Goal: Information Seeking & Learning: Learn about a topic

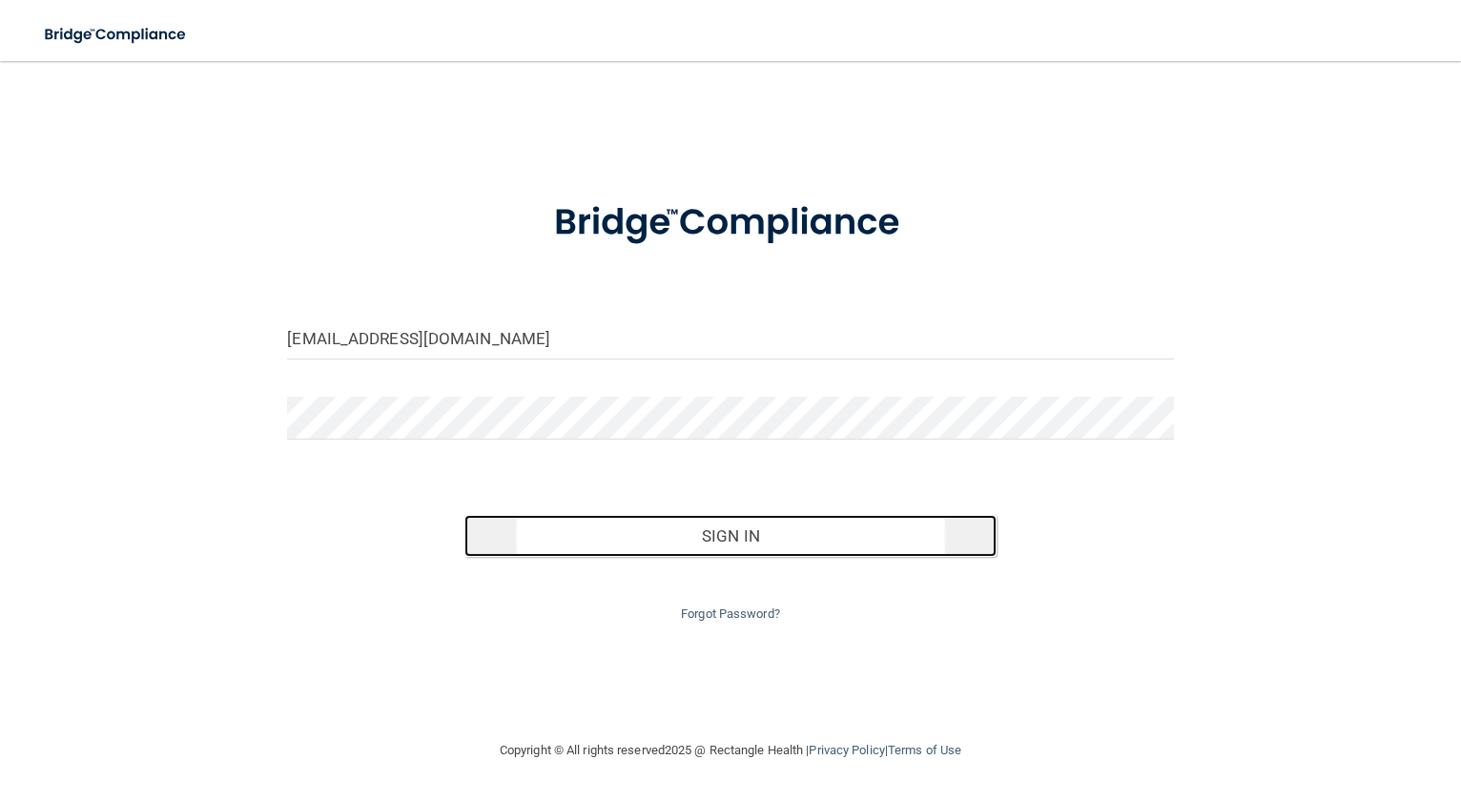
click at [794, 540] on button "Sign In" at bounding box center [730, 536] width 532 height 42
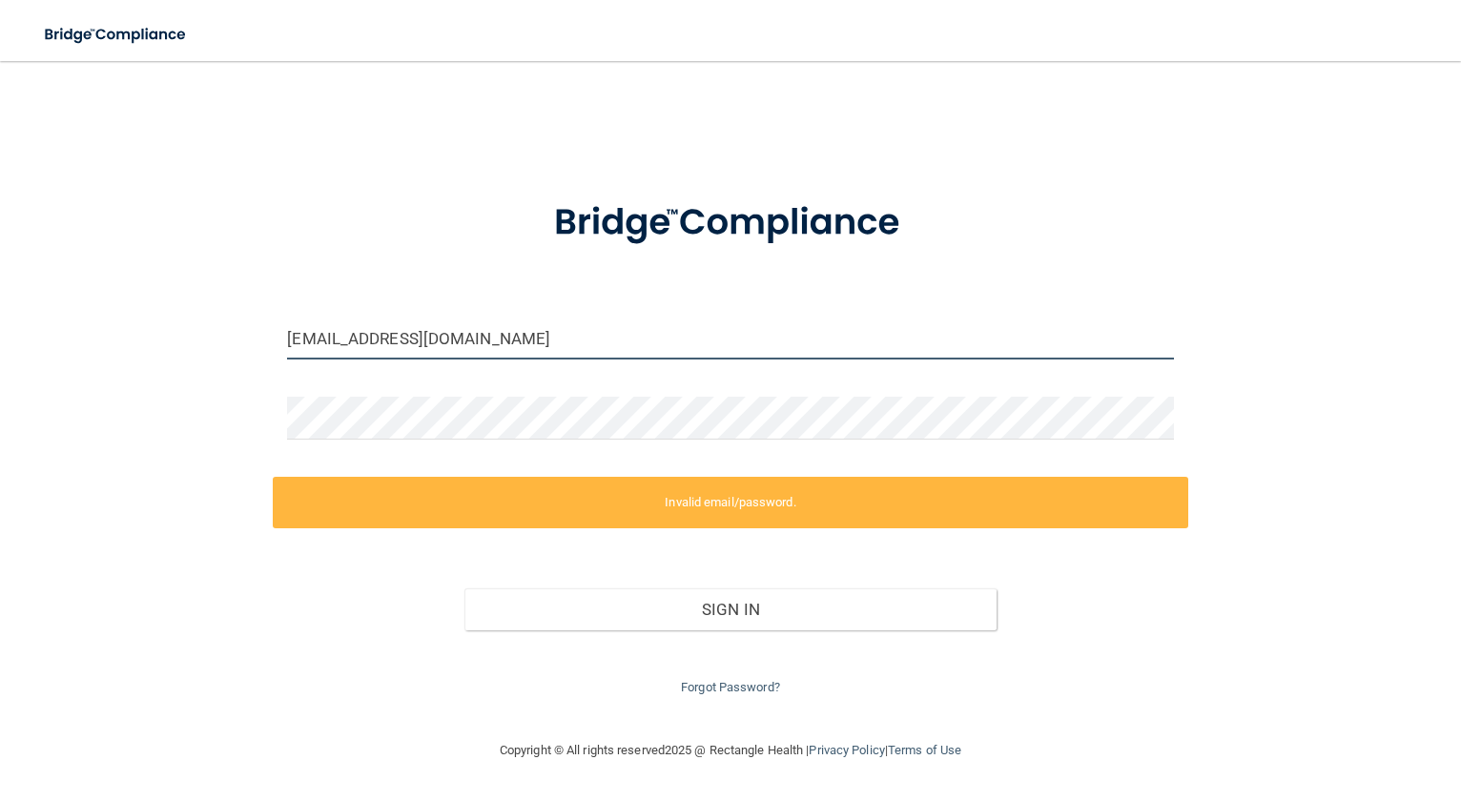
click at [298, 336] on input "[EMAIL_ADDRESS][DOMAIN_NAME]" at bounding box center [730, 338] width 886 height 43
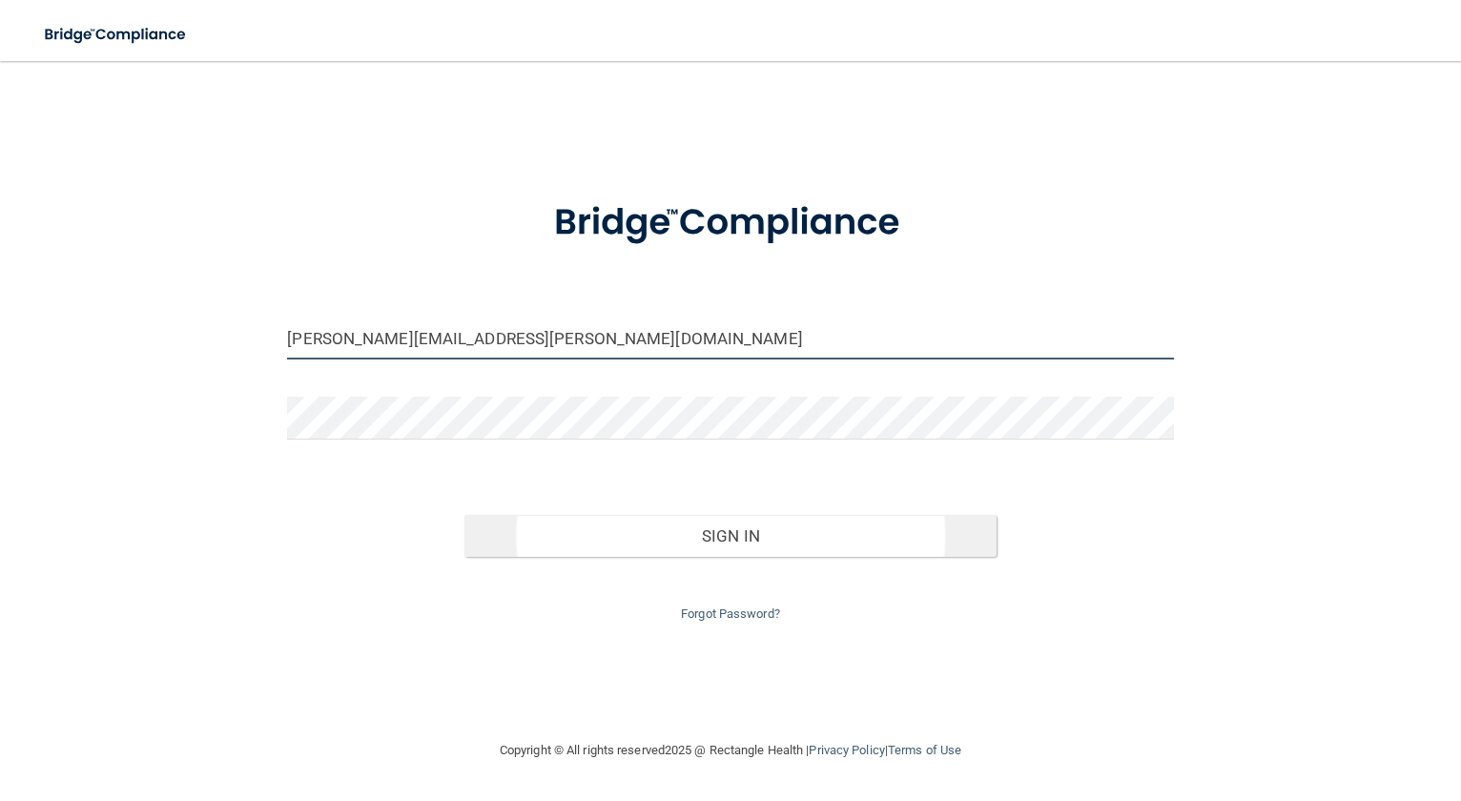
type input "aNN.cruz@mpda-mn.com"
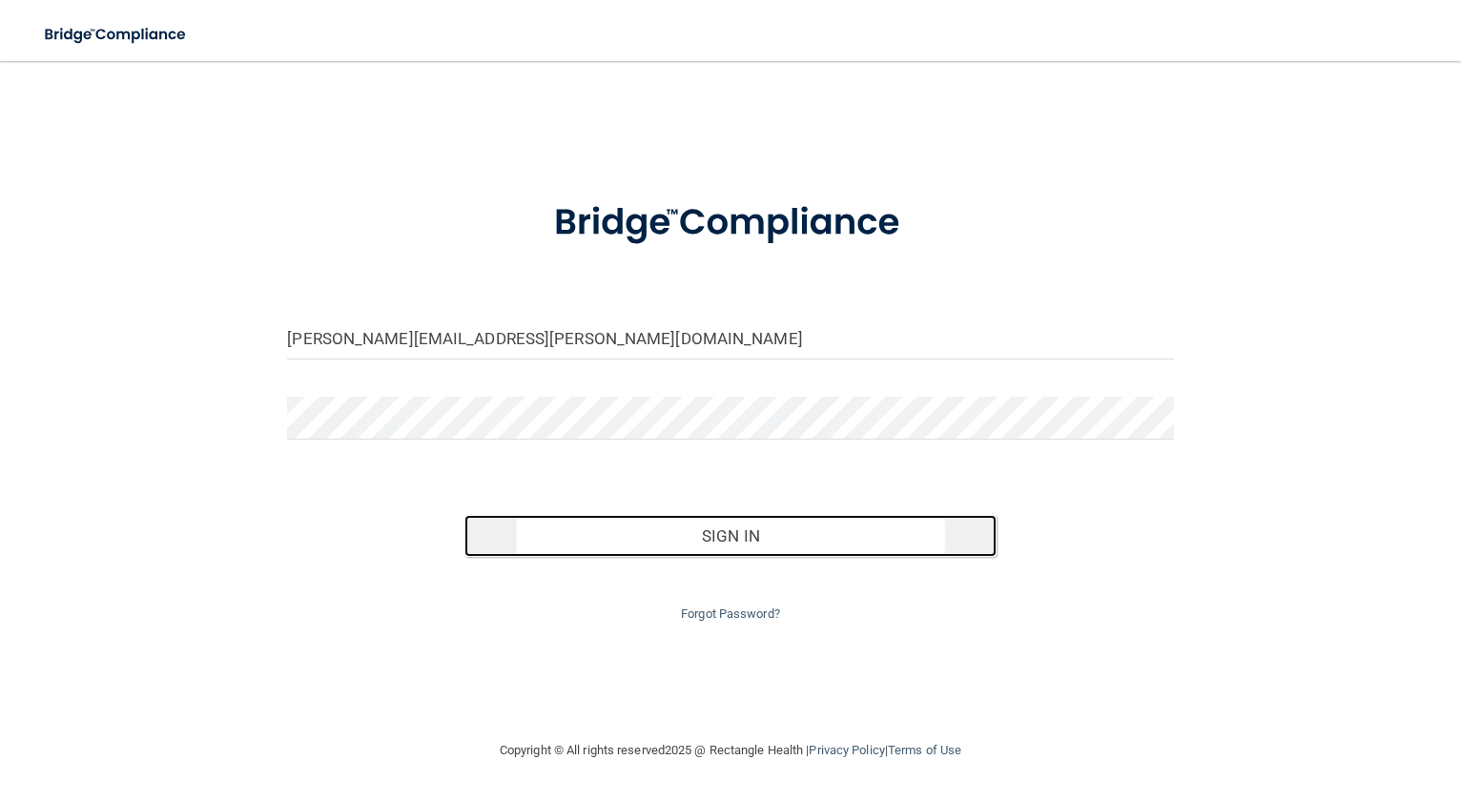
click at [733, 537] on button "Sign In" at bounding box center [730, 536] width 532 height 42
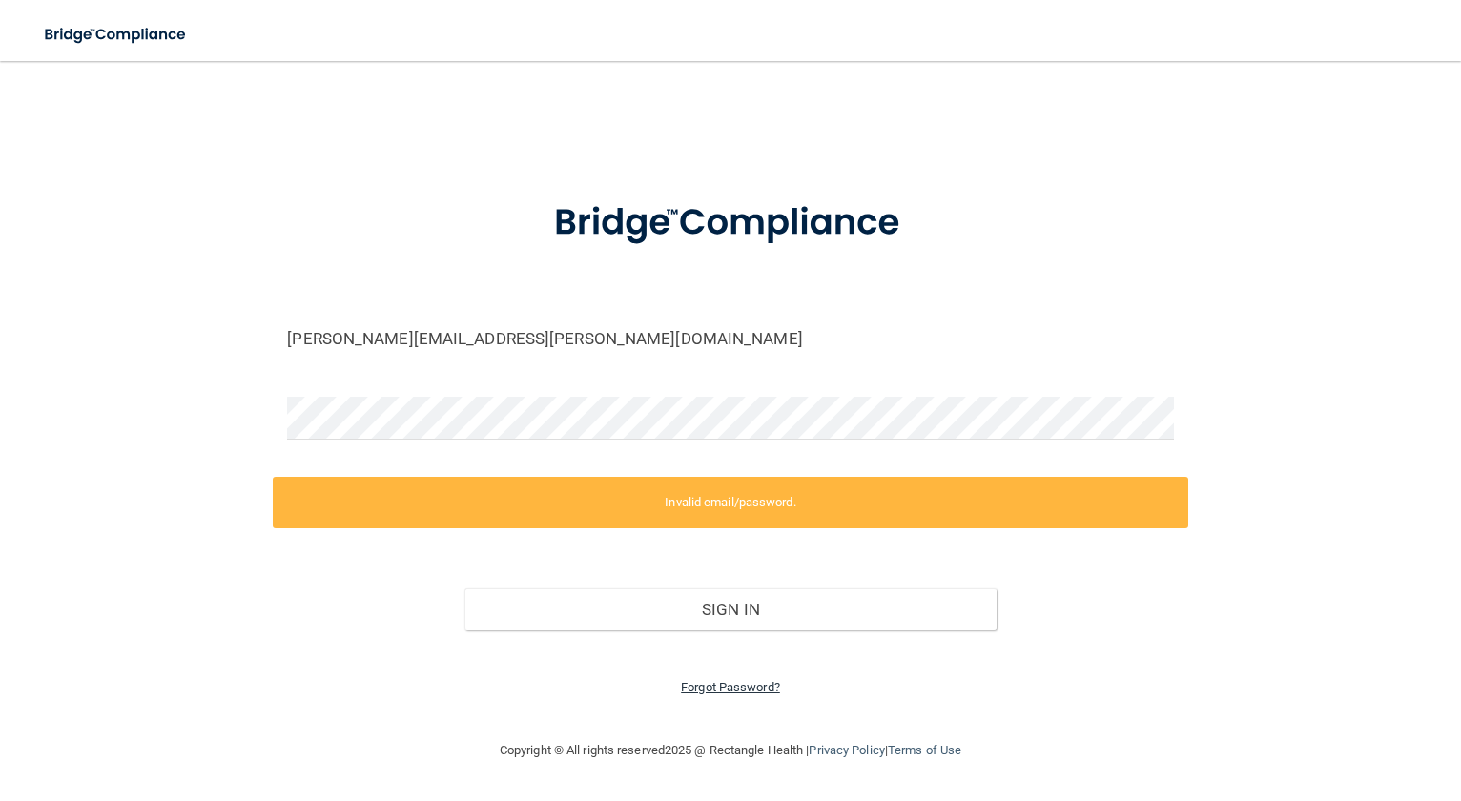
click at [750, 689] on link "Forgot Password?" at bounding box center [730, 687] width 99 height 14
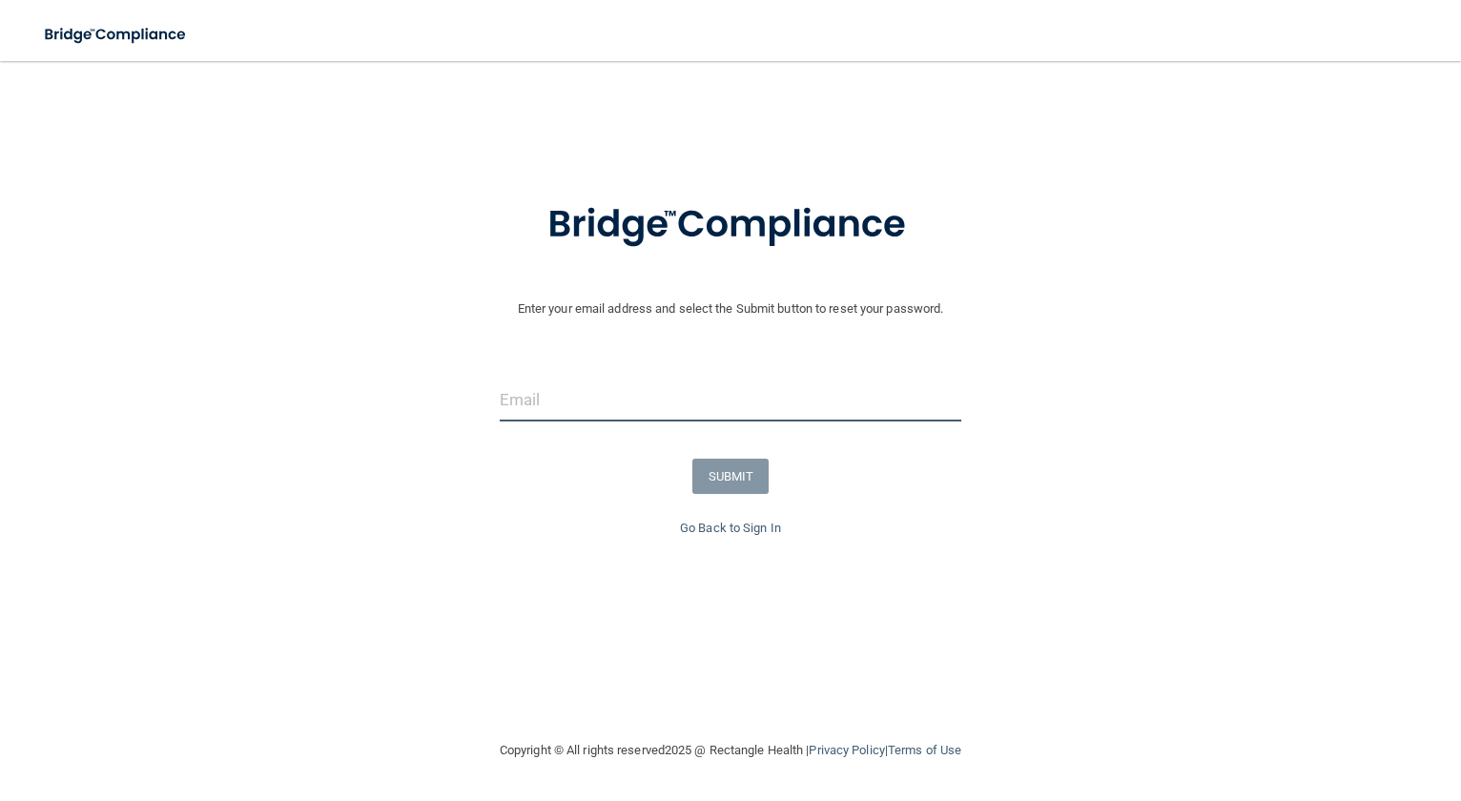
click at [544, 399] on input "email" at bounding box center [731, 400] width 462 height 43
type input "ann.cruz@mpda-mn.com"
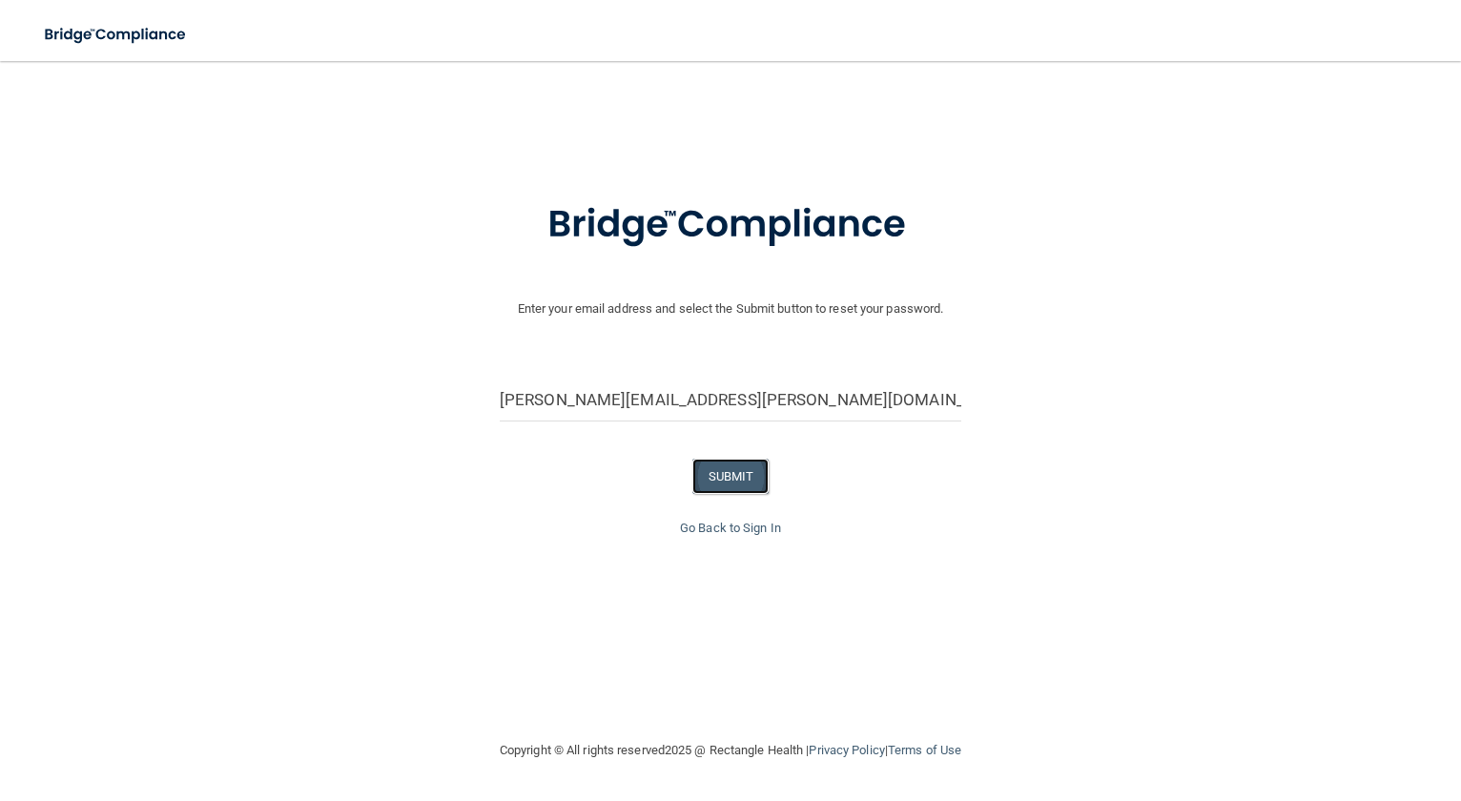
click at [728, 478] on button "SUBMIT" at bounding box center [730, 476] width 77 height 35
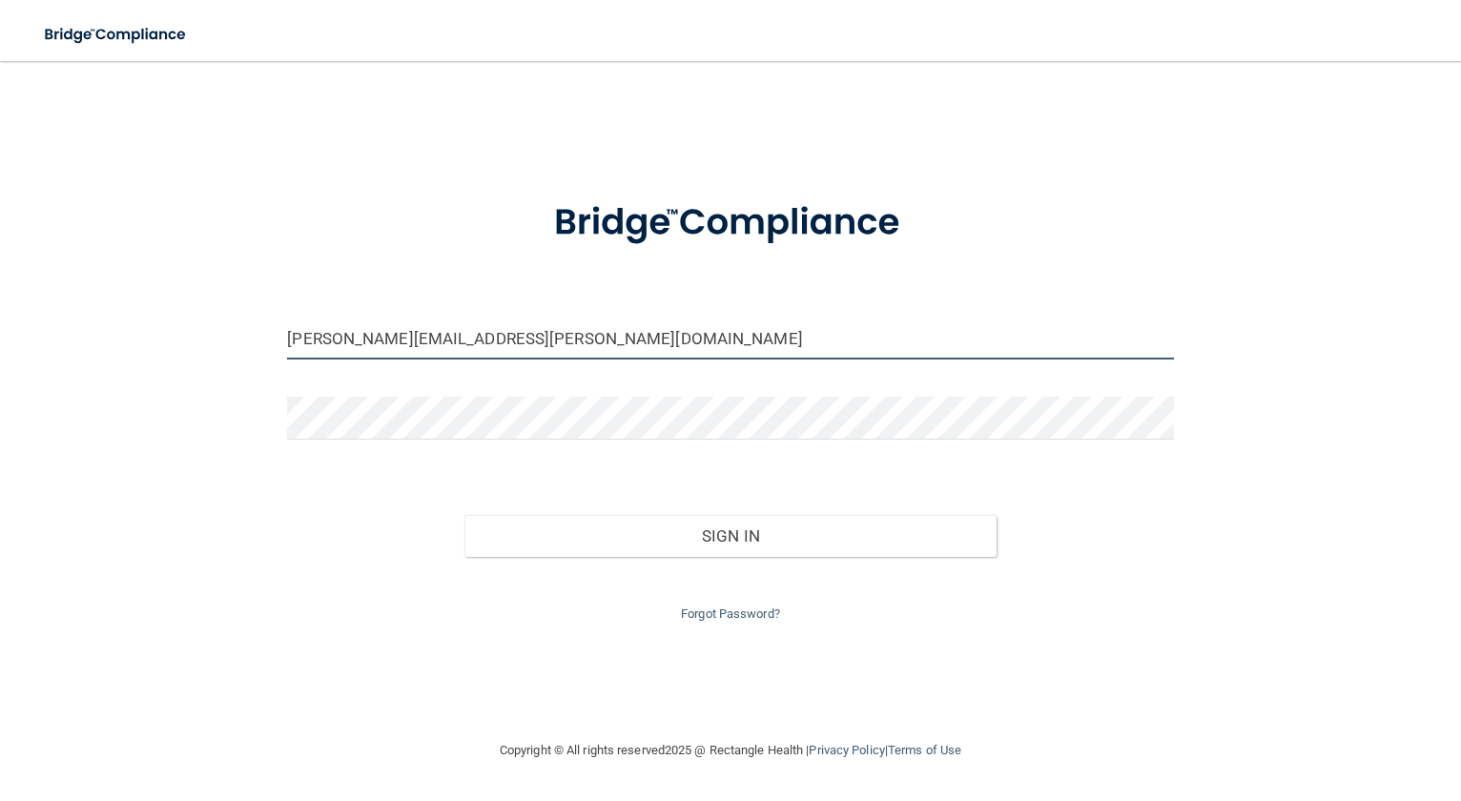
click at [309, 337] on input "[PERSON_NAME][EMAIL_ADDRESS][PERSON_NAME][DOMAIN_NAME]" at bounding box center [730, 338] width 886 height 43
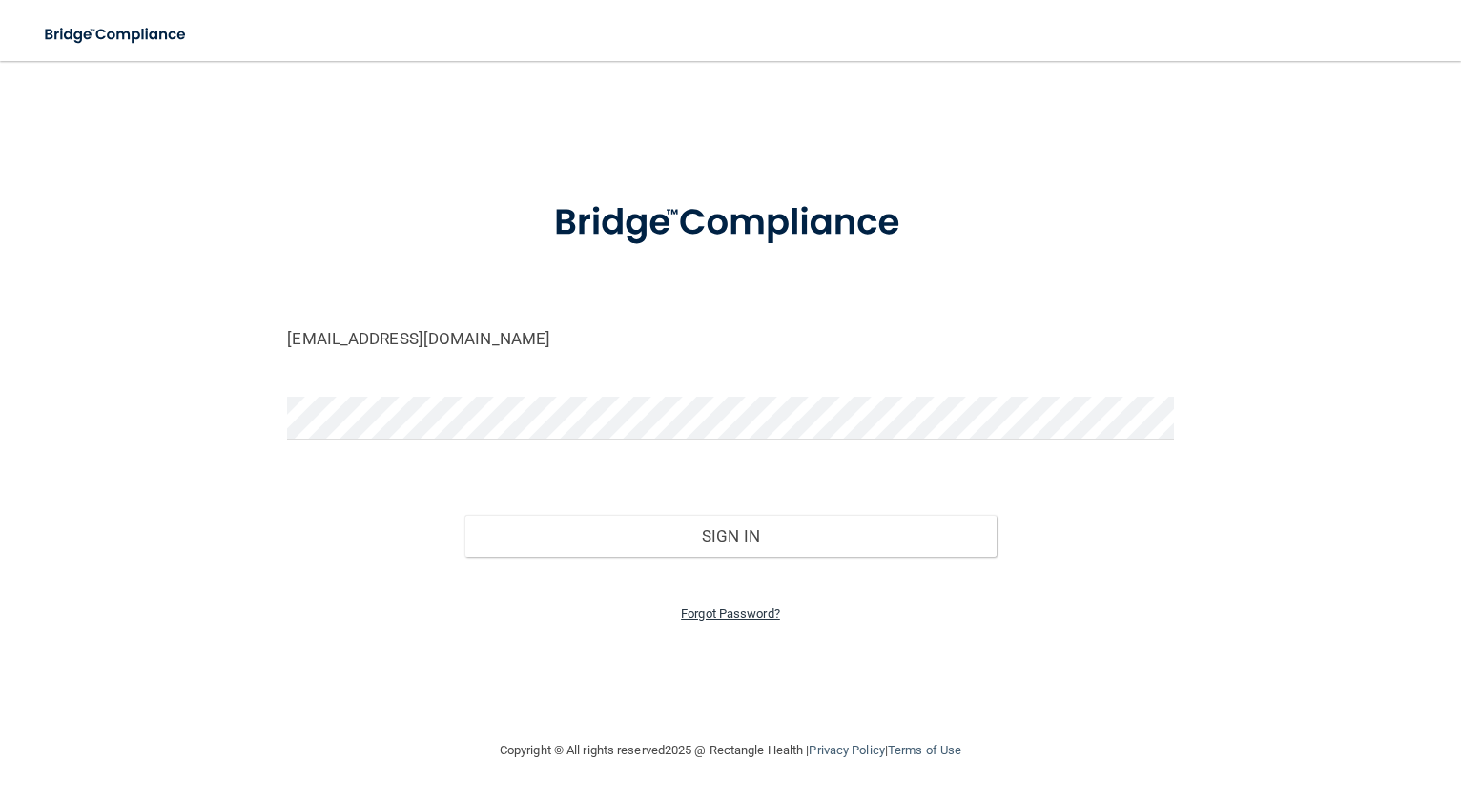
type input "[EMAIL_ADDRESS][DOMAIN_NAME]"
click at [751, 612] on link "Forgot Password?" at bounding box center [730, 614] width 99 height 14
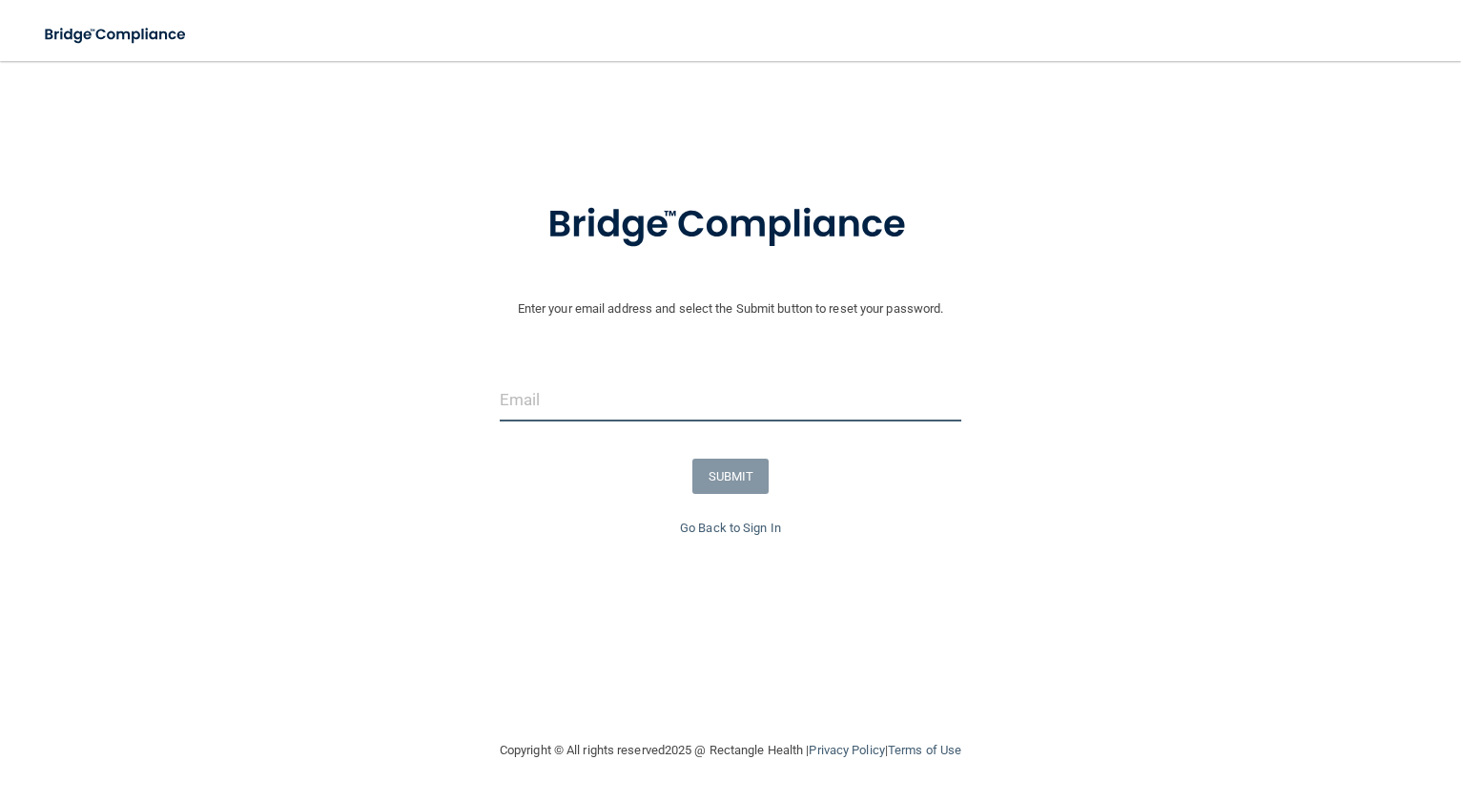
click at [591, 396] on input "email" at bounding box center [731, 400] width 462 height 43
type input "[EMAIL_ADDRESS][DOMAIN_NAME]"
click at [731, 477] on button "SUBMIT" at bounding box center [730, 476] width 77 height 35
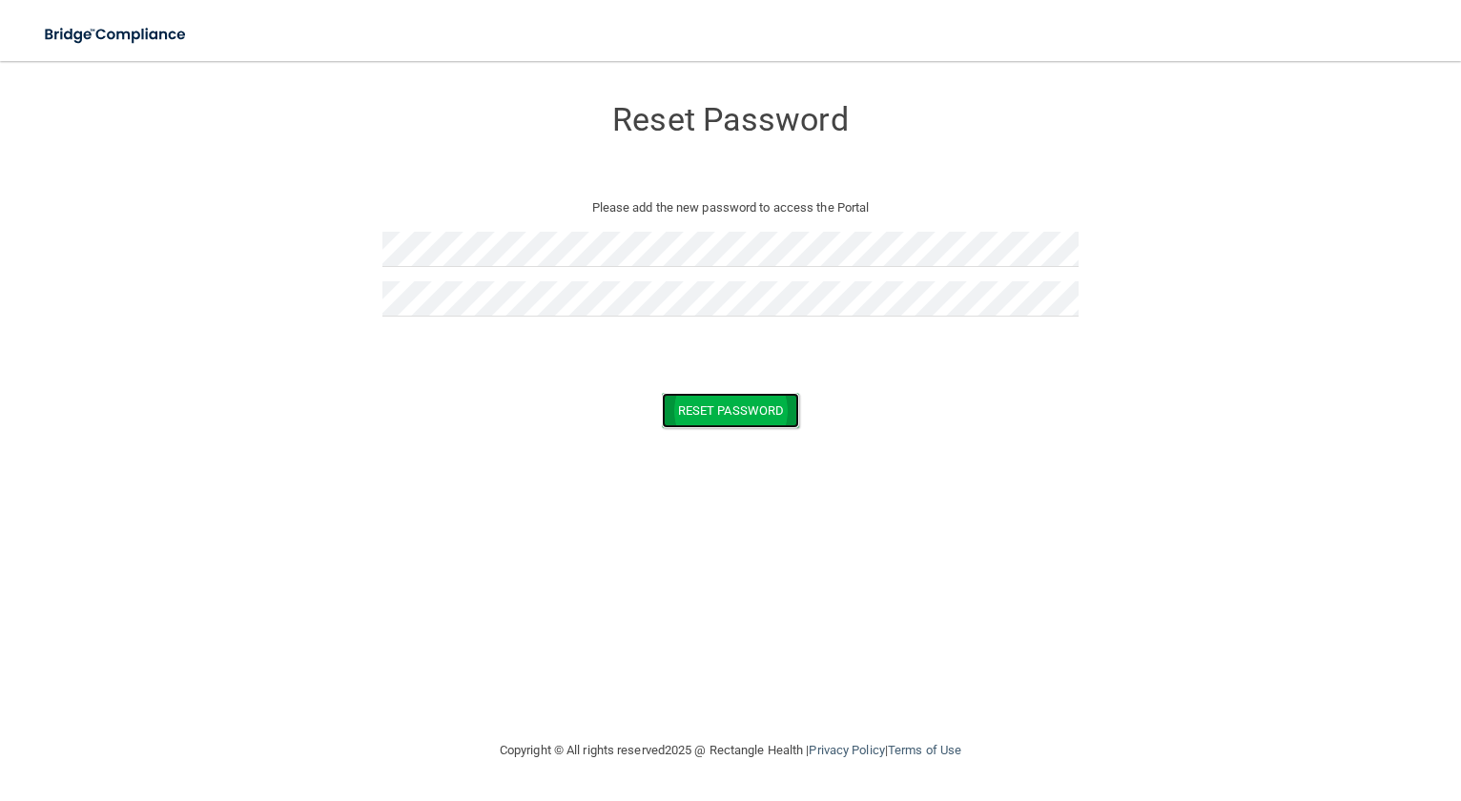
click at [738, 408] on button "Reset Password" at bounding box center [730, 410] width 137 height 35
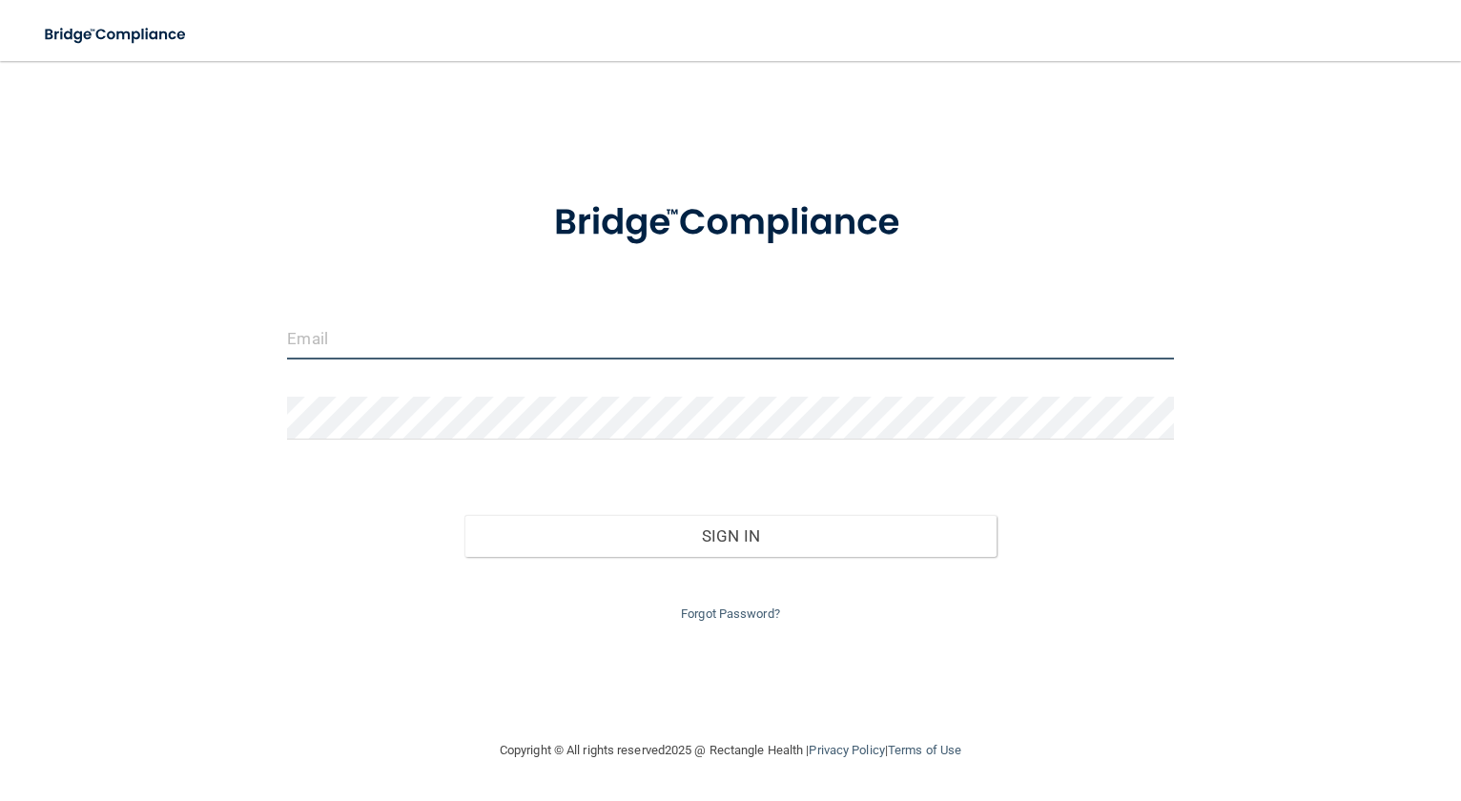
type input "[EMAIL_ADDRESS][DOMAIN_NAME]"
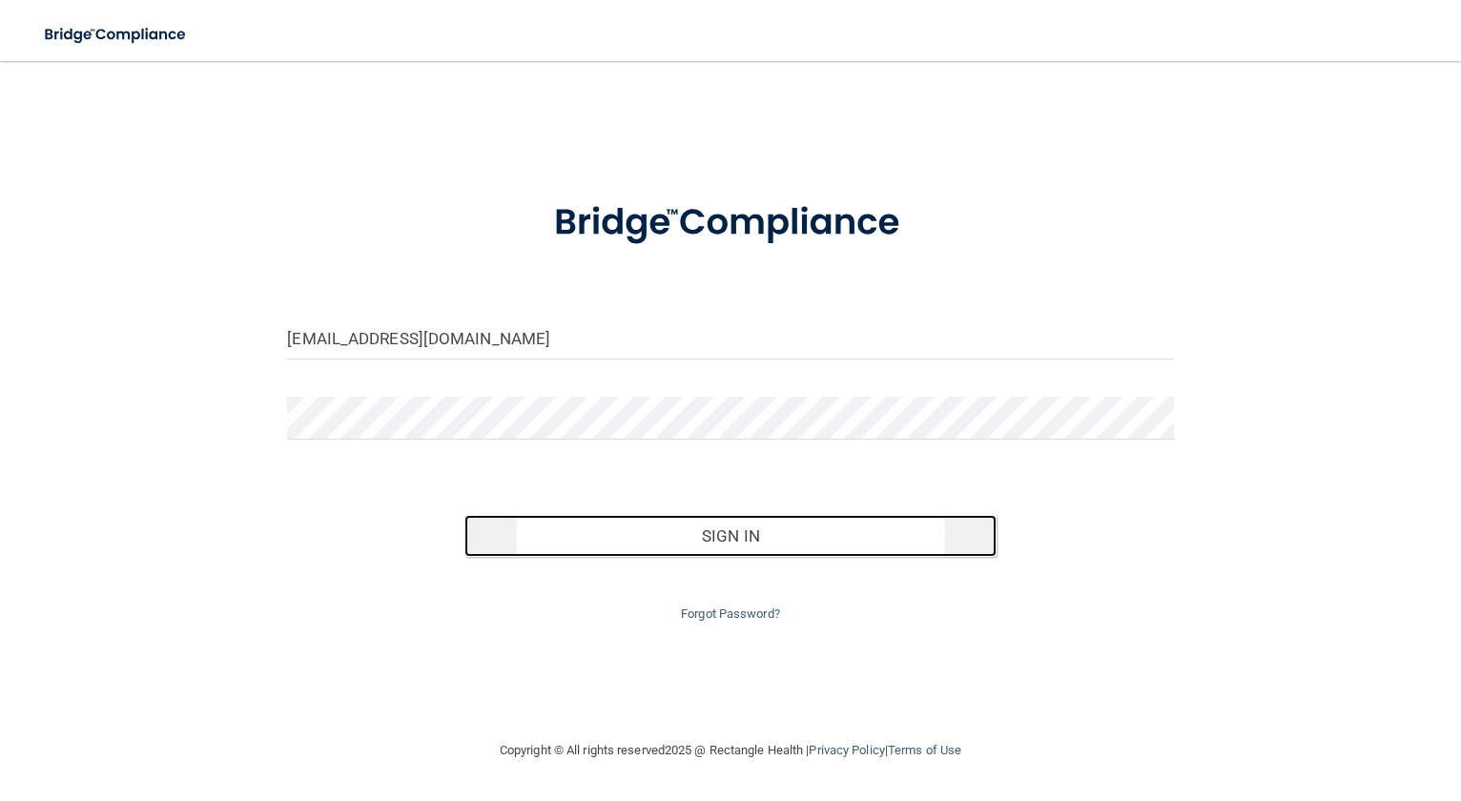
click at [799, 542] on button "Sign In" at bounding box center [730, 536] width 532 height 42
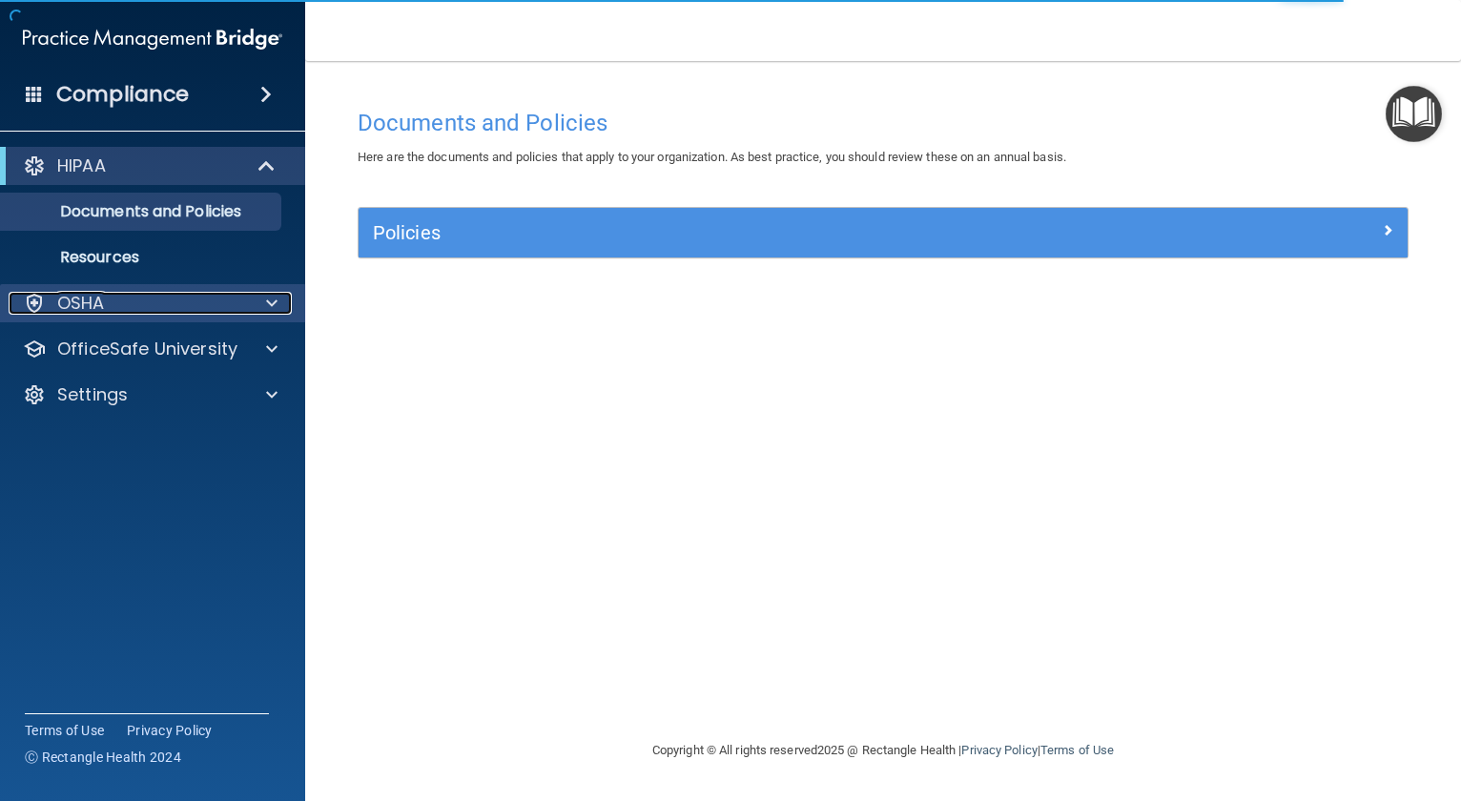
click at [113, 298] on div "OSHA" at bounding box center [127, 303] width 237 height 23
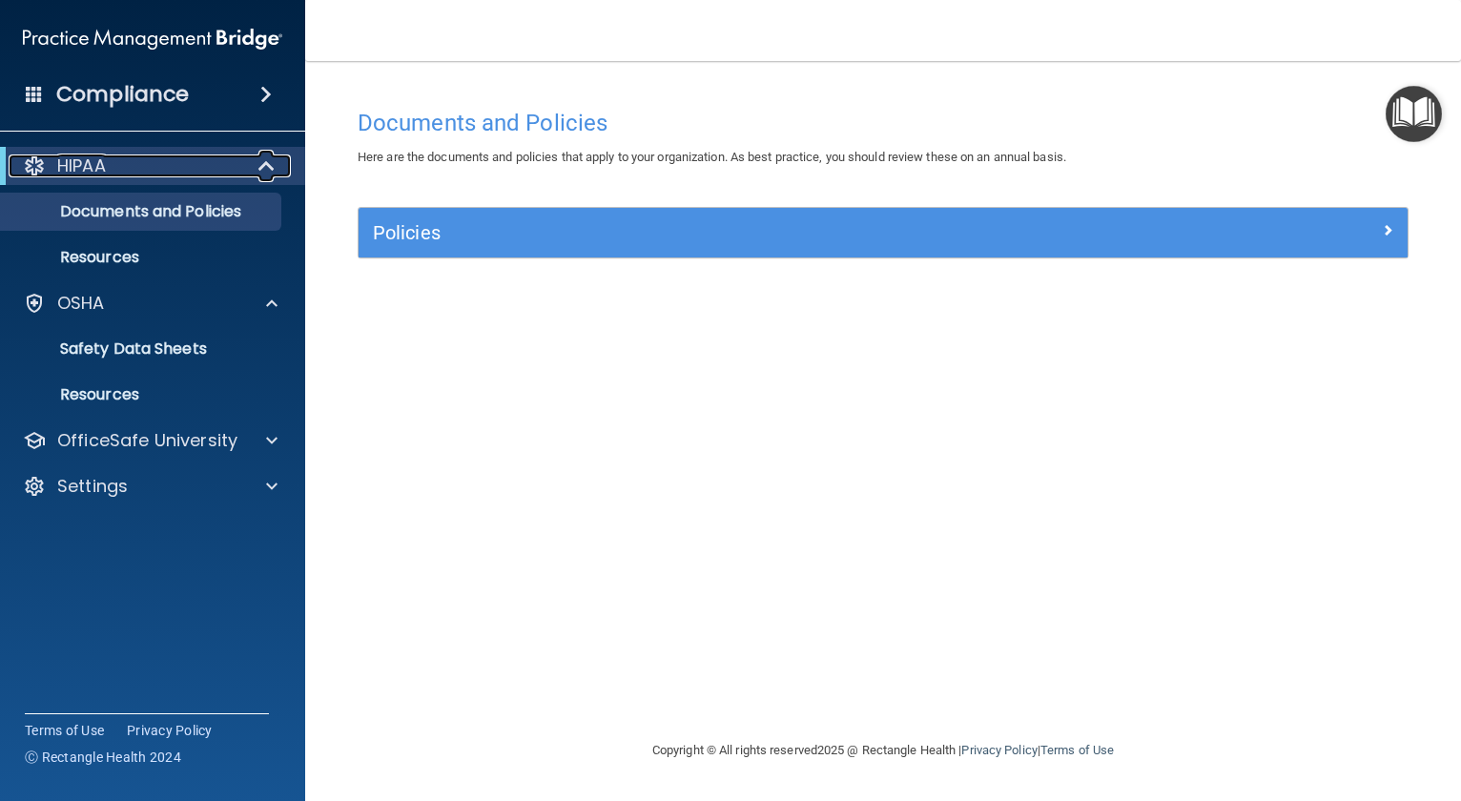
click at [132, 158] on div "HIPAA" at bounding box center [127, 165] width 236 height 23
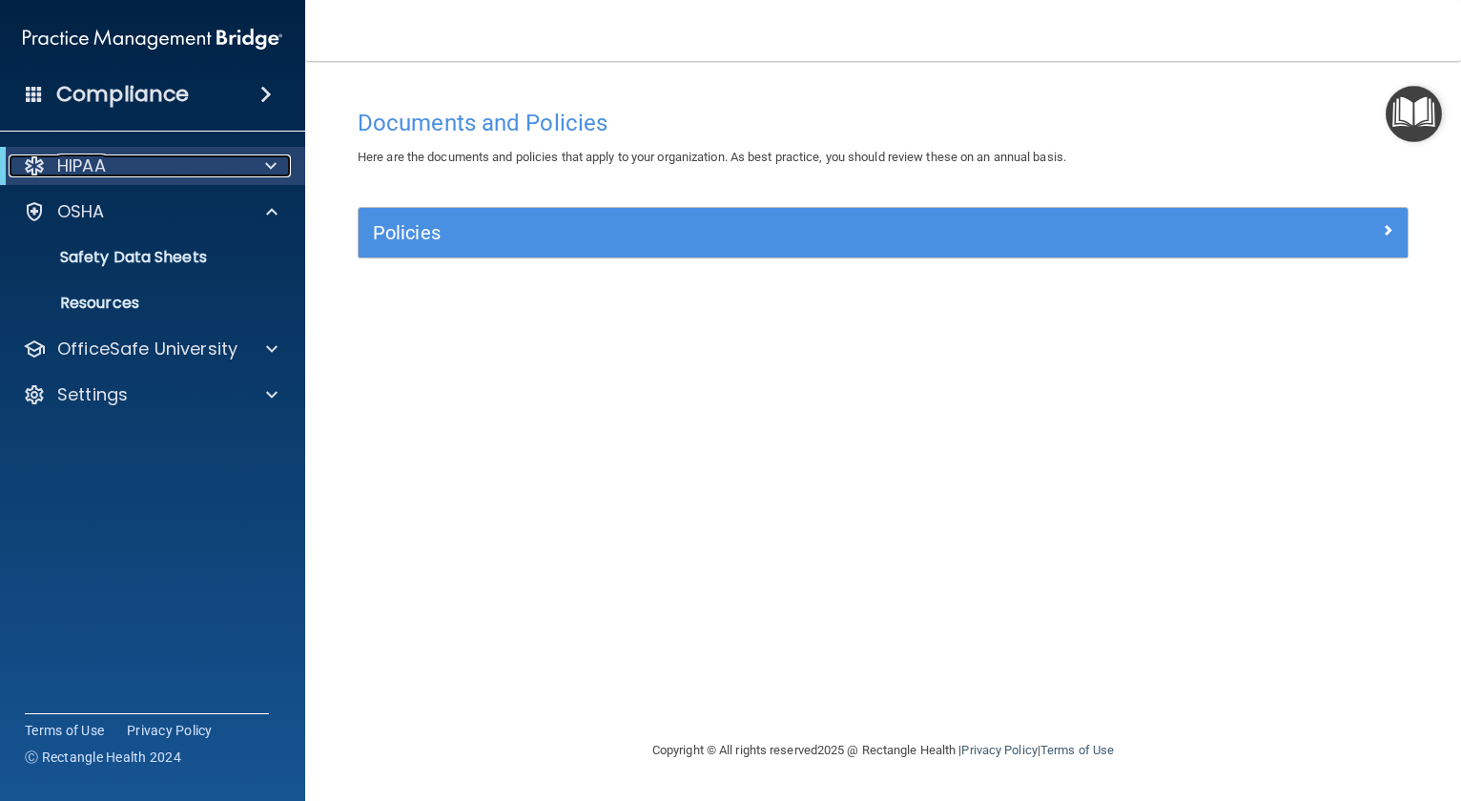
click at [132, 158] on div "HIPAA" at bounding box center [127, 165] width 236 height 23
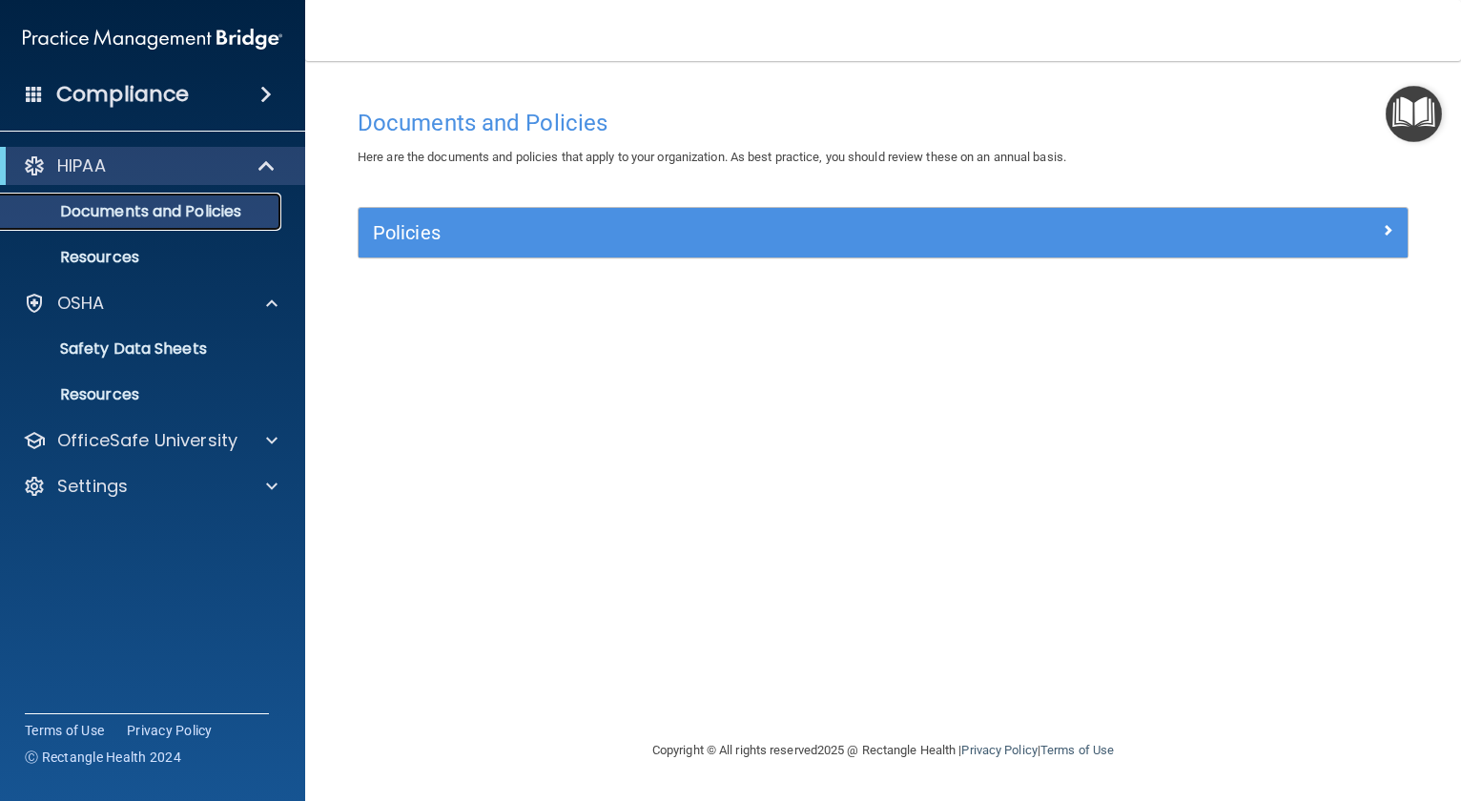
click at [147, 209] on p "Documents and Policies" at bounding box center [142, 211] width 260 height 19
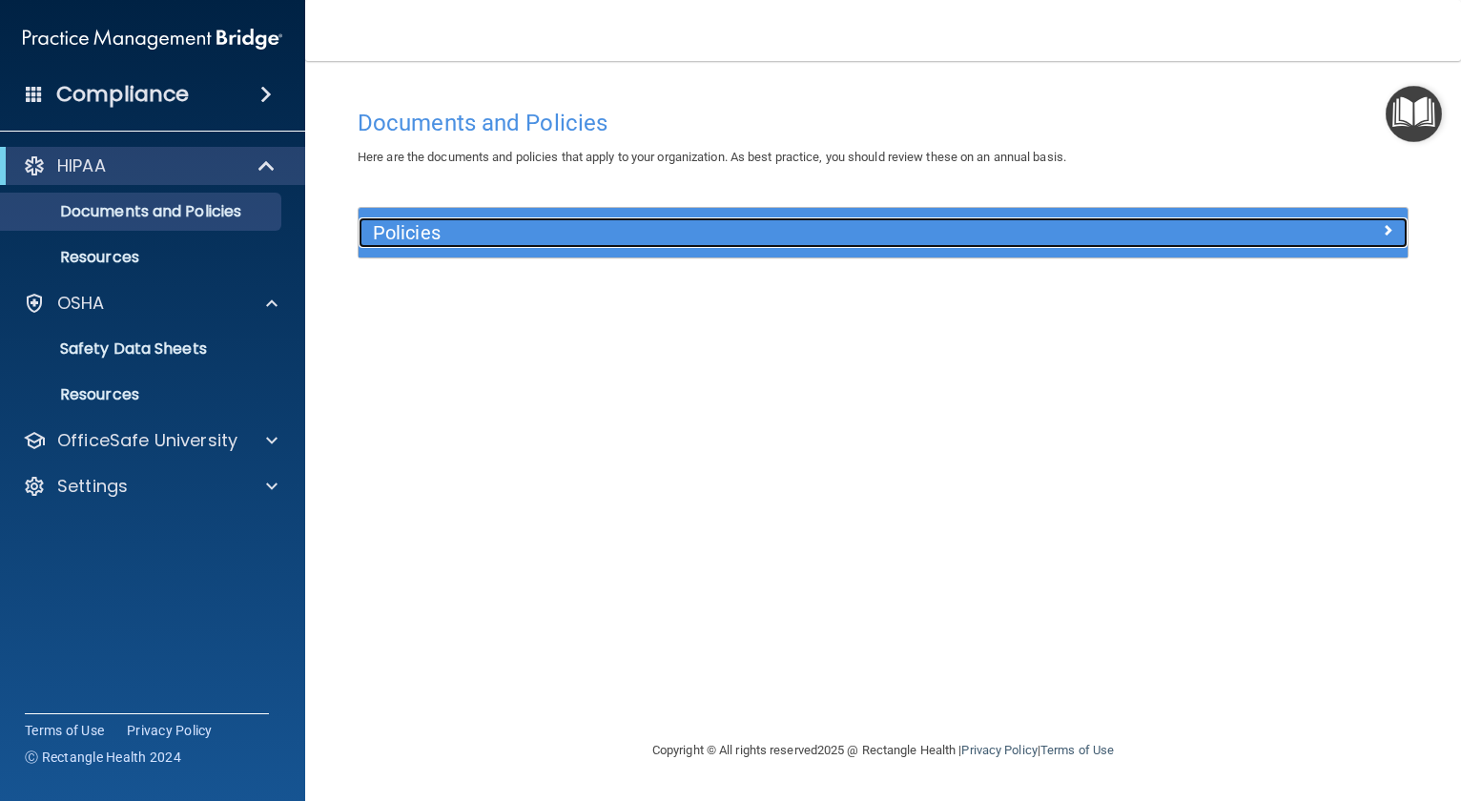
click at [691, 238] on h5 "Policies" at bounding box center [752, 232] width 758 height 21
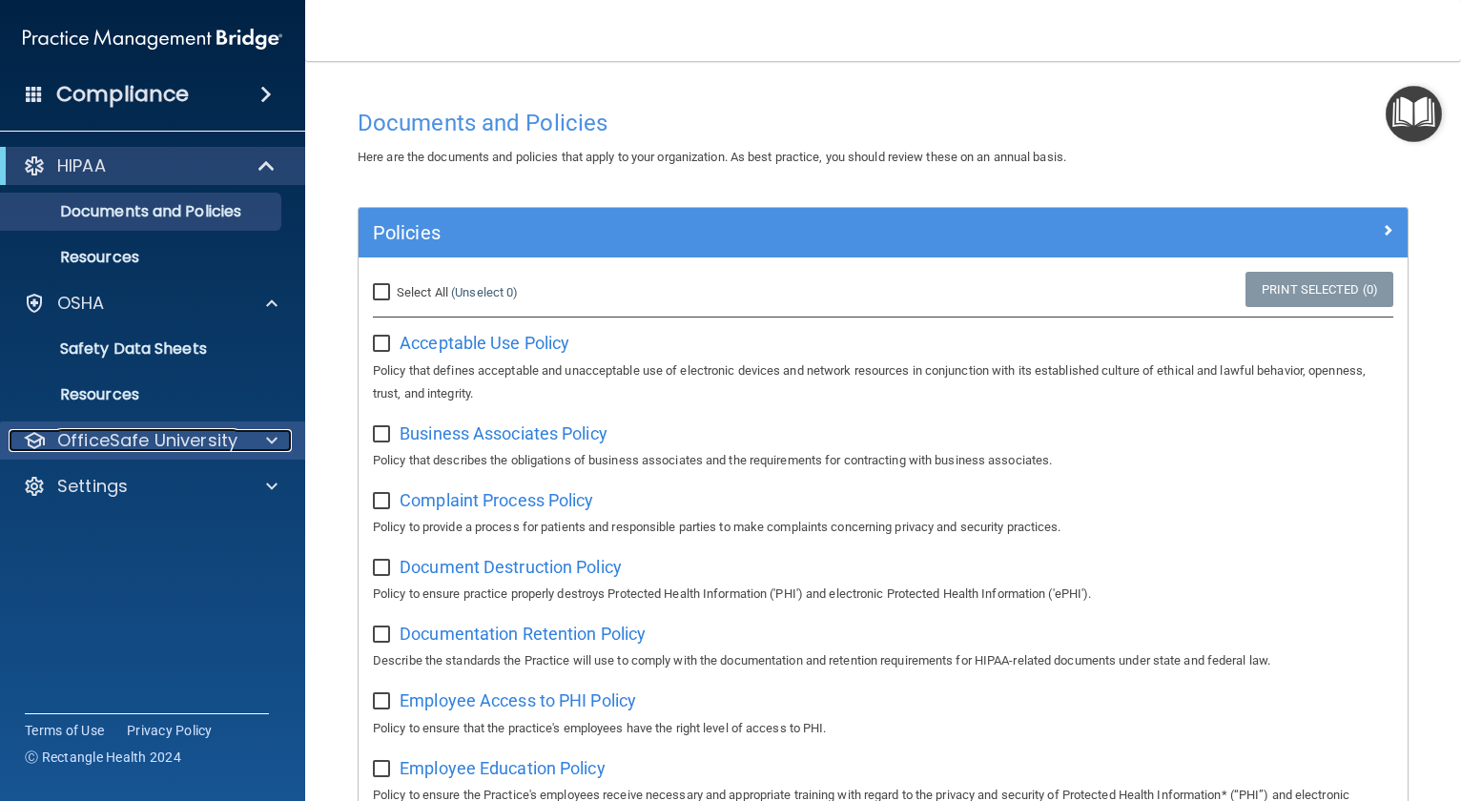
click at [175, 435] on p "OfficeSafe University" at bounding box center [147, 440] width 180 height 23
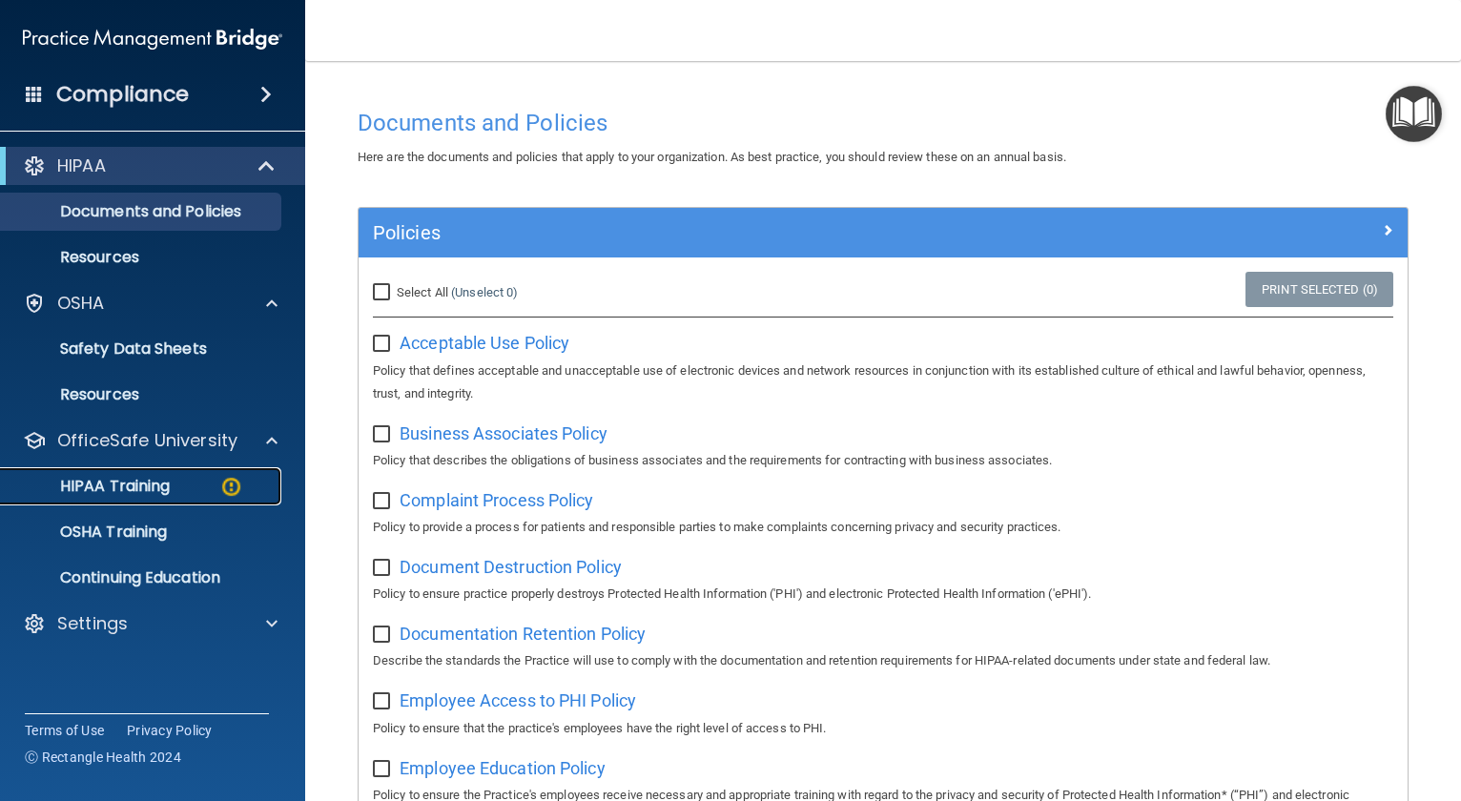
click at [153, 483] on p "HIPAA Training" at bounding box center [90, 486] width 157 height 19
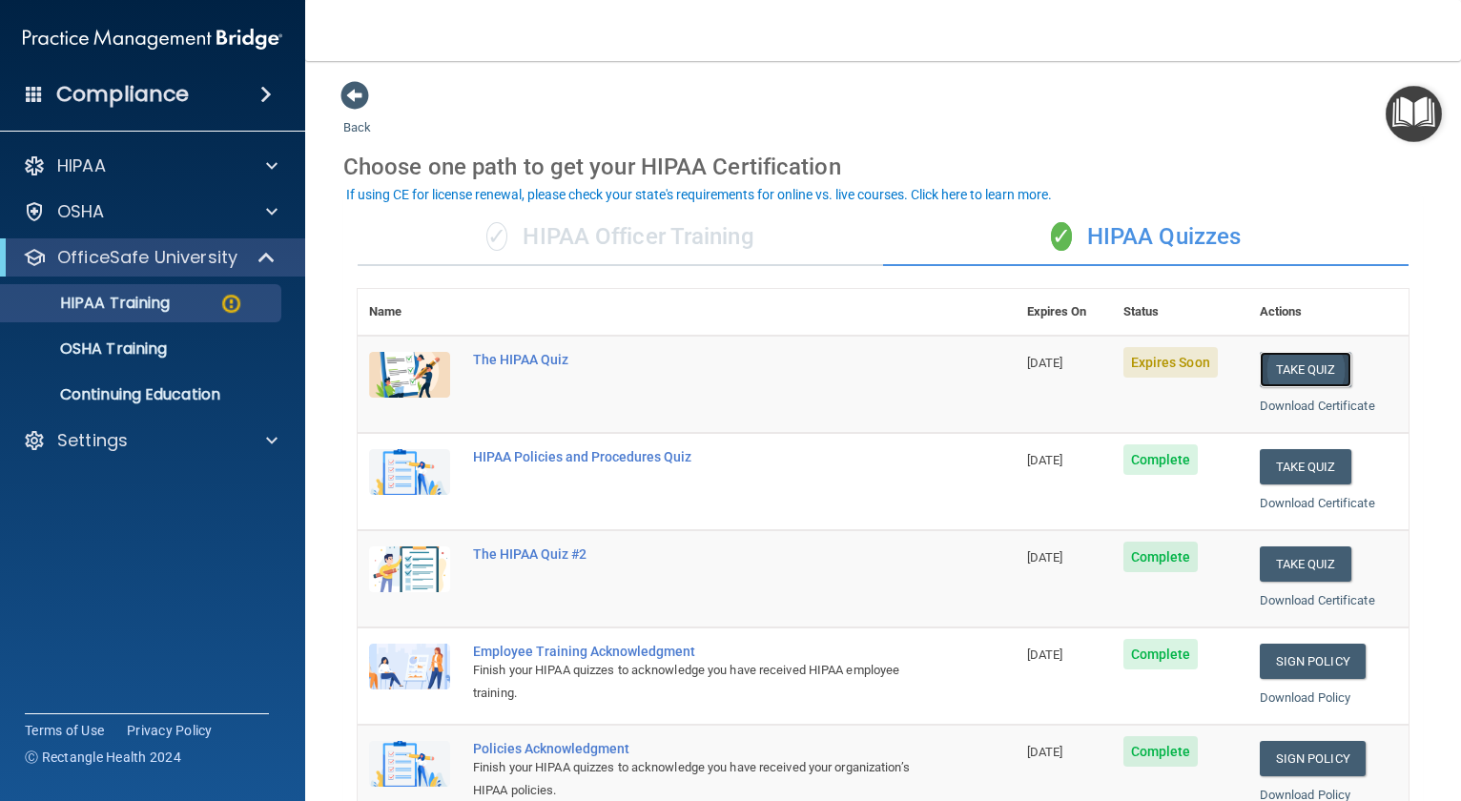
click at [1297, 354] on button "Take Quiz" at bounding box center [1306, 369] width 92 height 35
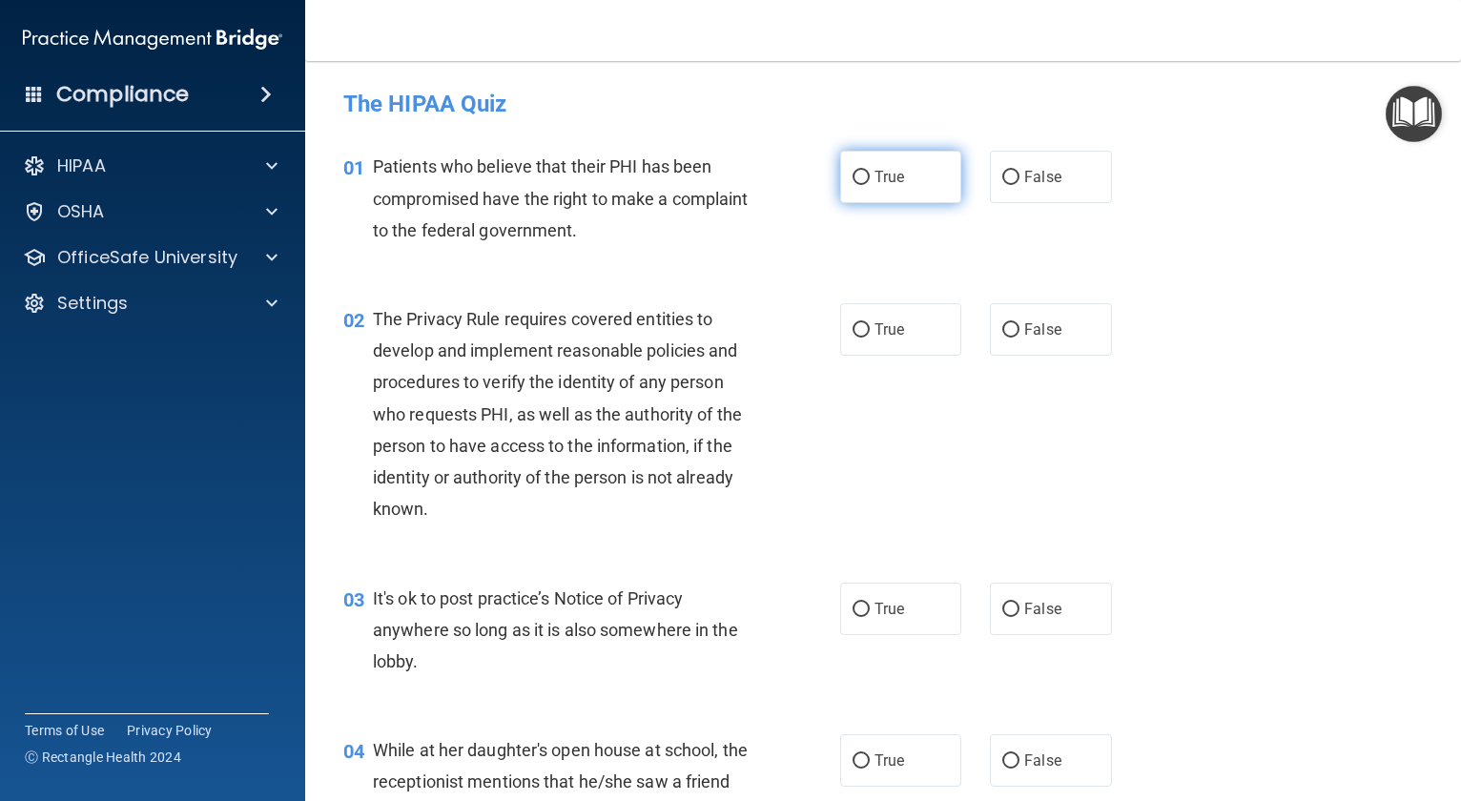
click at [867, 177] on label "True" at bounding box center [900, 177] width 121 height 52
click at [867, 177] on input "True" at bounding box center [861, 178] width 17 height 14
radio input "true"
click at [585, 489] on div "The Privacy Rule requires covered entities to develop and implement reasonable …" at bounding box center [570, 414] width 394 height 222
click at [891, 335] on span "True" at bounding box center [890, 329] width 30 height 18
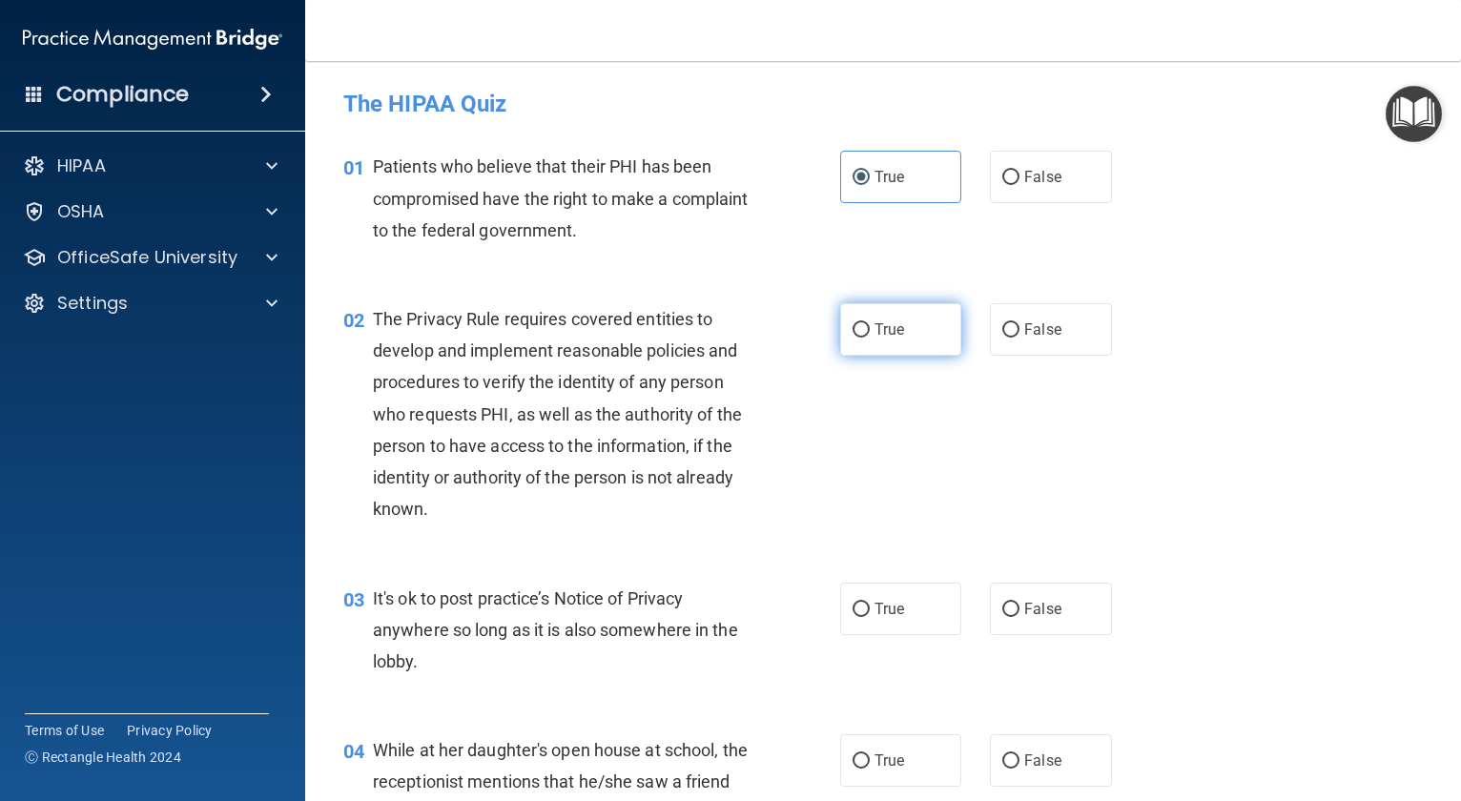
click at [870, 335] on input "True" at bounding box center [861, 330] width 17 height 14
radio input "true"
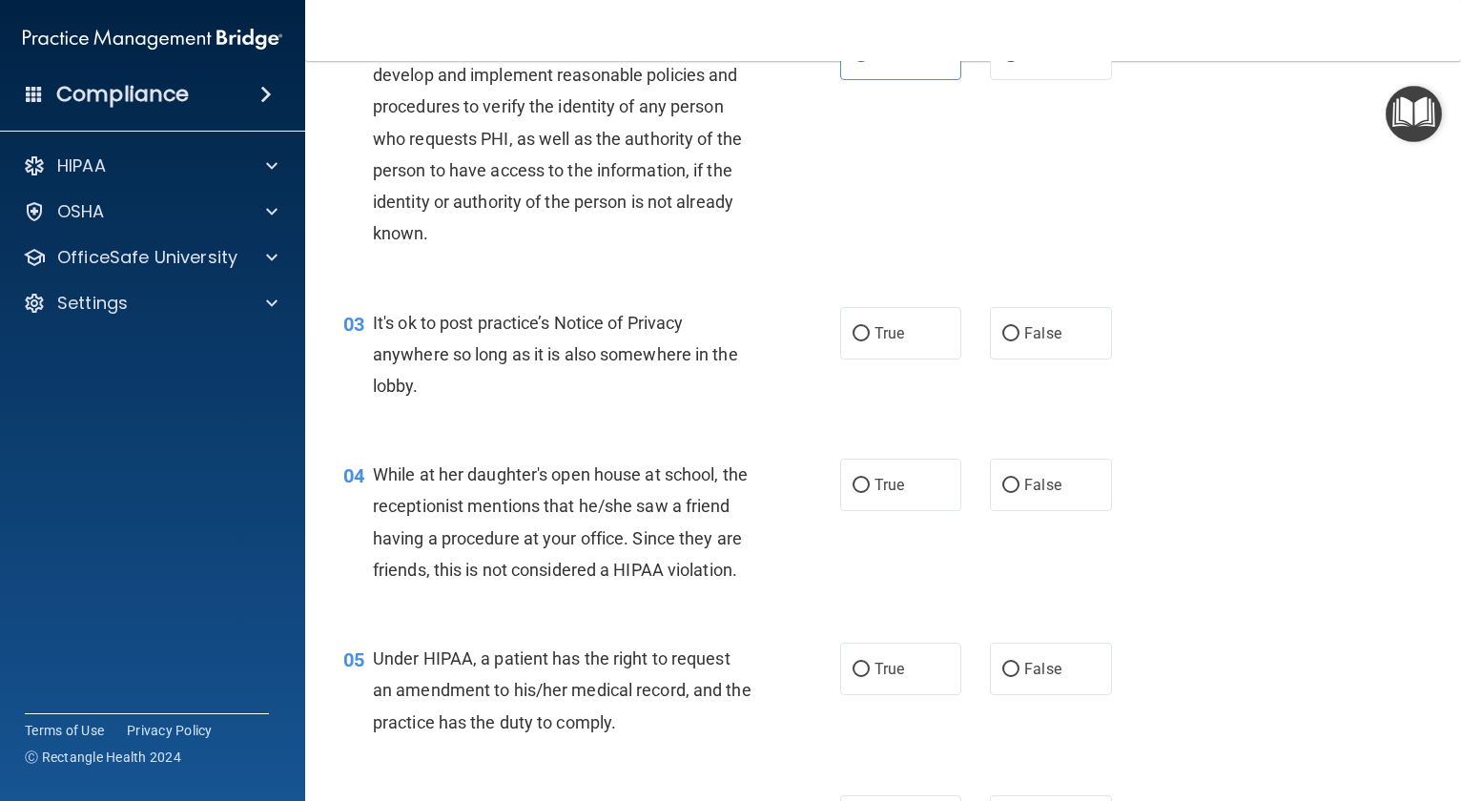
scroll to position [286, 0]
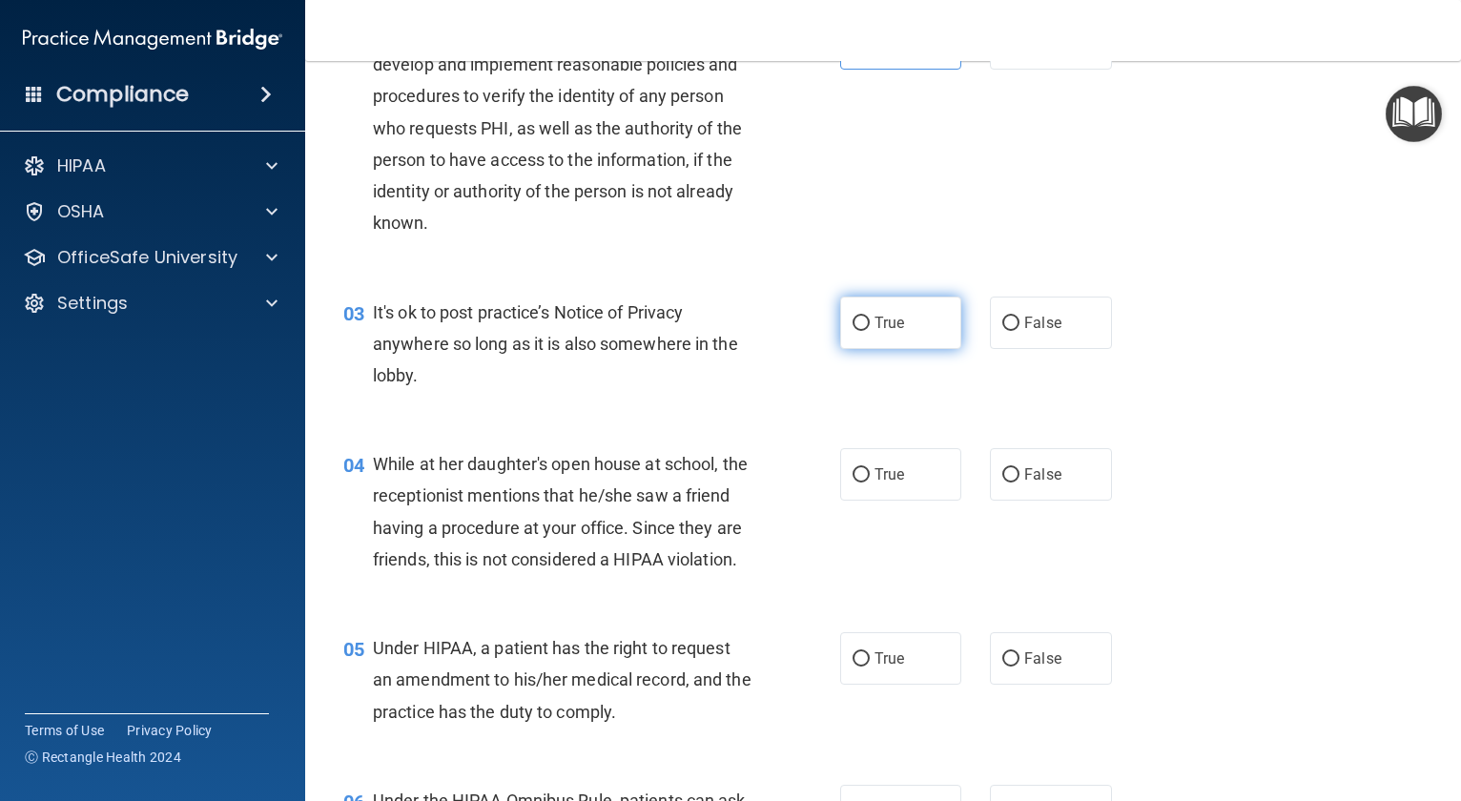
click at [904, 330] on label "True" at bounding box center [900, 323] width 121 height 52
click at [870, 330] on input "True" at bounding box center [861, 324] width 17 height 14
radio input "true"
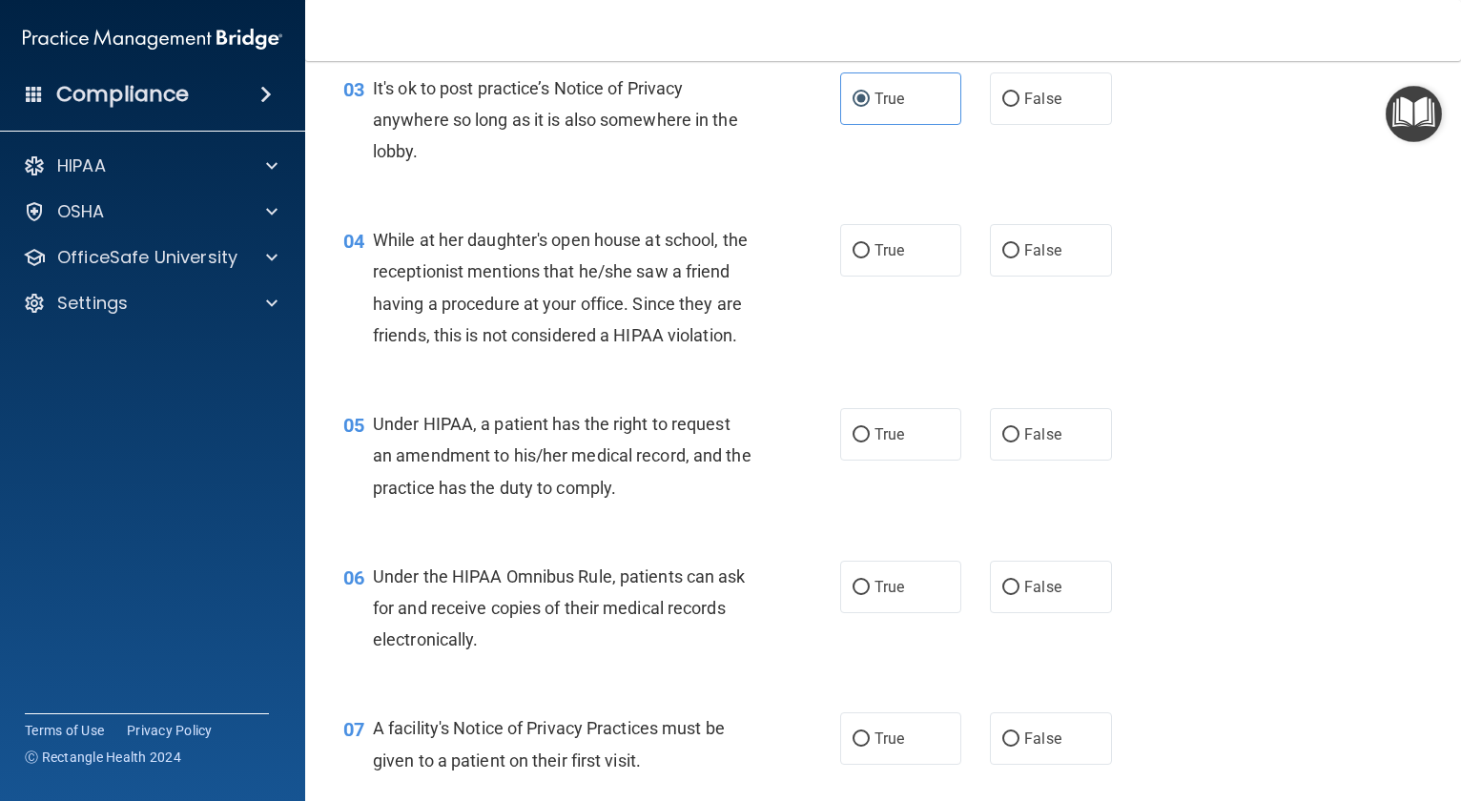
scroll to position [572, 0]
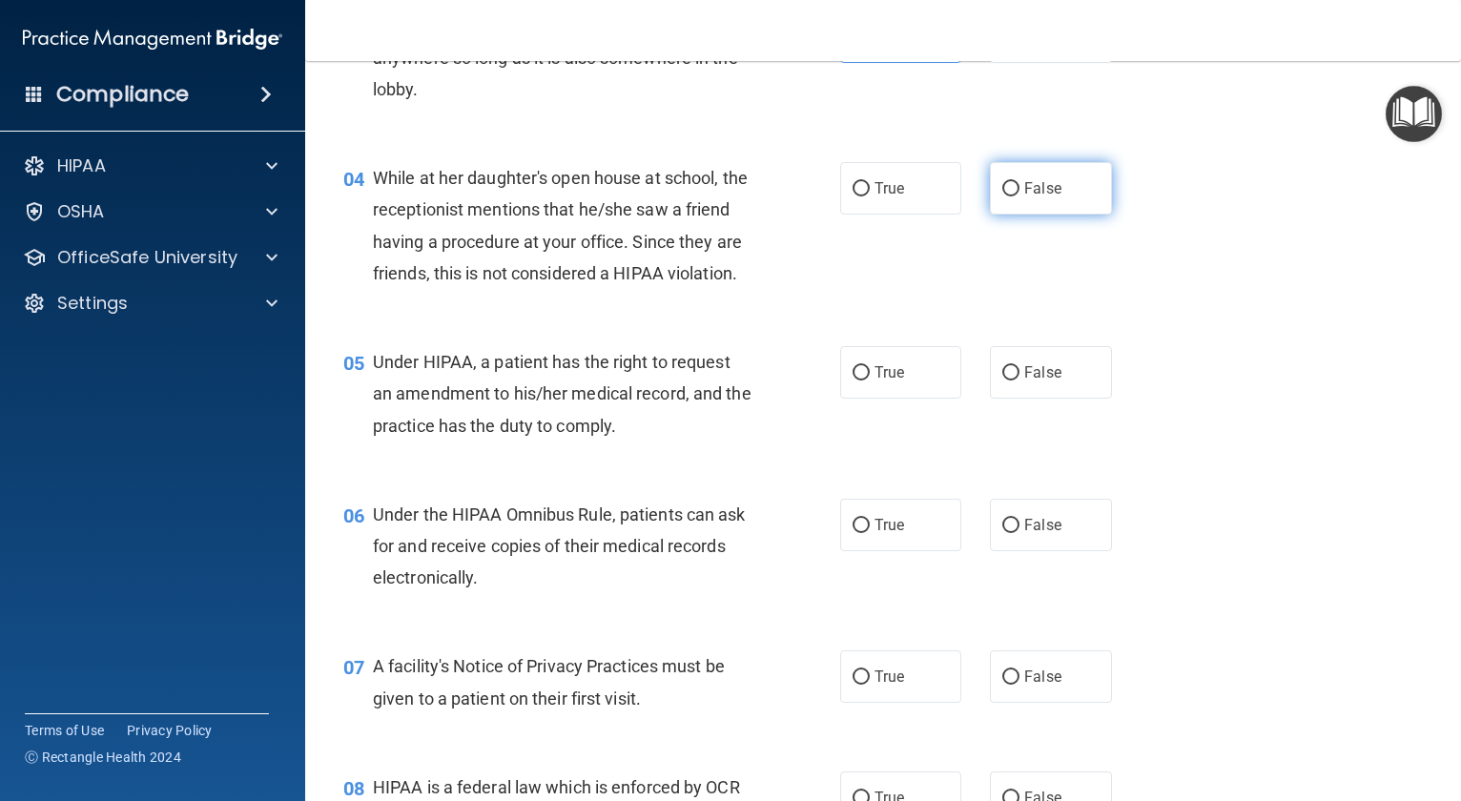
click at [1040, 192] on span "False" at bounding box center [1042, 188] width 37 height 18
click at [1019, 192] on input "False" at bounding box center [1010, 189] width 17 height 14
radio input "true"
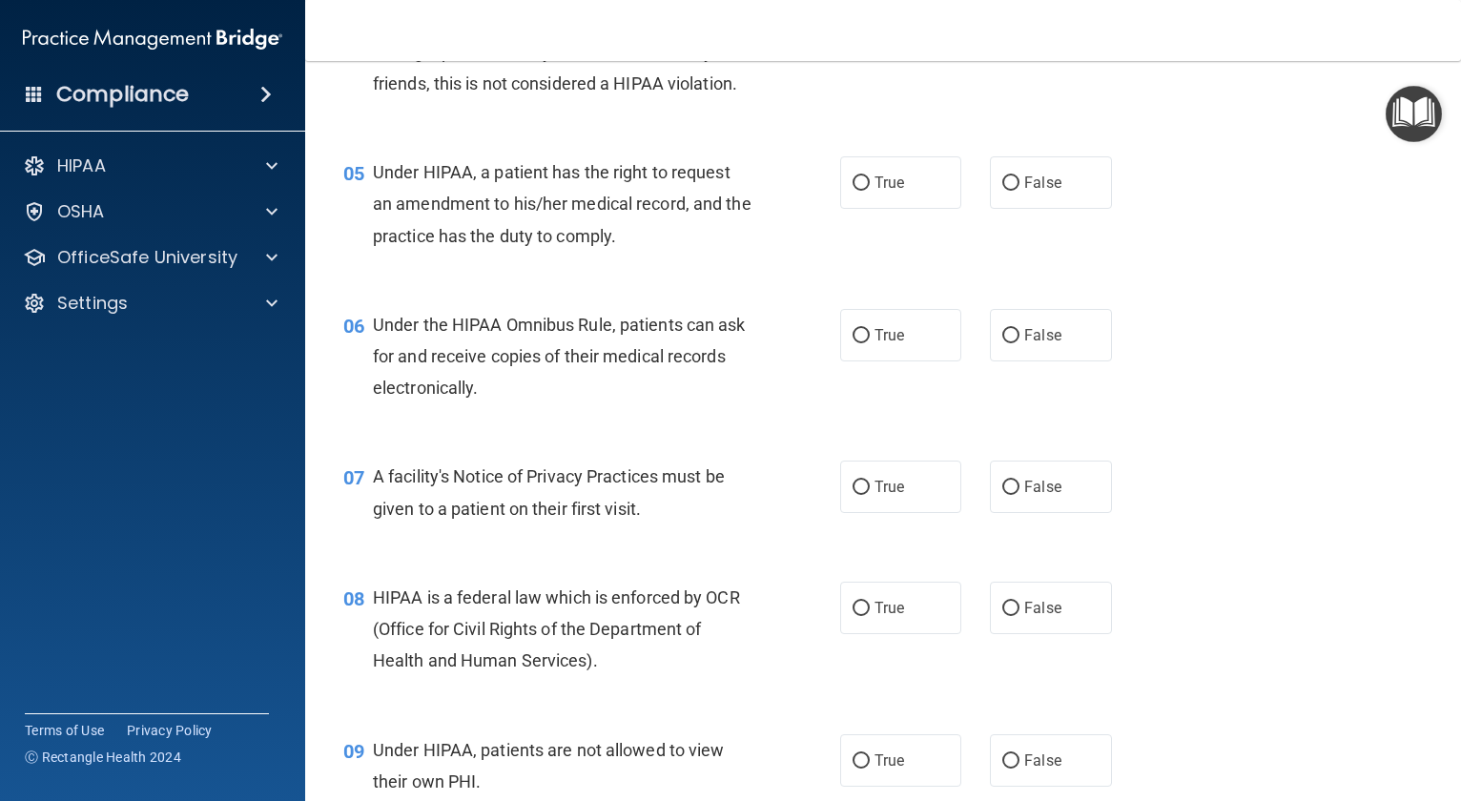
scroll to position [763, 0]
click at [998, 208] on label "False" at bounding box center [1050, 181] width 121 height 52
click at [1002, 190] on input "False" at bounding box center [1010, 182] width 17 height 14
radio input "true"
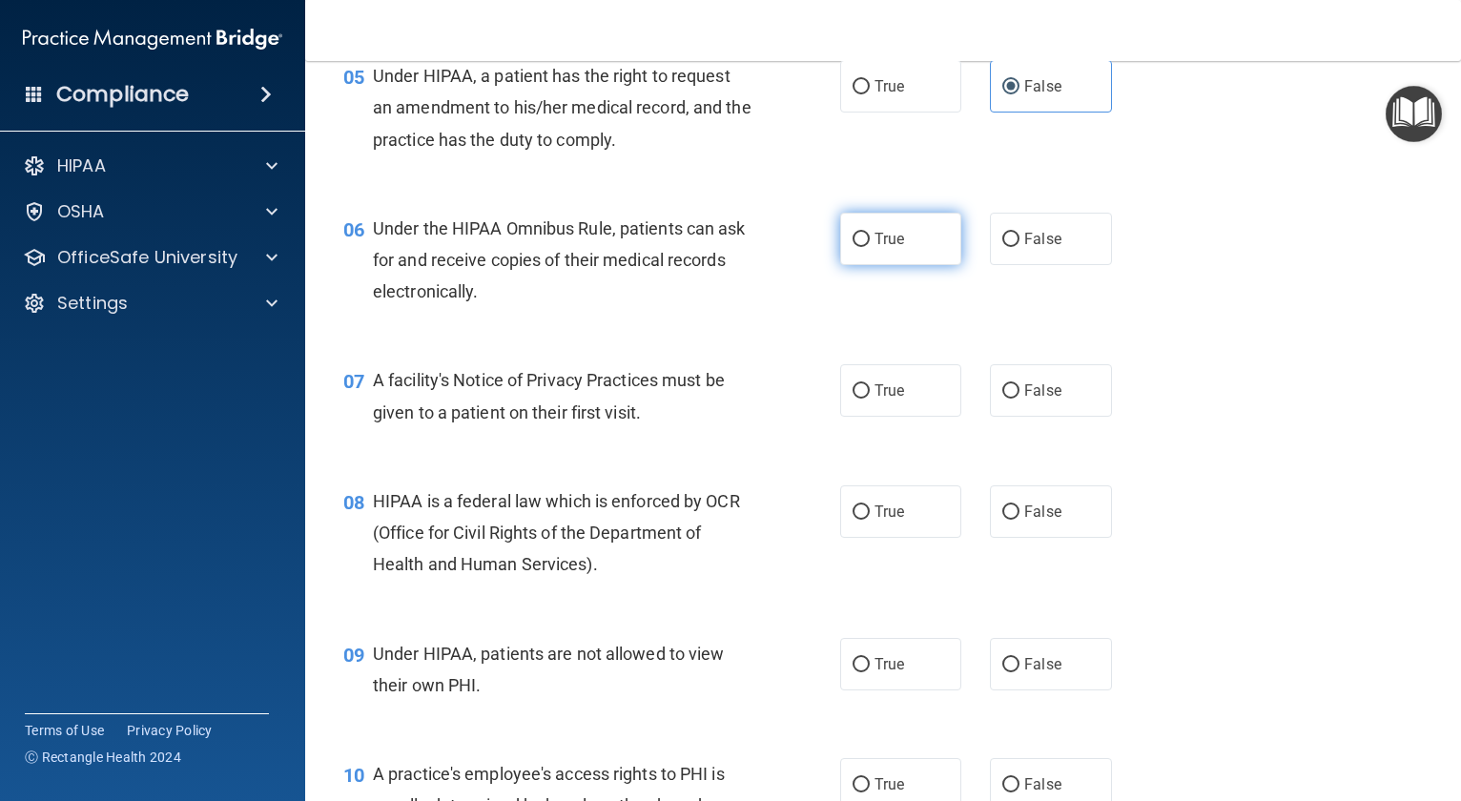
click at [895, 248] on span "True" at bounding box center [890, 239] width 30 height 18
click at [870, 247] on input "True" at bounding box center [861, 240] width 17 height 14
radio input "true"
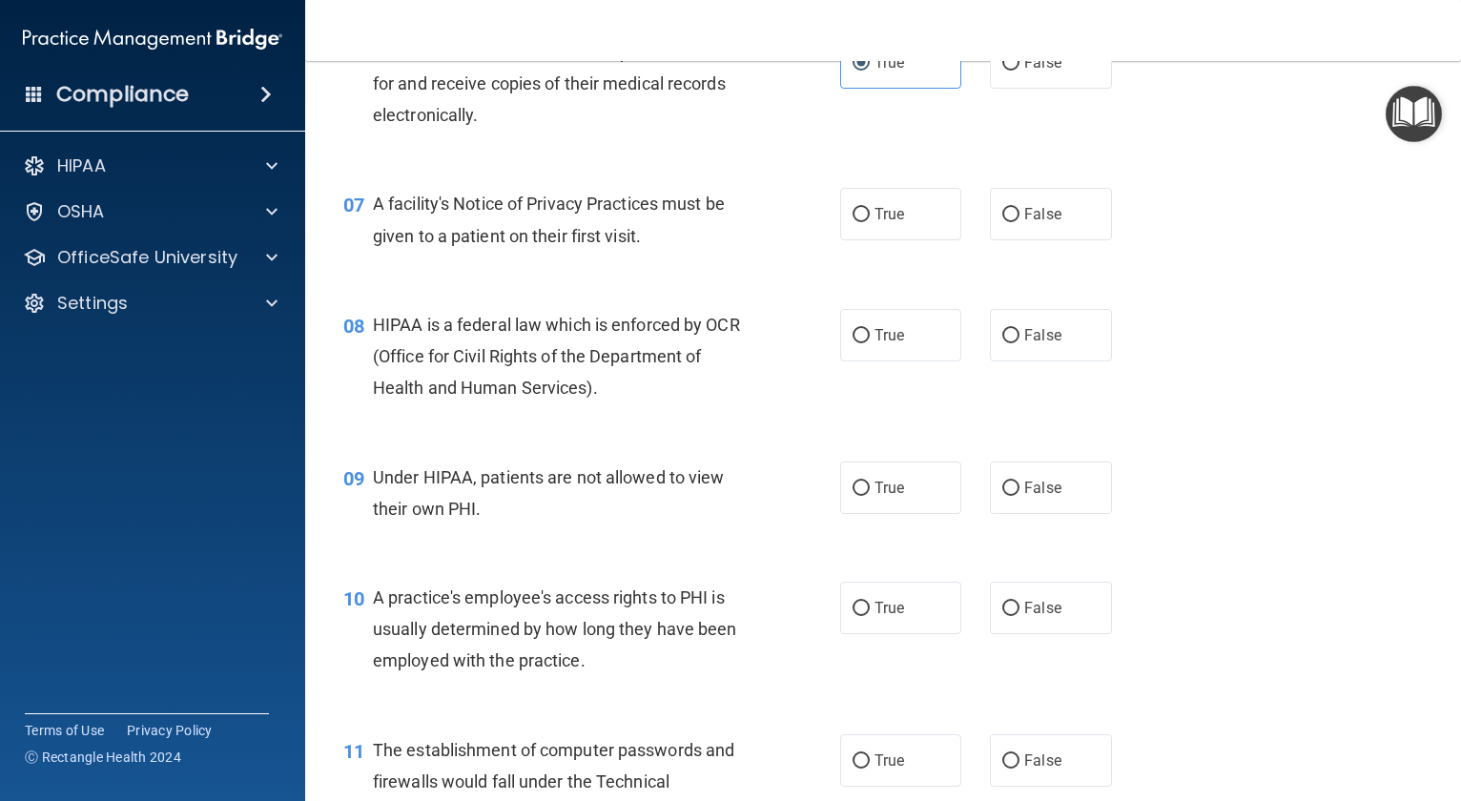
scroll to position [1049, 0]
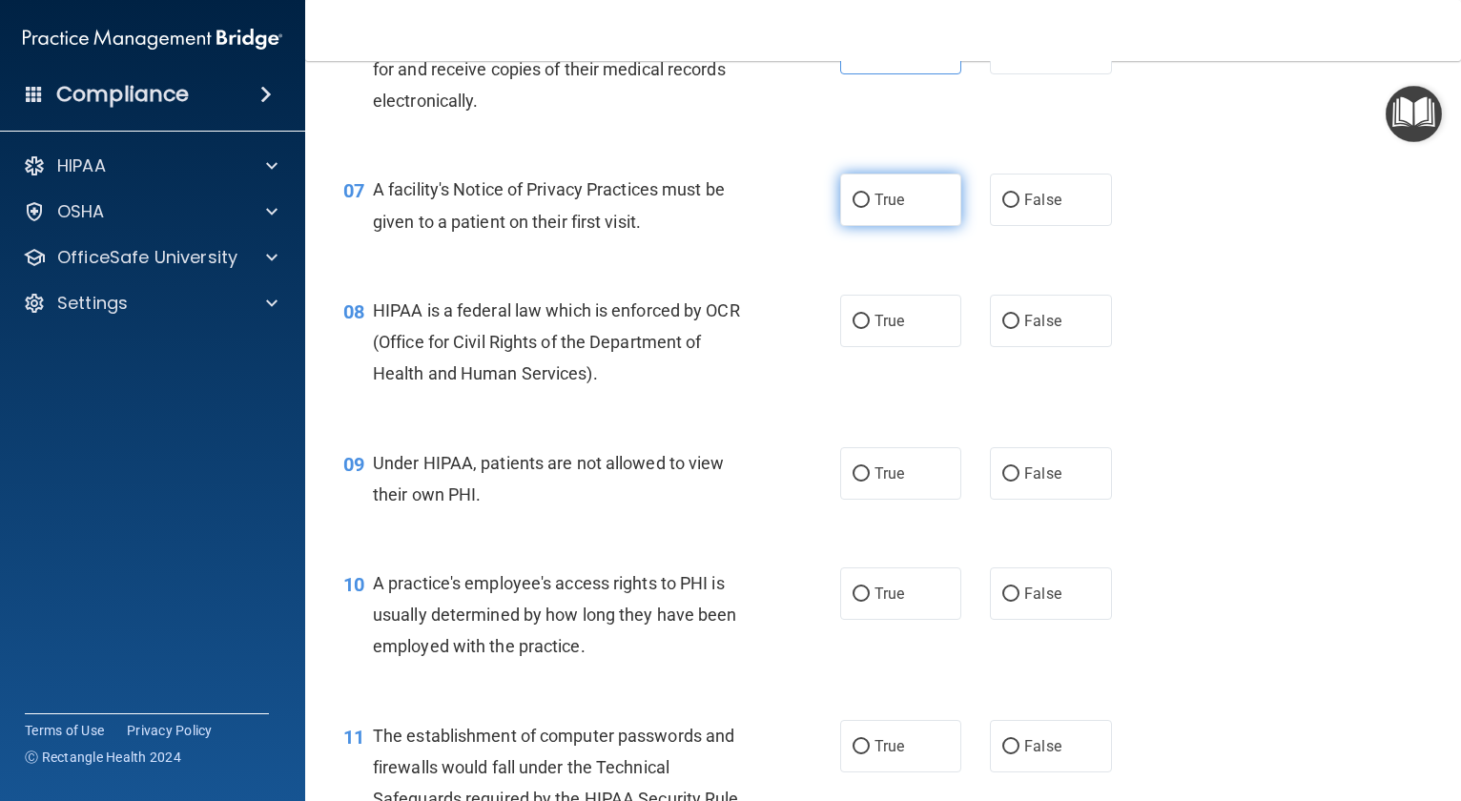
click at [888, 209] on span "True" at bounding box center [890, 200] width 30 height 18
click at [870, 208] on input "True" at bounding box center [861, 201] width 17 height 14
radio input "true"
click at [908, 347] on label "True" at bounding box center [900, 321] width 121 height 52
click at [870, 329] on input "True" at bounding box center [861, 322] width 17 height 14
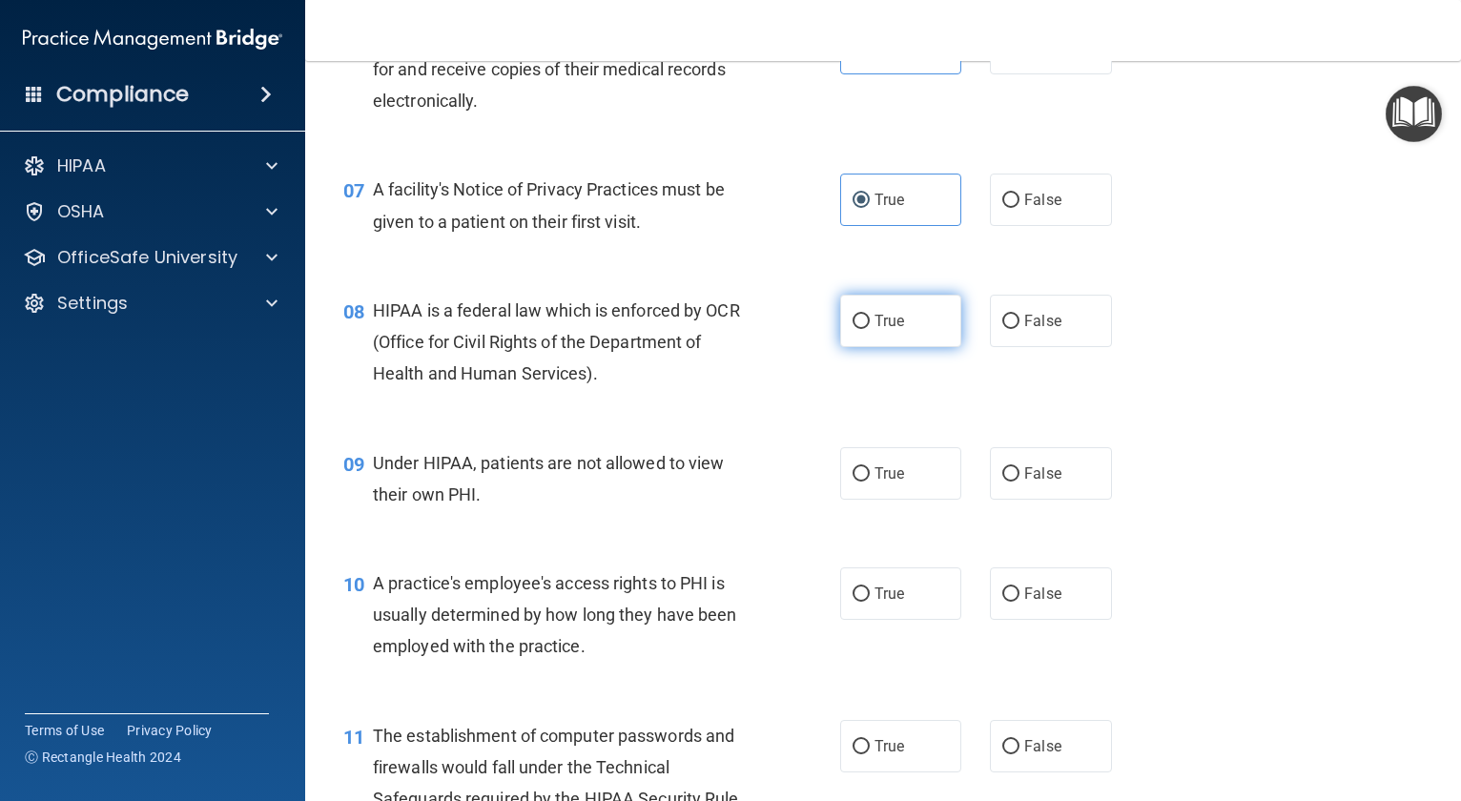
radio input "true"
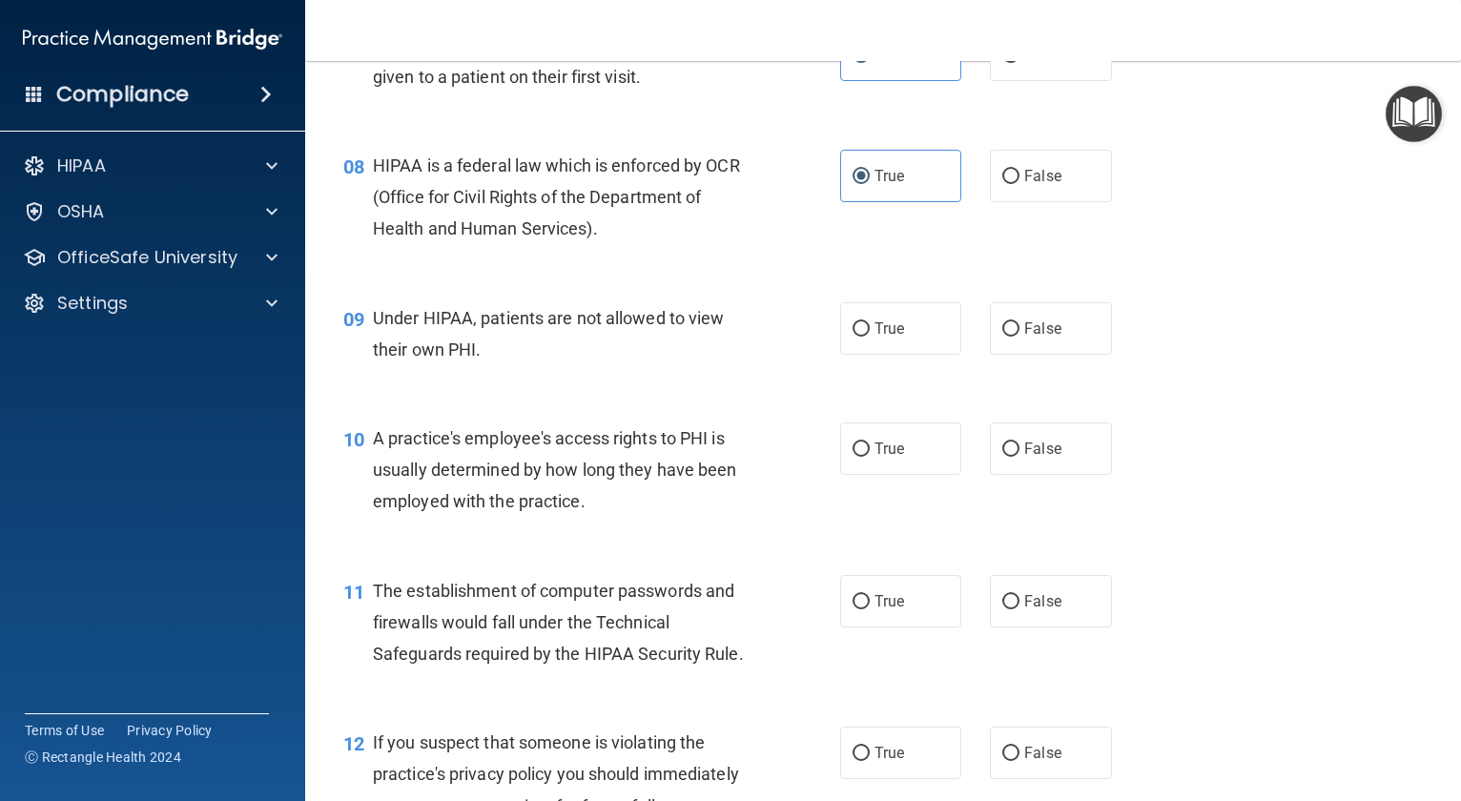
scroll to position [1240, 0]
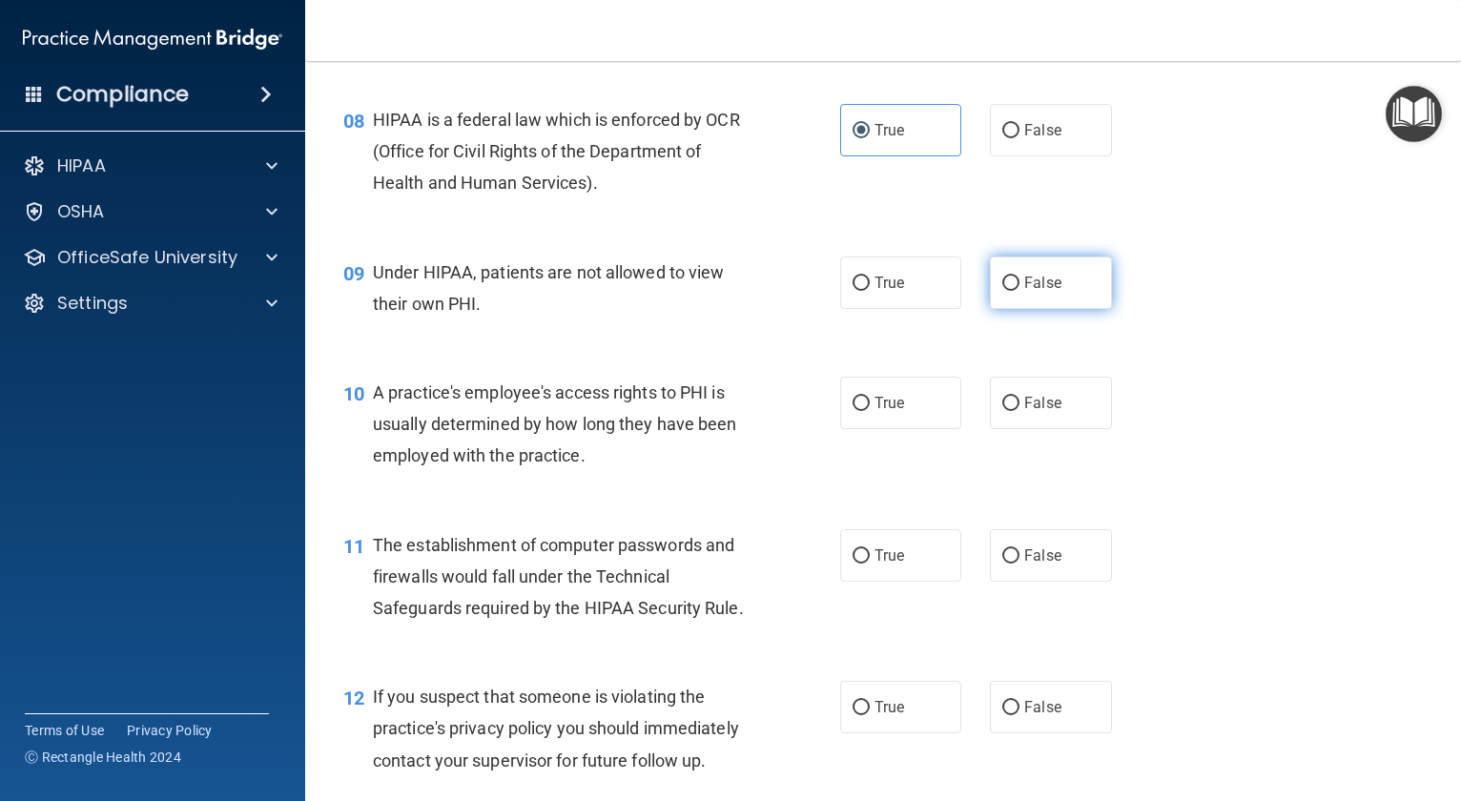
click at [1029, 292] on span "False" at bounding box center [1042, 283] width 37 height 18
click at [1019, 291] on input "False" at bounding box center [1010, 284] width 17 height 14
radio input "true"
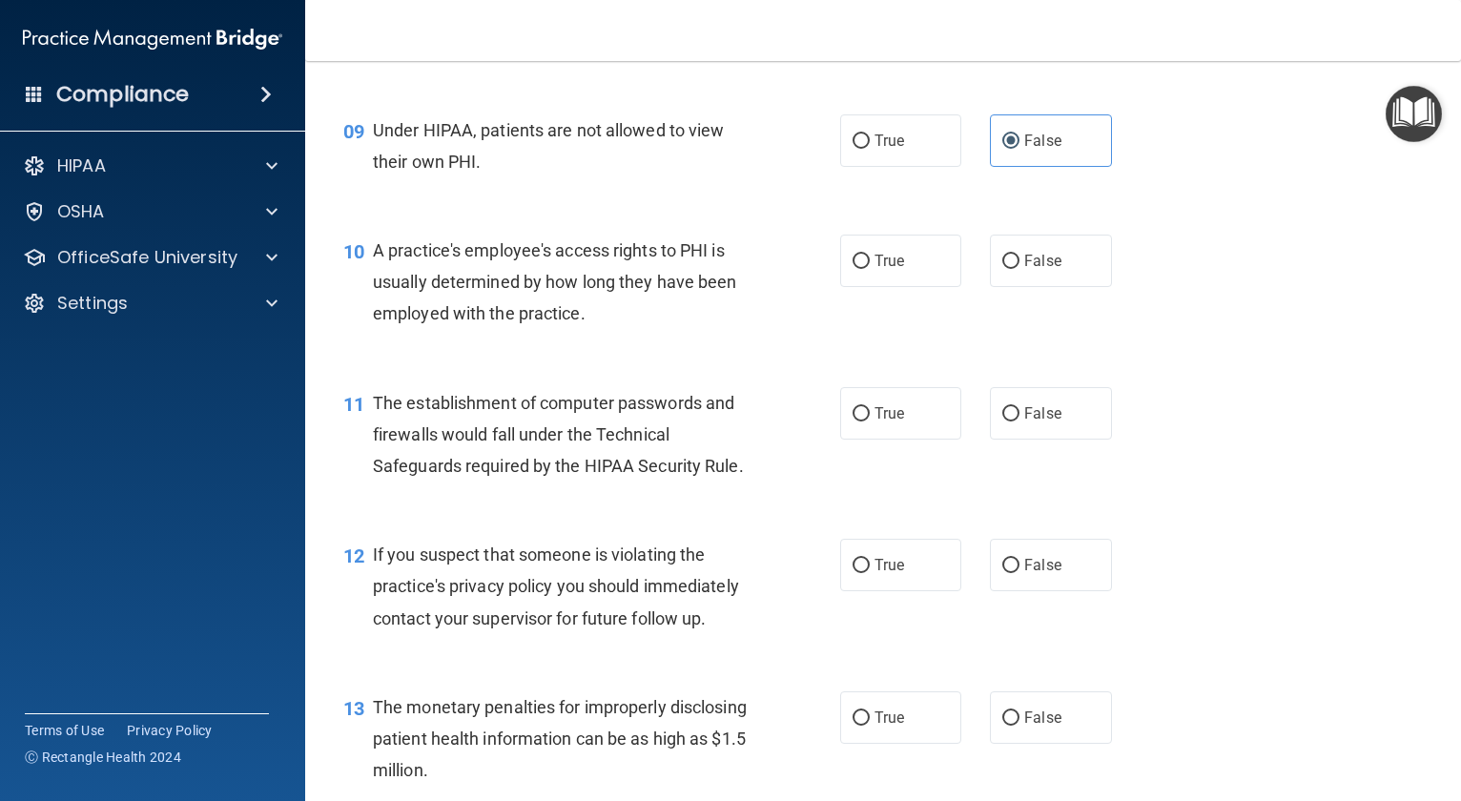
scroll to position [1430, 0]
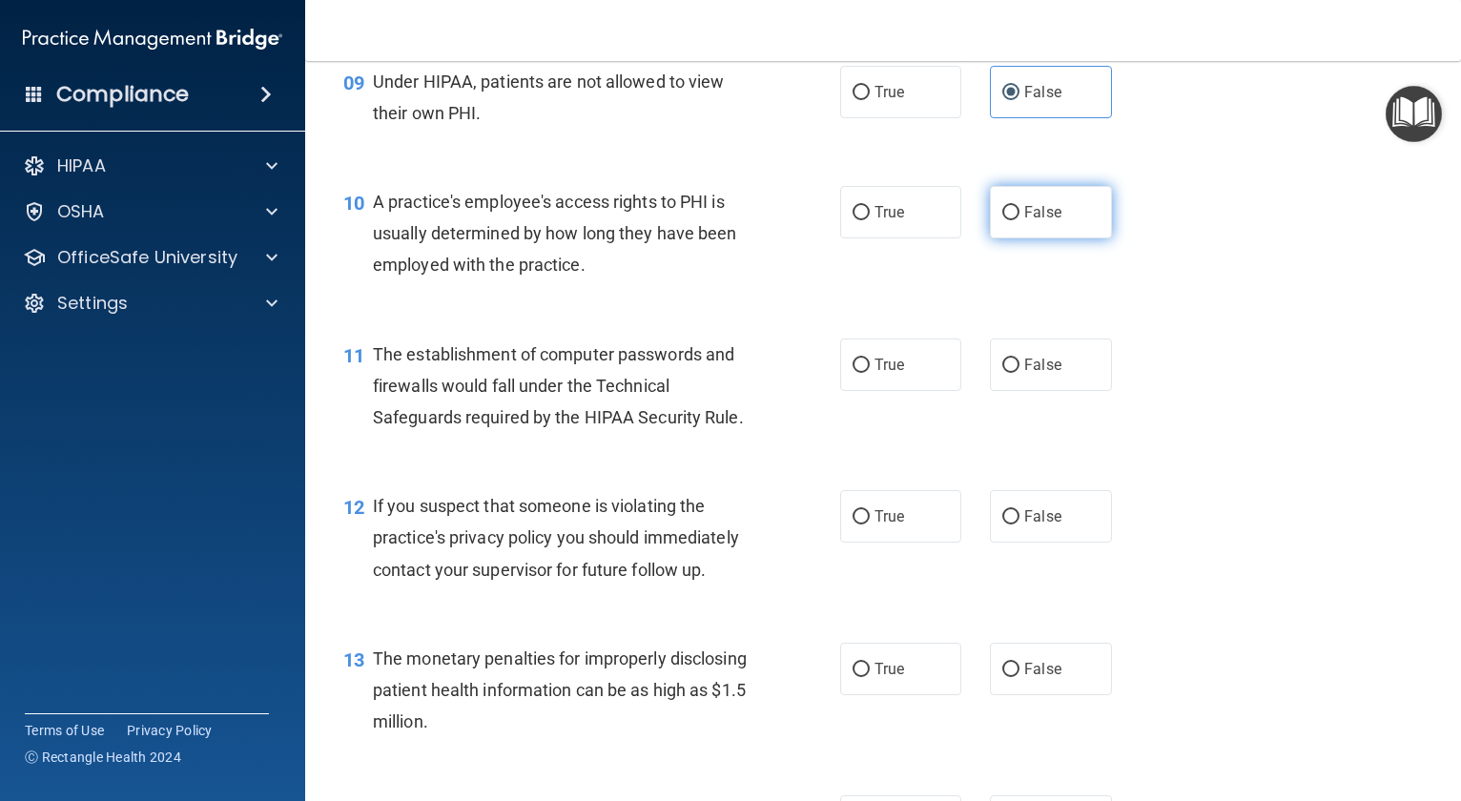
click at [1065, 238] on label "False" at bounding box center [1050, 212] width 121 height 52
click at [1019, 220] on input "False" at bounding box center [1010, 213] width 17 height 14
radio input "true"
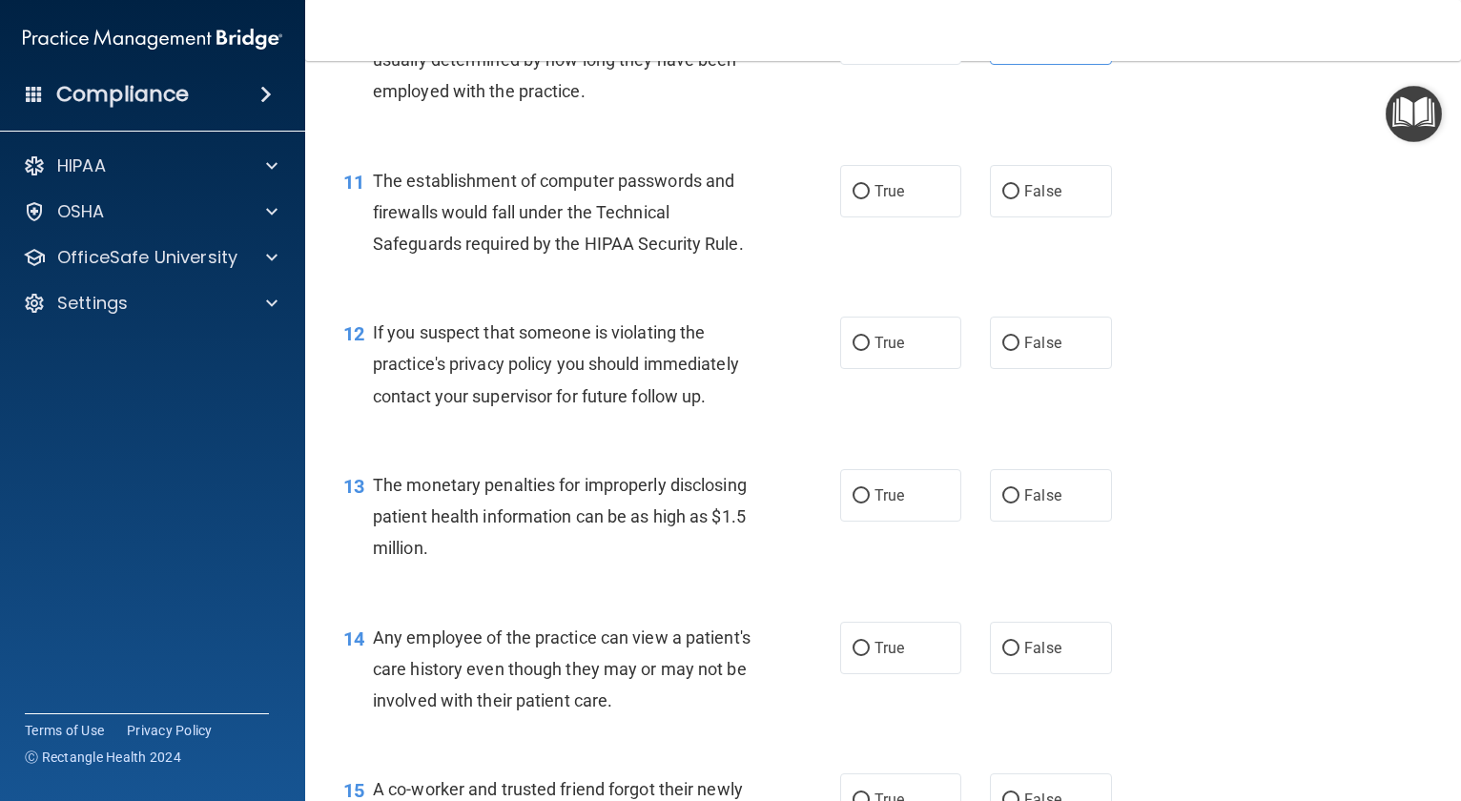
scroll to position [1621, 0]
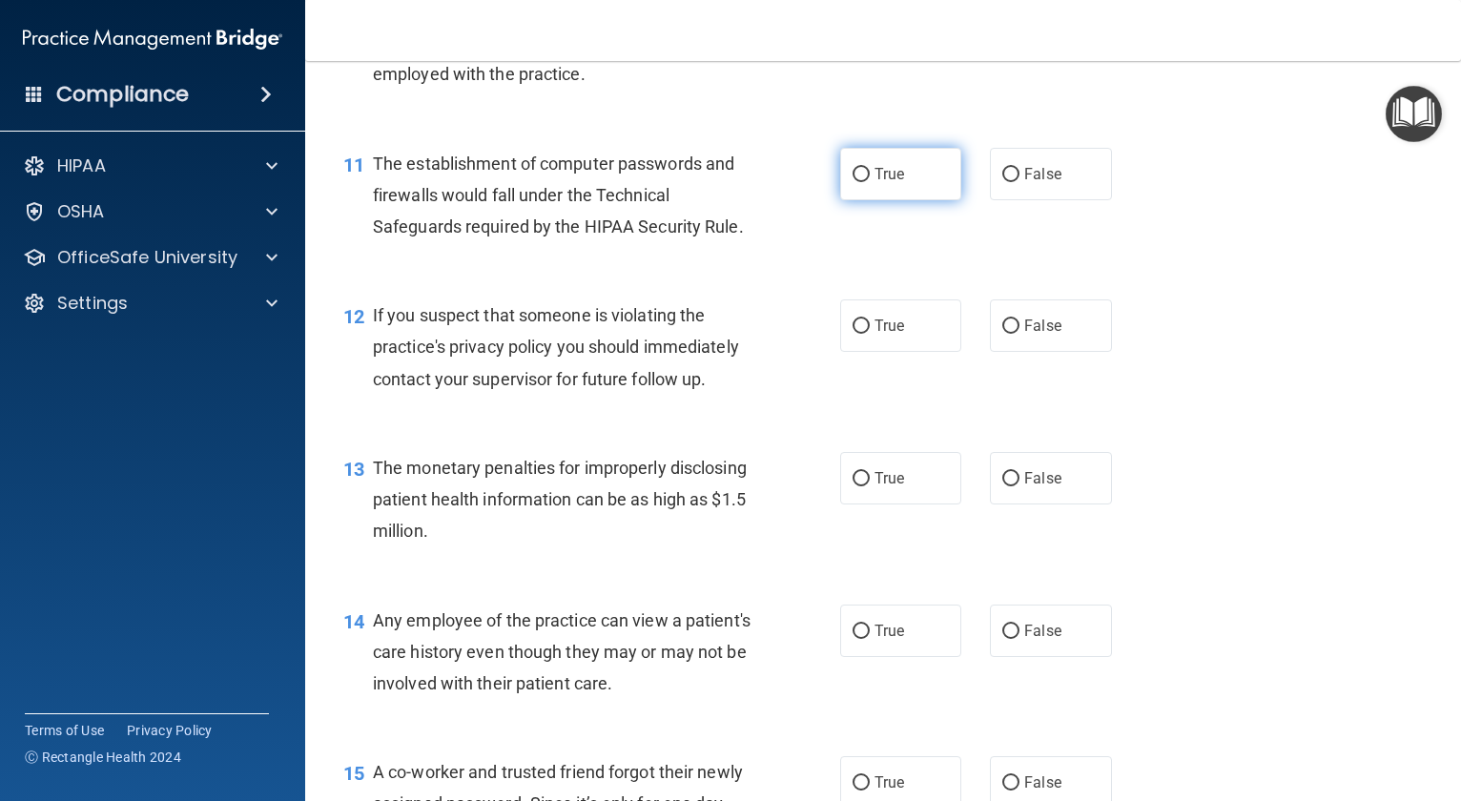
click at [877, 200] on label "True" at bounding box center [900, 174] width 121 height 52
click at [870, 182] on input "True" at bounding box center [861, 175] width 17 height 14
radio input "true"
click at [896, 335] on span "True" at bounding box center [890, 326] width 30 height 18
click at [870, 334] on input "True" at bounding box center [861, 326] width 17 height 14
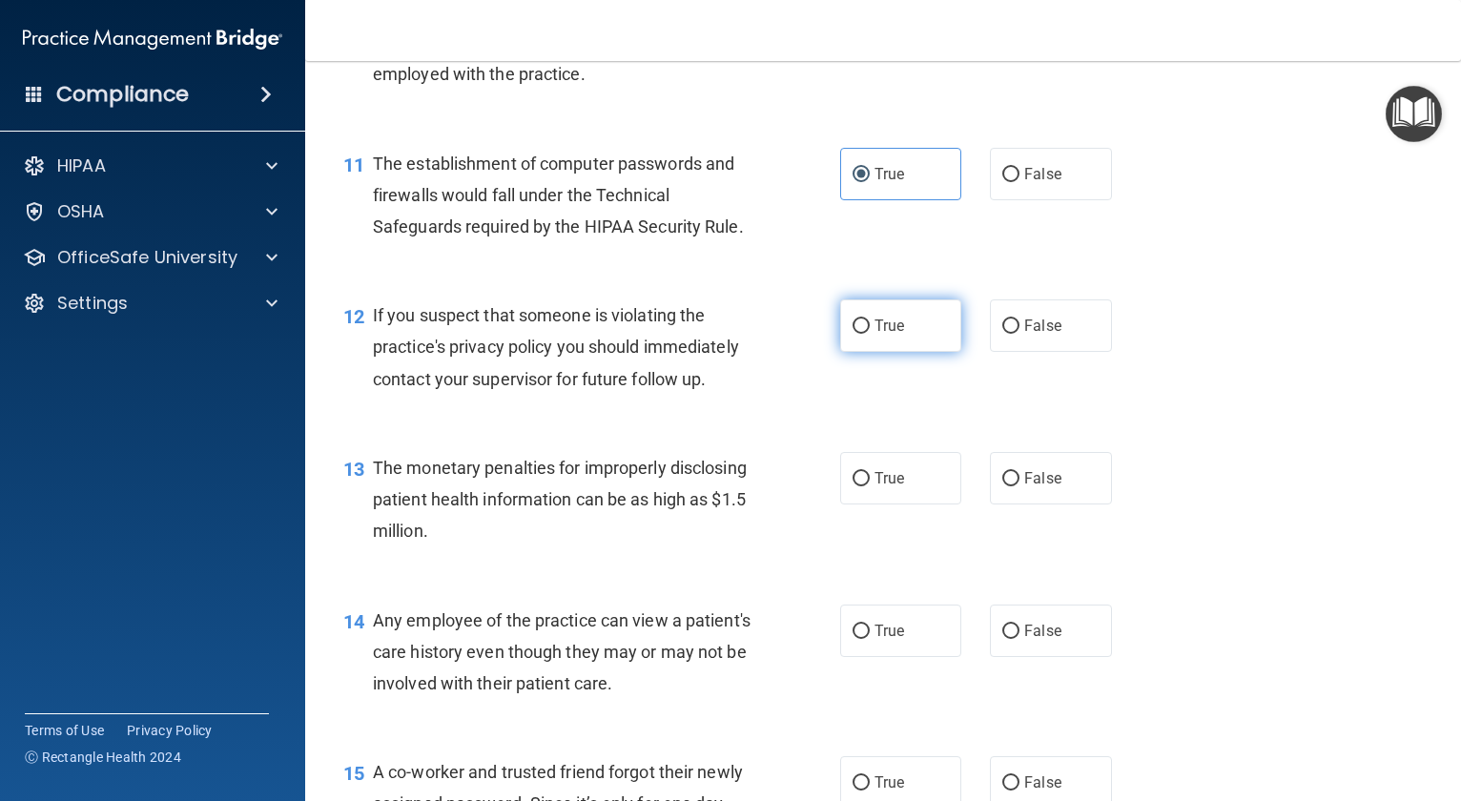
radio input "true"
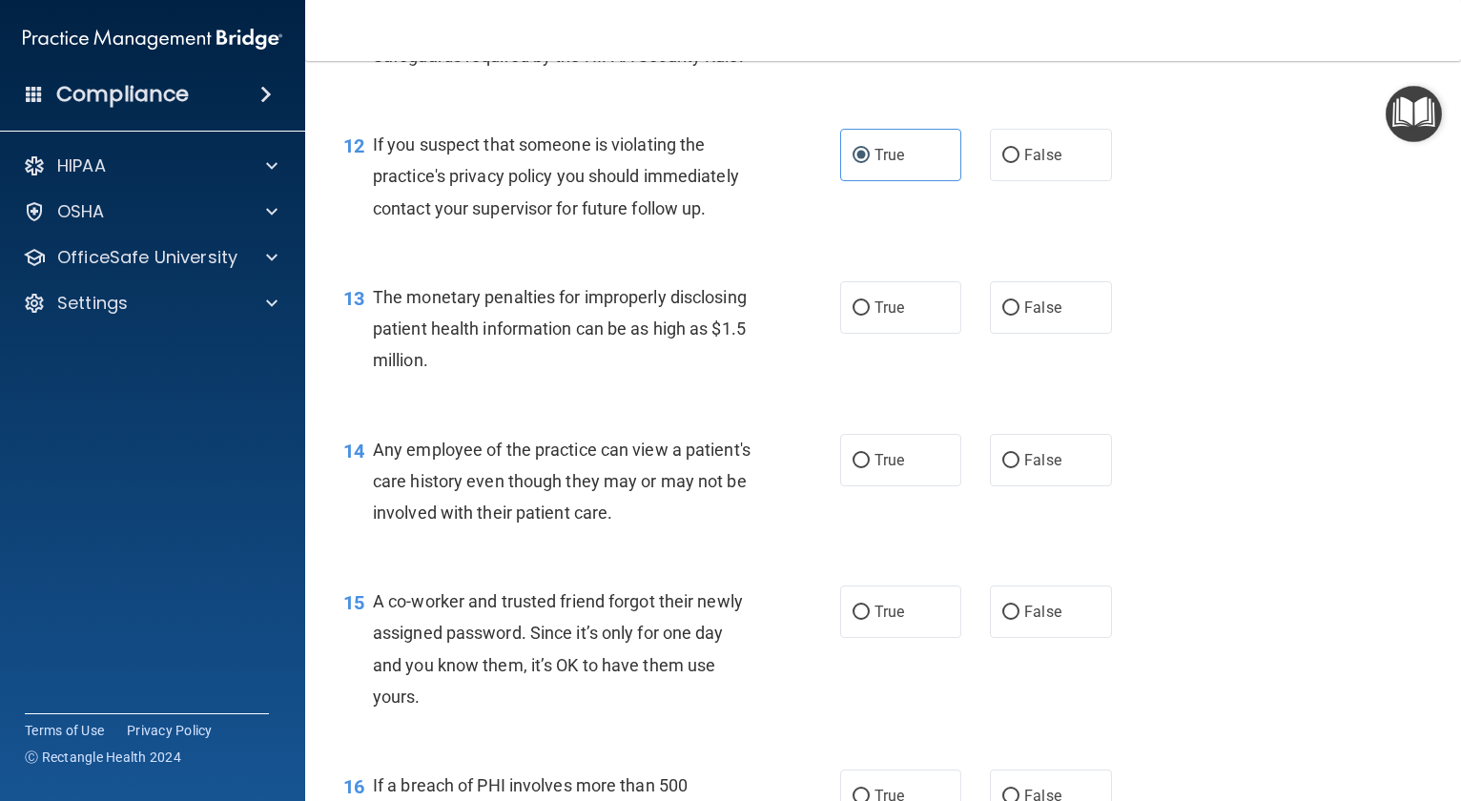
scroll to position [1812, 0]
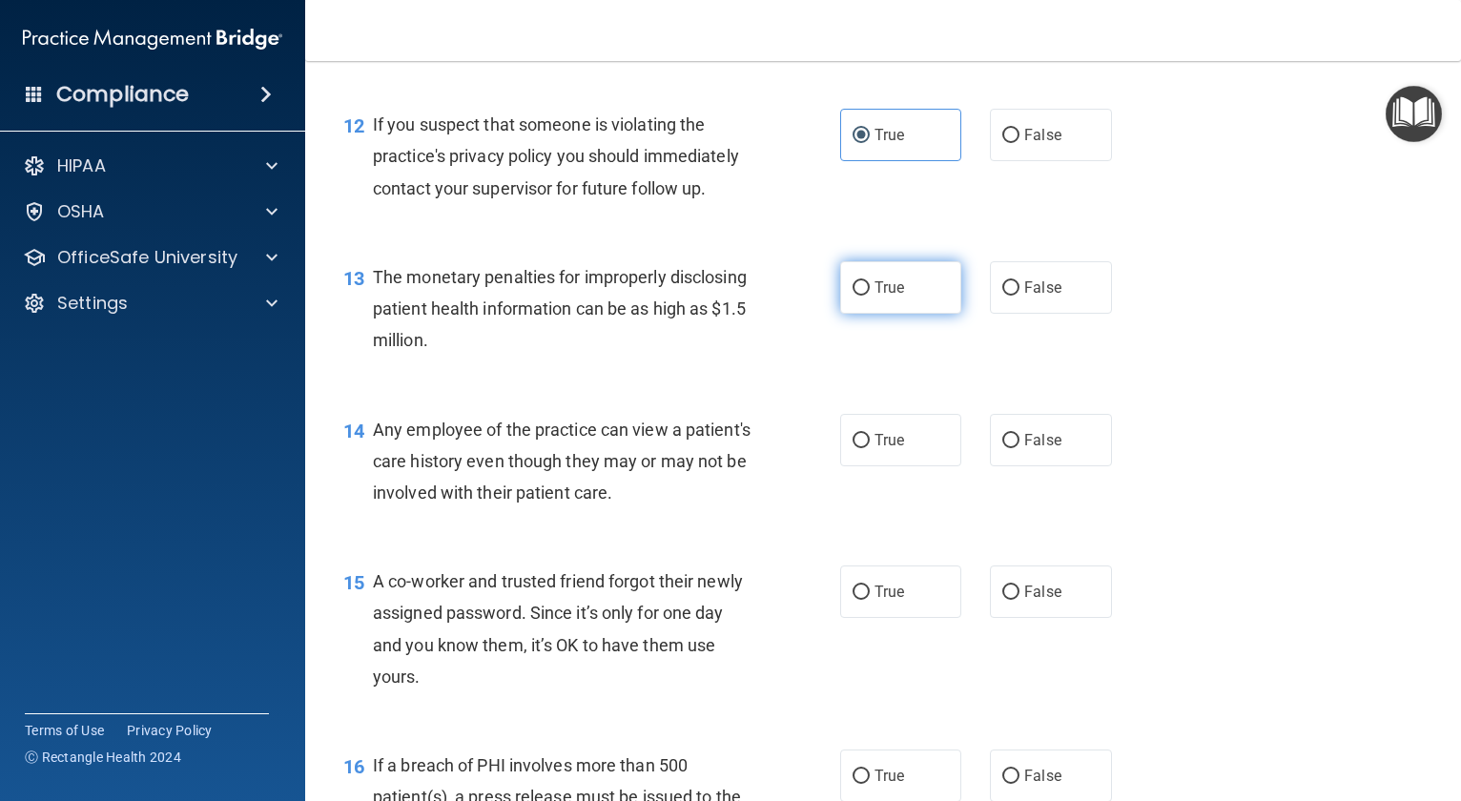
click at [889, 314] on label "True" at bounding box center [900, 287] width 121 height 52
click at [870, 296] on input "True" at bounding box center [861, 288] width 17 height 14
radio input "true"
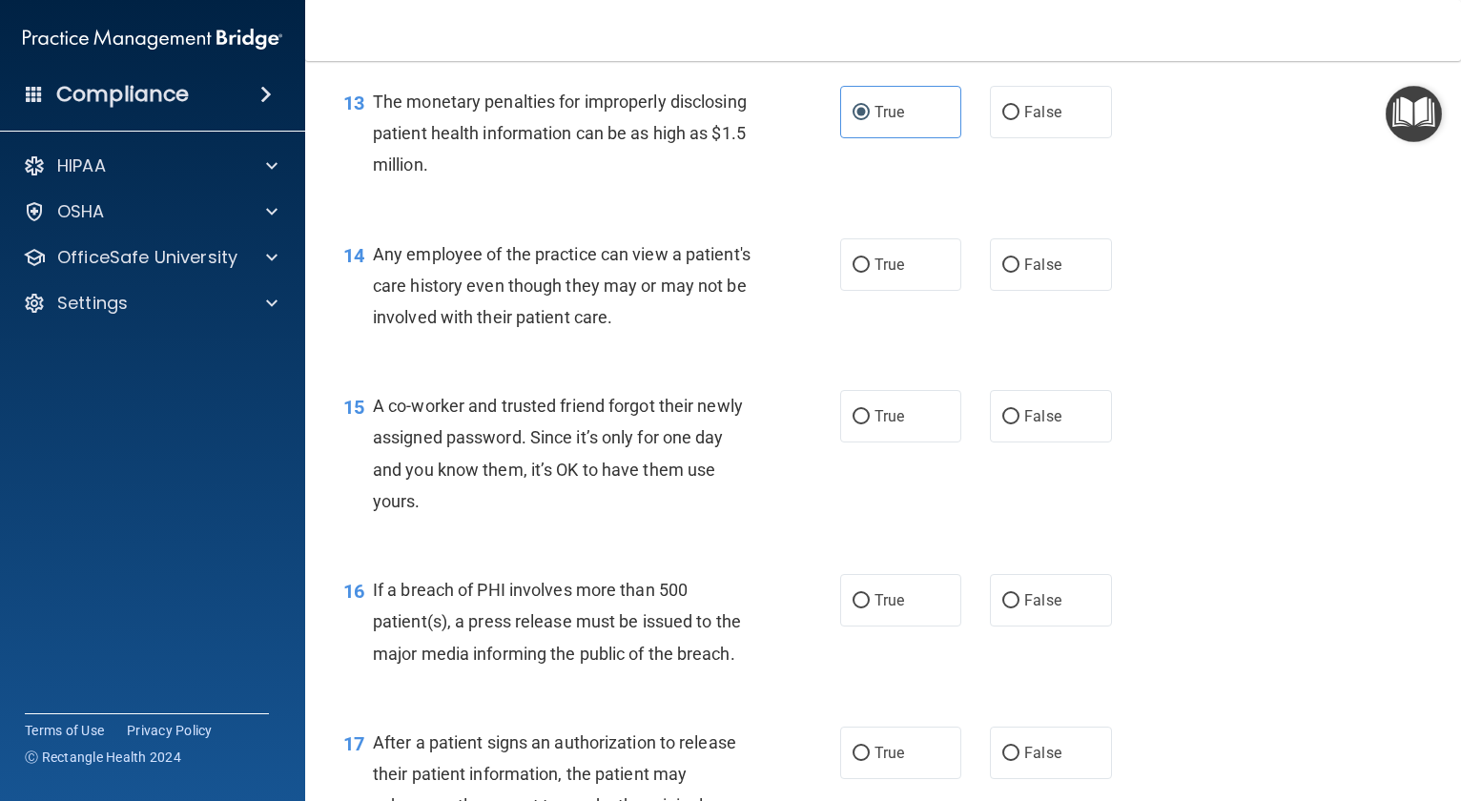
scroll to position [2003, 0]
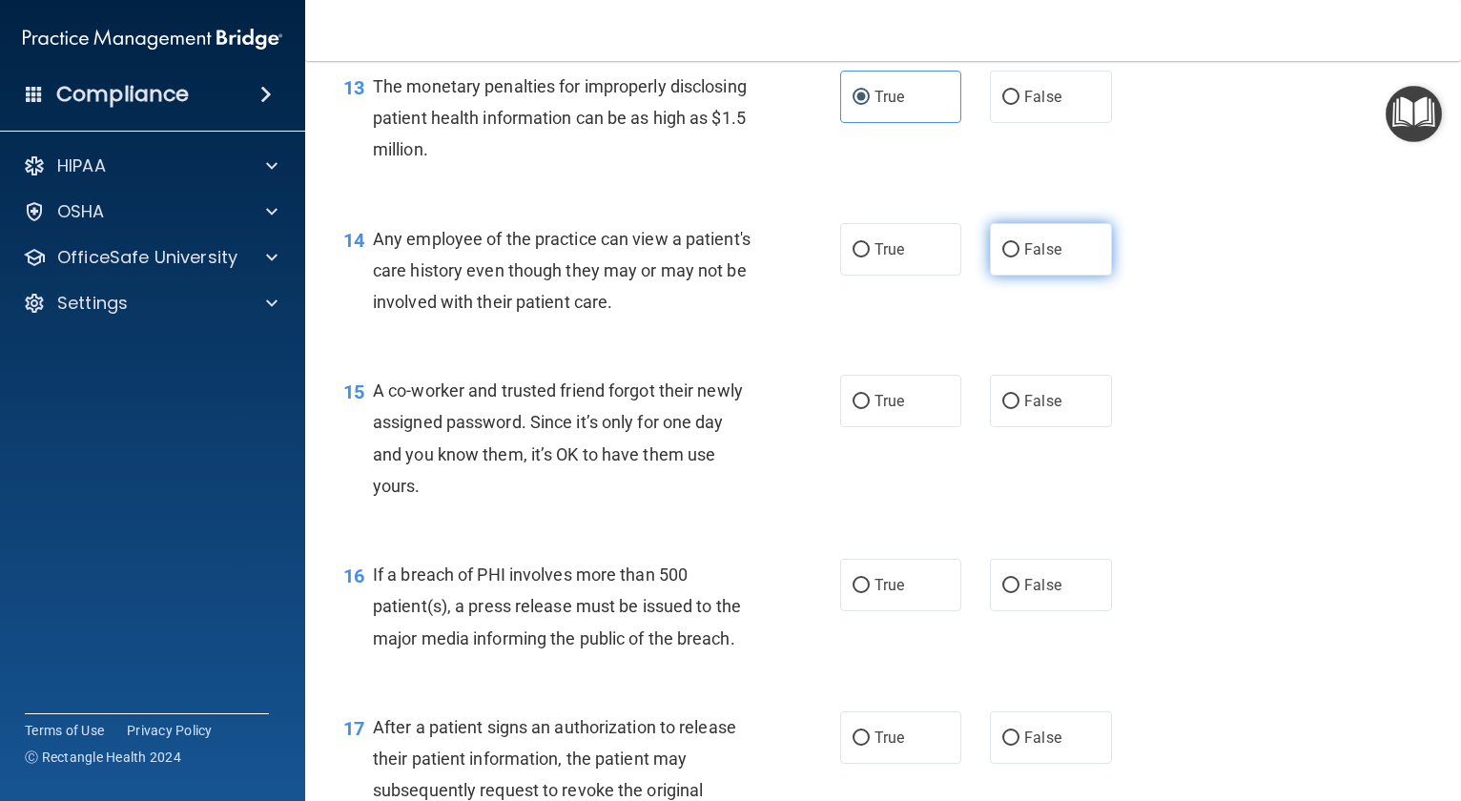
click at [1053, 276] on label "False" at bounding box center [1050, 249] width 121 height 52
click at [1019, 257] on input "False" at bounding box center [1010, 250] width 17 height 14
radio input "true"
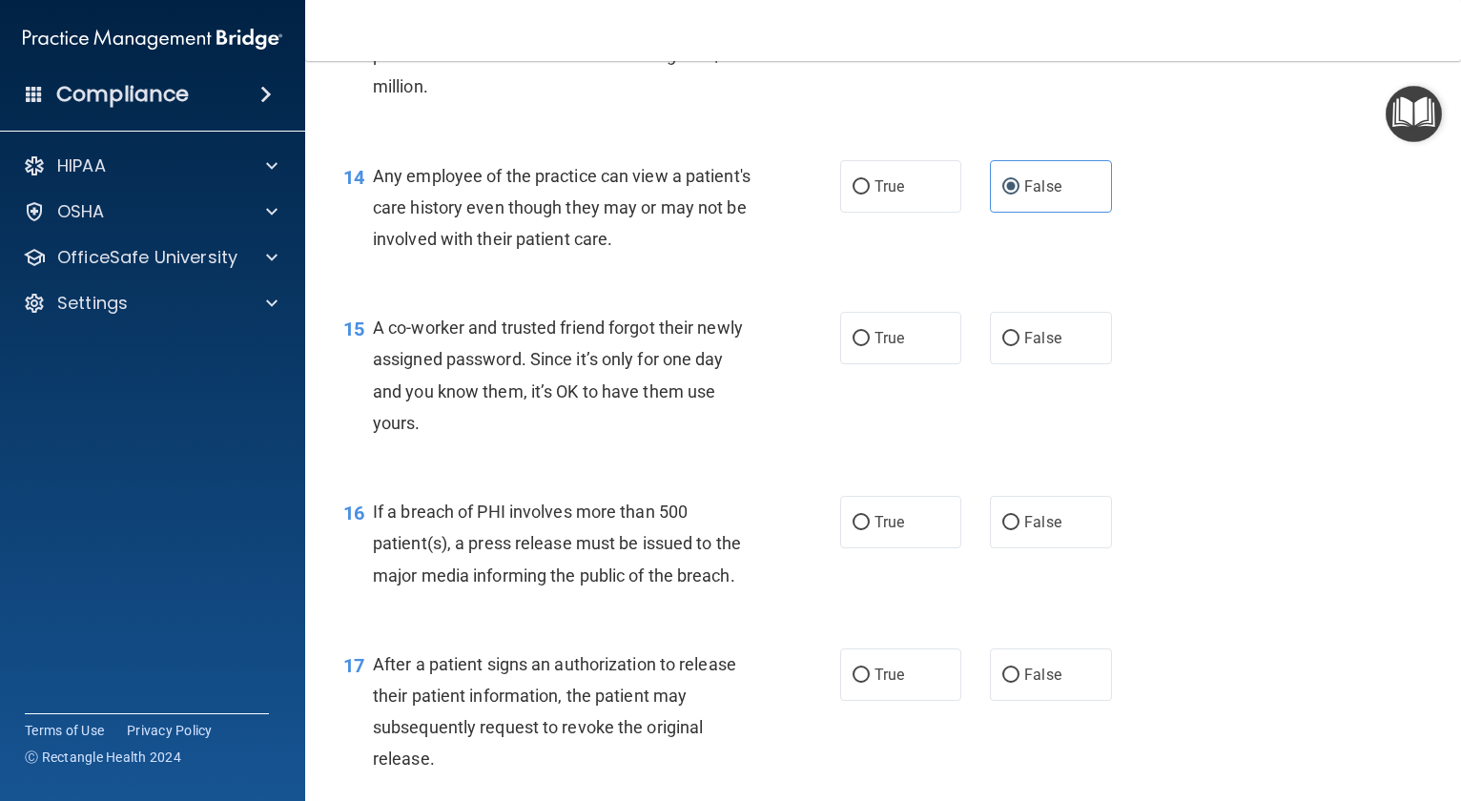
scroll to position [2193, 0]
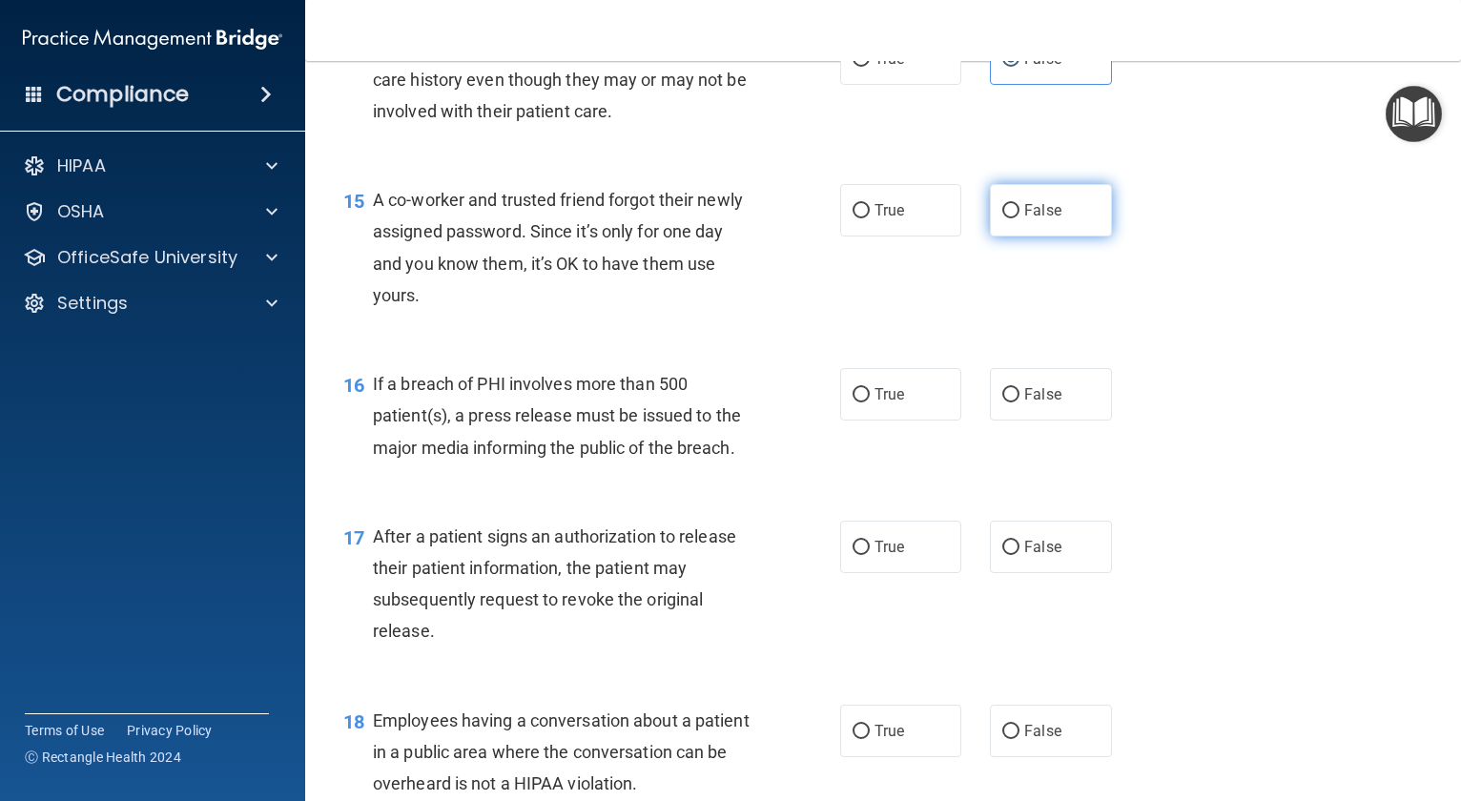
click at [1021, 237] on label "False" at bounding box center [1050, 210] width 121 height 52
click at [1019, 218] on input "False" at bounding box center [1010, 211] width 17 height 14
radio input "true"
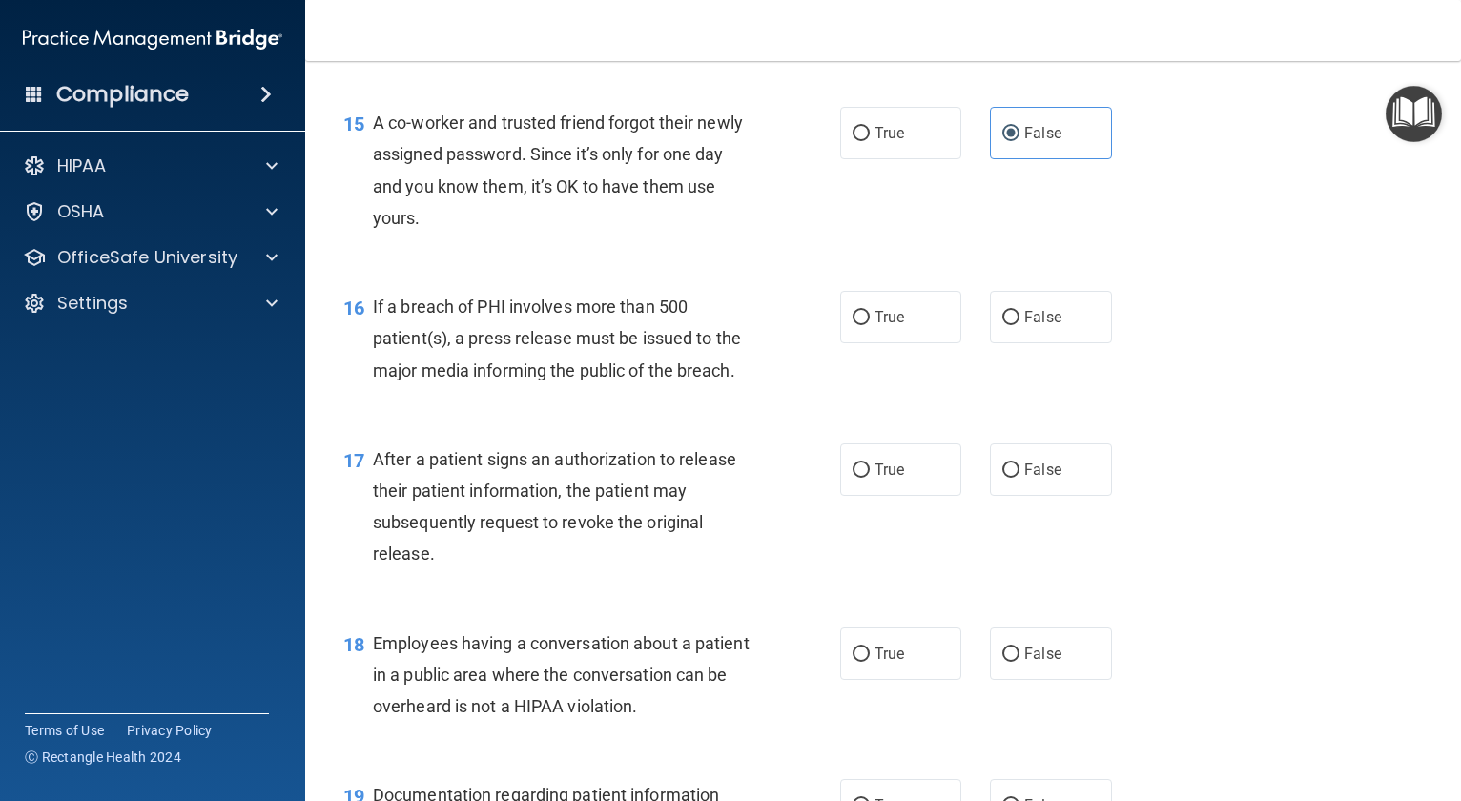
scroll to position [2384, 0]
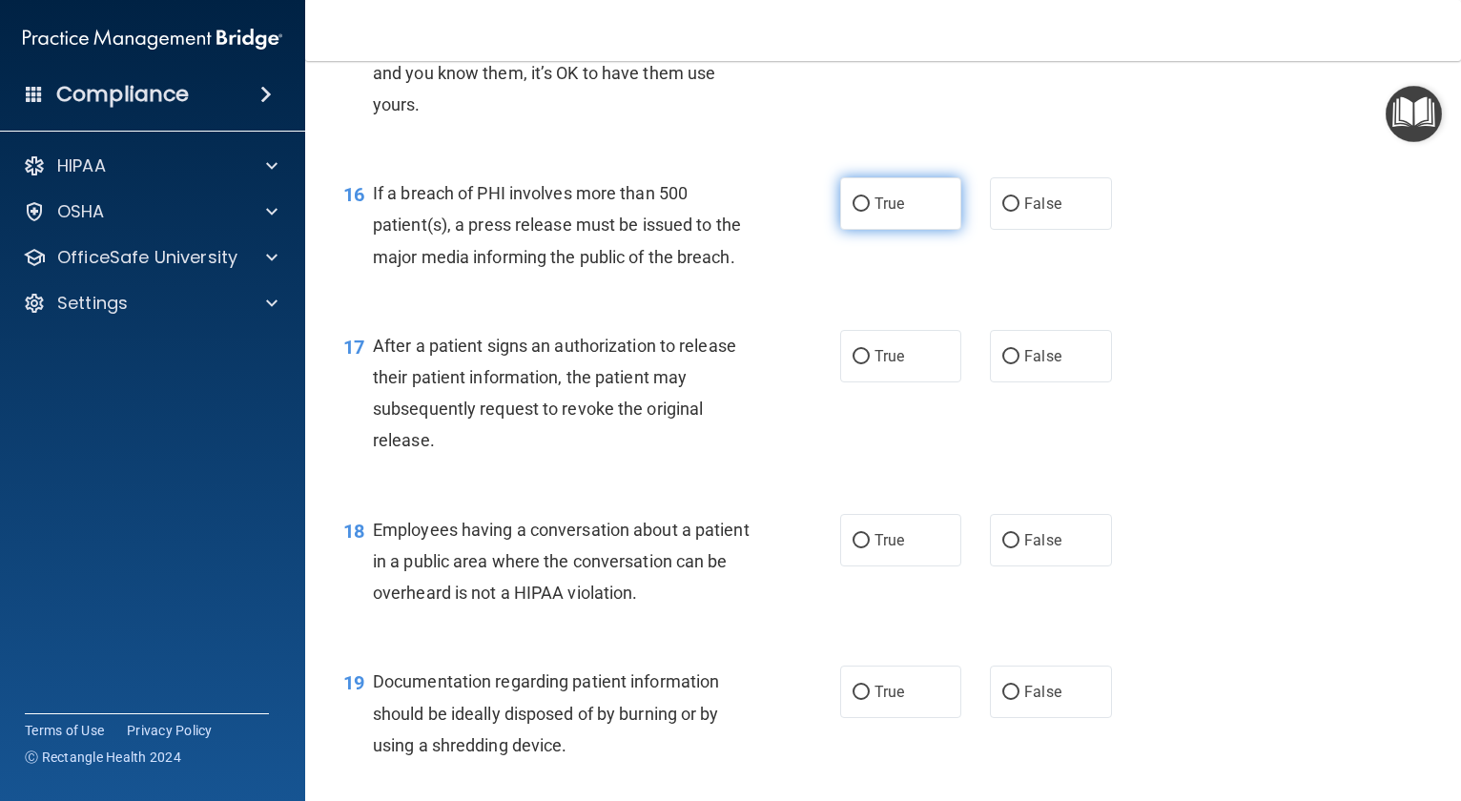
click at [922, 230] on label "True" at bounding box center [900, 203] width 121 height 52
click at [870, 212] on input "True" at bounding box center [861, 204] width 17 height 14
radio input "true"
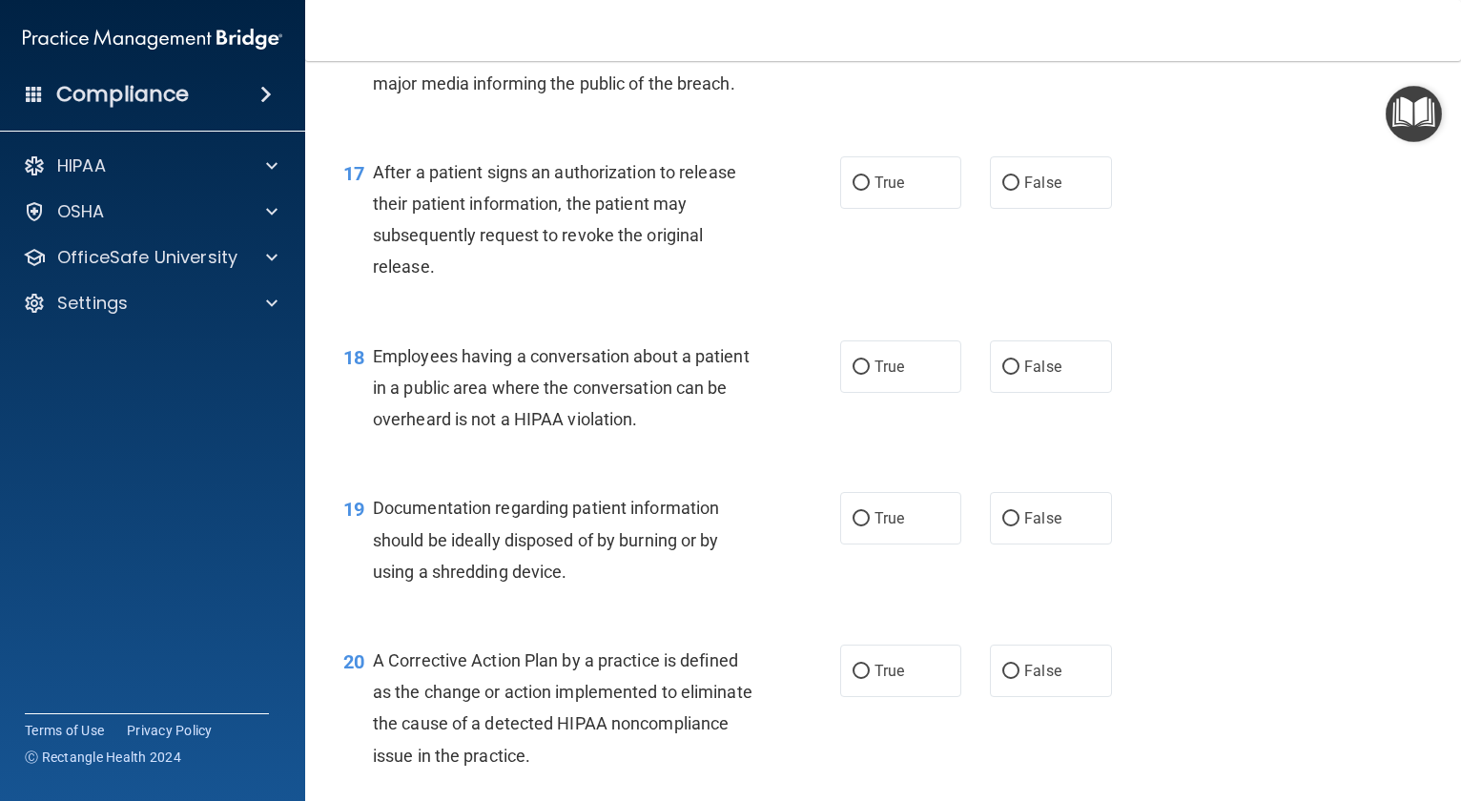
scroll to position [2575, 0]
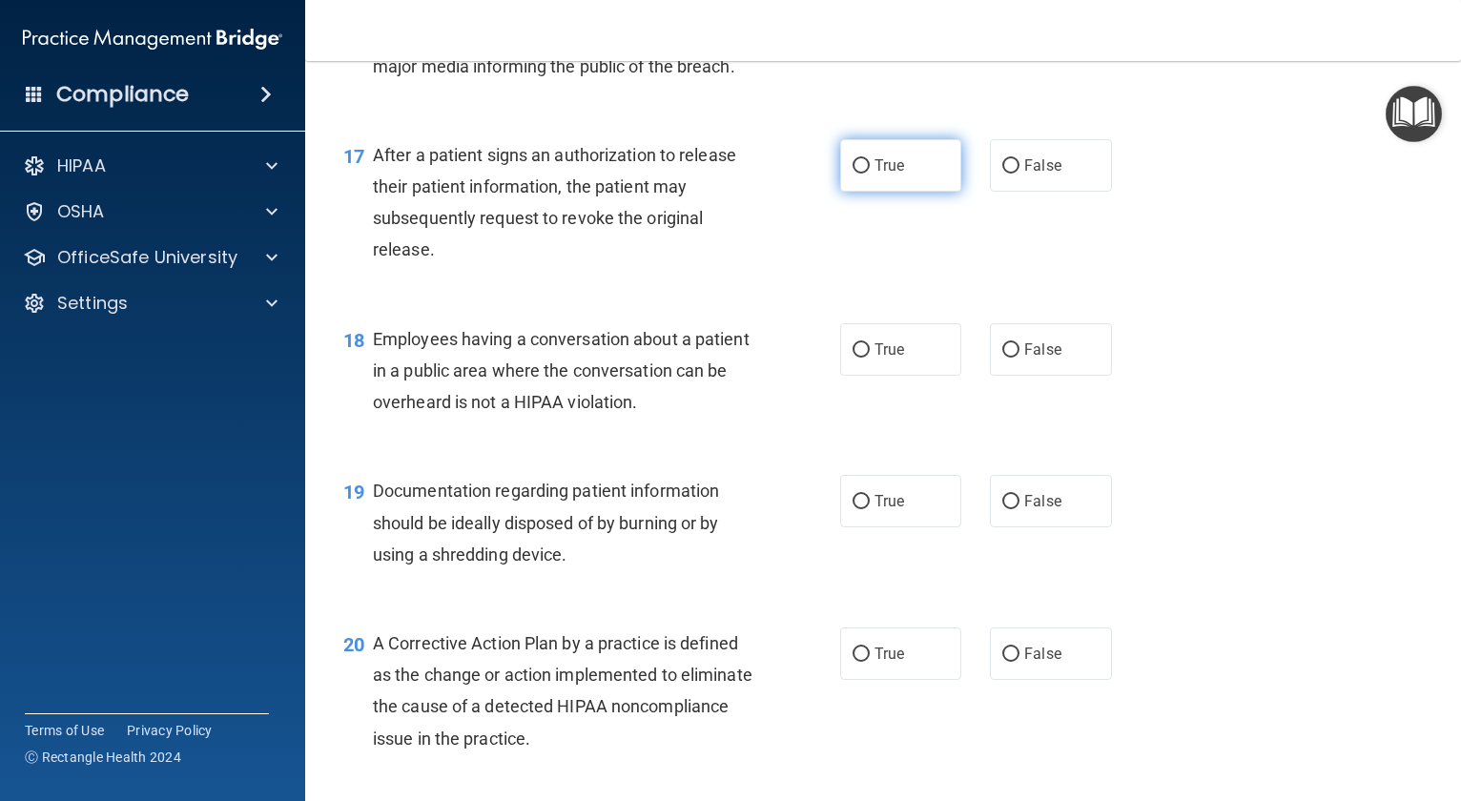
click at [917, 192] on label "True" at bounding box center [900, 165] width 121 height 52
click at [870, 174] on input "True" at bounding box center [861, 166] width 17 height 14
radio input "true"
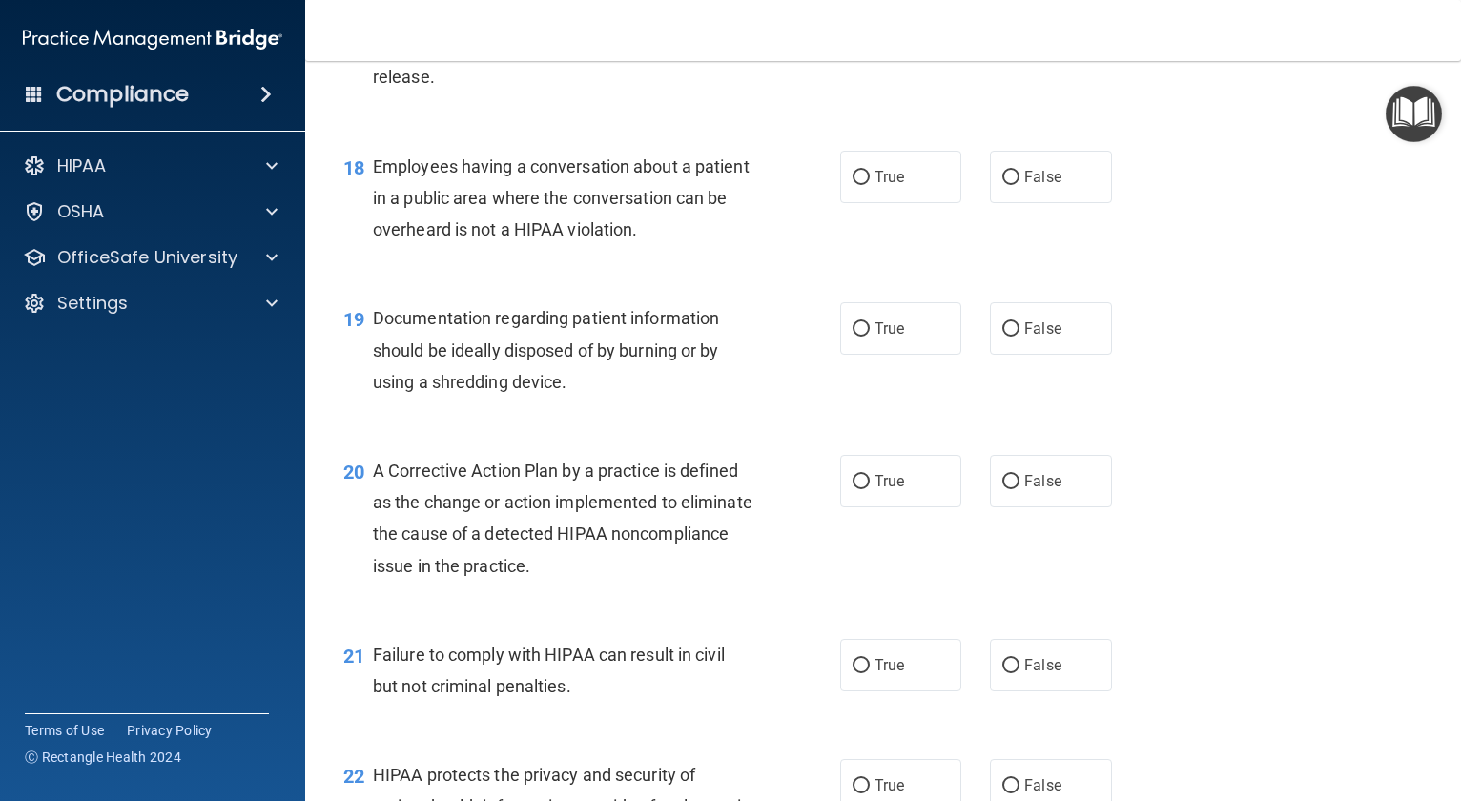
scroll to position [2766, 0]
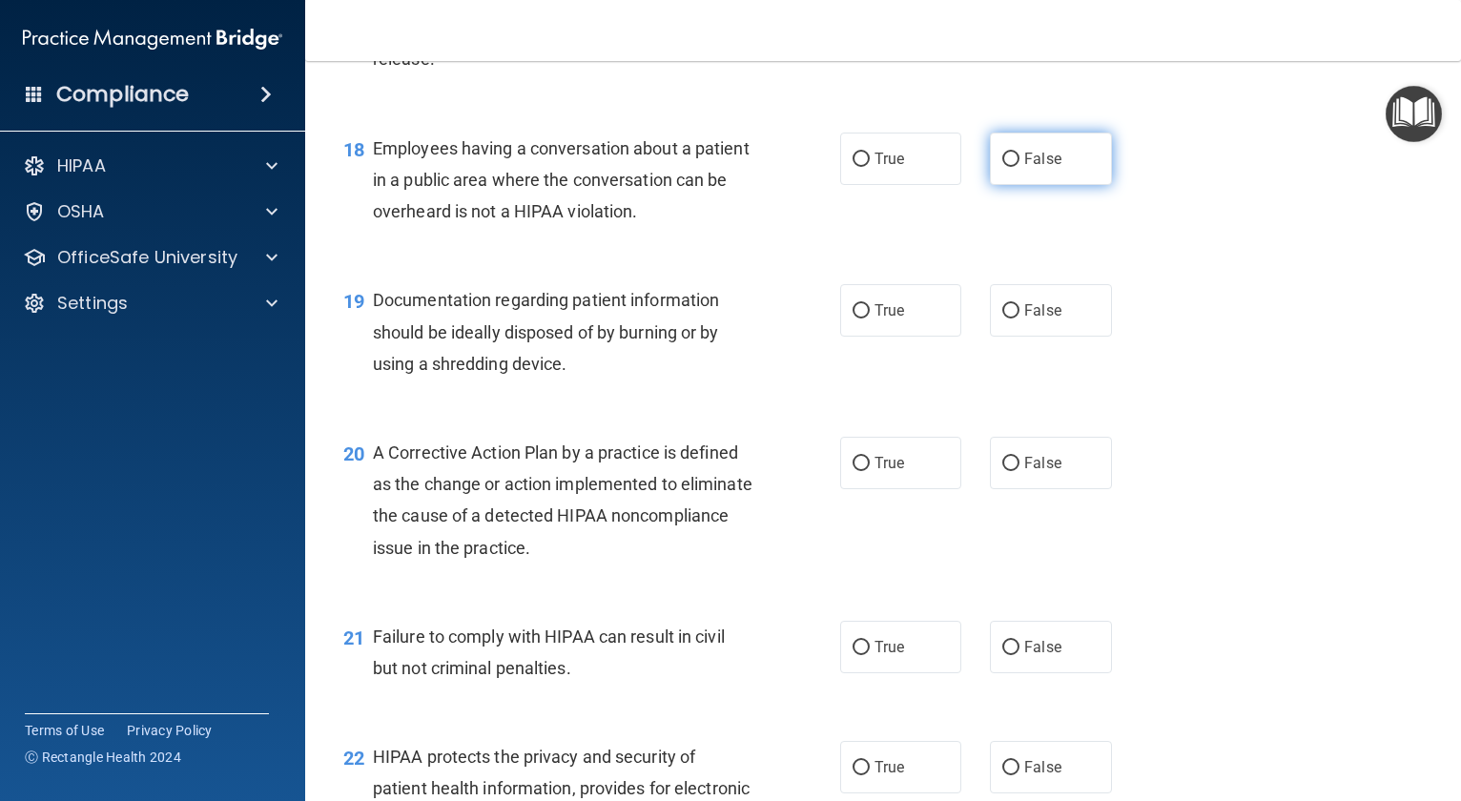
click at [1073, 185] on label "False" at bounding box center [1050, 159] width 121 height 52
click at [1019, 167] on input "False" at bounding box center [1010, 160] width 17 height 14
radio input "true"
click at [883, 319] on span "True" at bounding box center [890, 310] width 30 height 18
click at [870, 319] on input "True" at bounding box center [861, 311] width 17 height 14
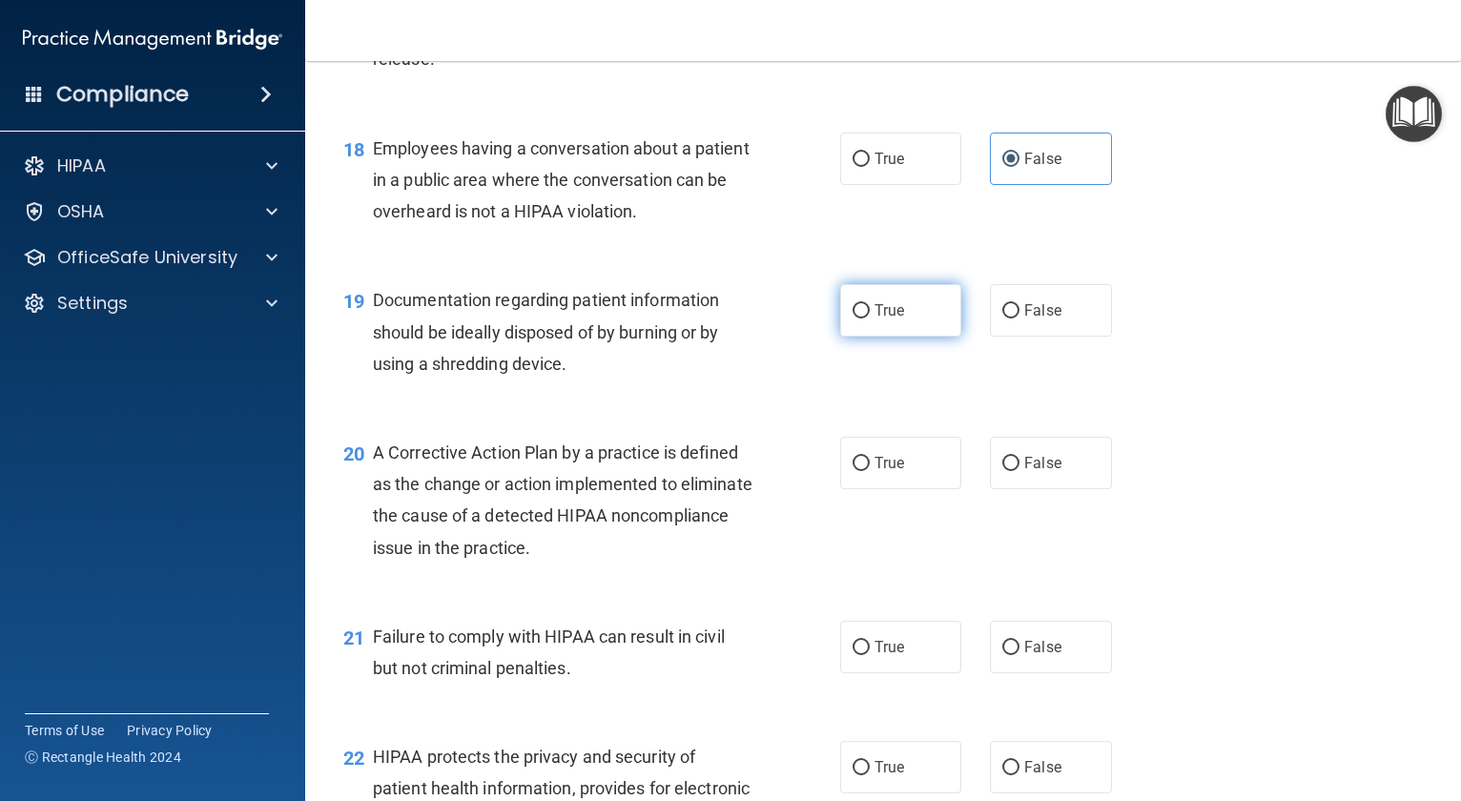
radio input "true"
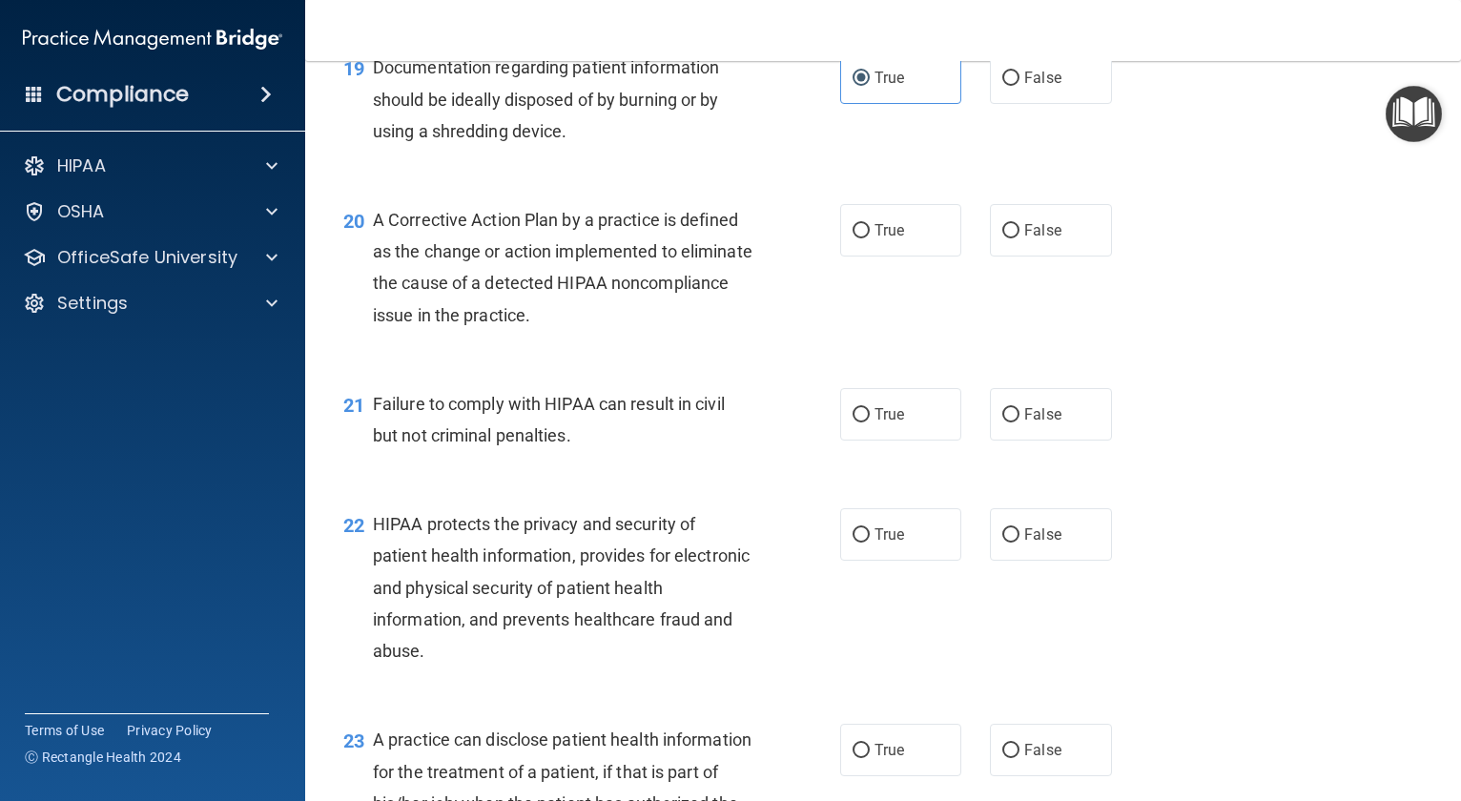
scroll to position [3052, 0]
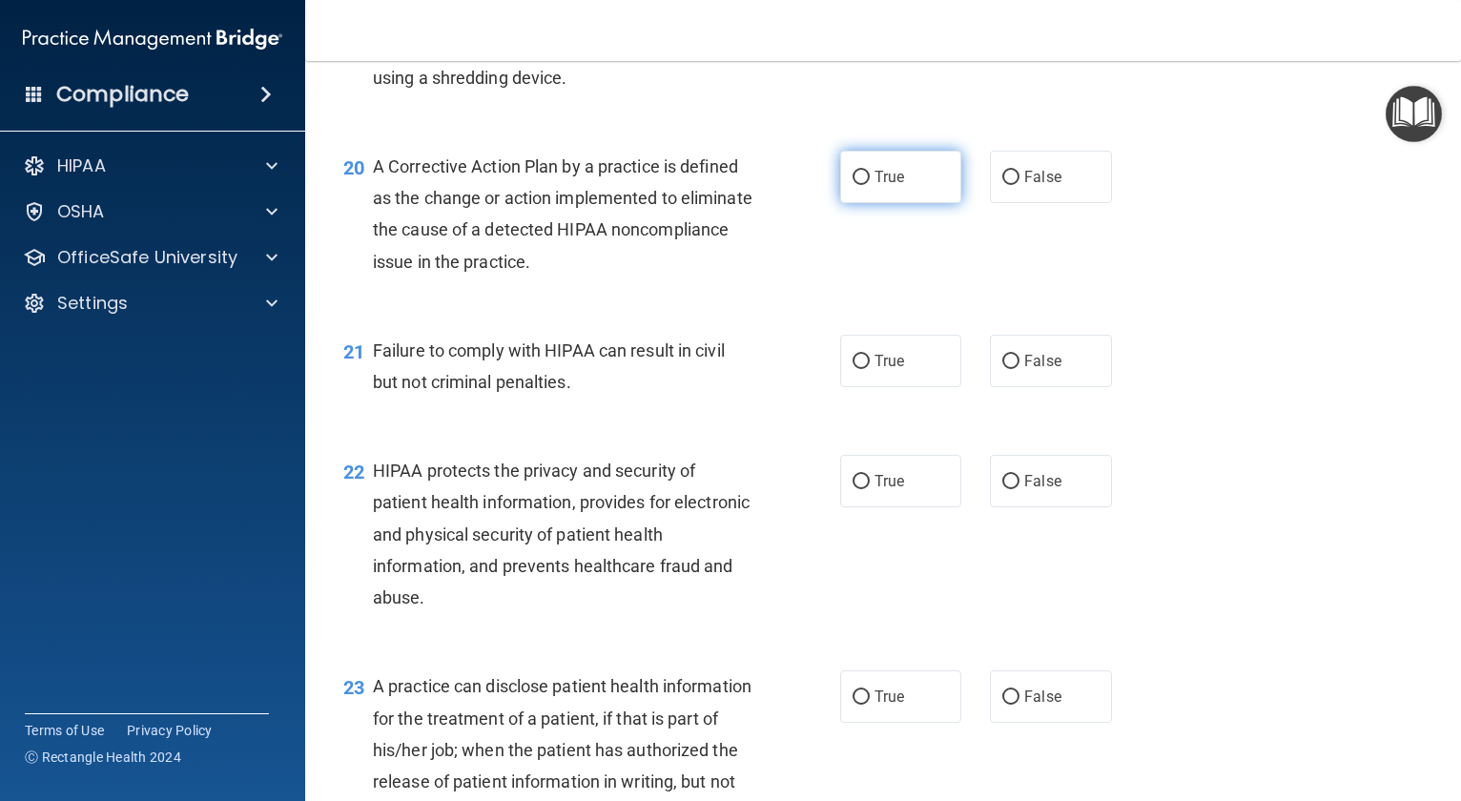
click at [906, 203] on label "True" at bounding box center [900, 177] width 121 height 52
click at [870, 185] on input "True" at bounding box center [861, 178] width 17 height 14
radio input "true"
click at [923, 387] on label "True" at bounding box center [900, 361] width 121 height 52
click at [870, 369] on input "True" at bounding box center [861, 362] width 17 height 14
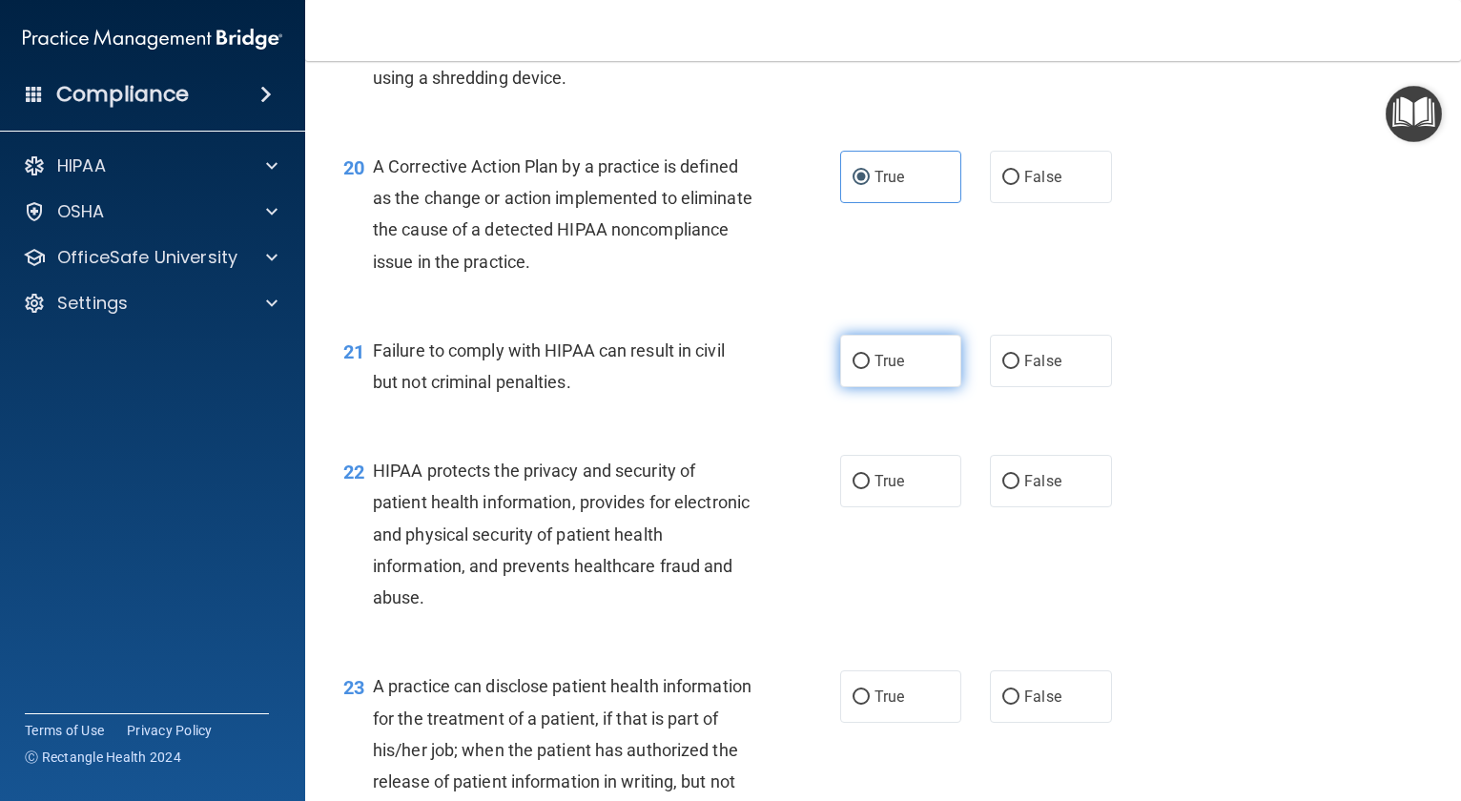
radio input "true"
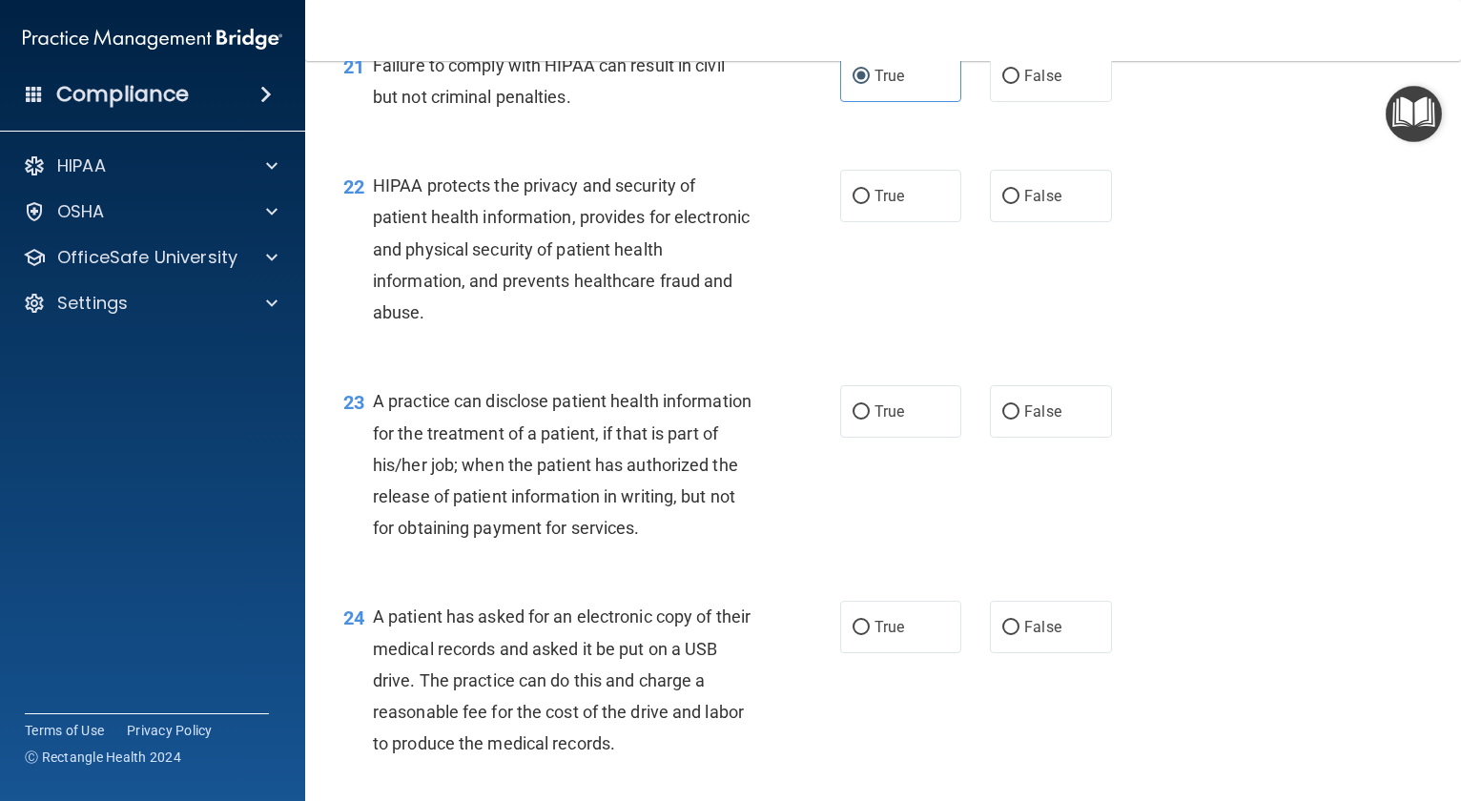
scroll to position [3338, 0]
click at [907, 221] on label "True" at bounding box center [900, 195] width 121 height 52
click at [870, 203] on input "True" at bounding box center [861, 196] width 17 height 14
radio input "true"
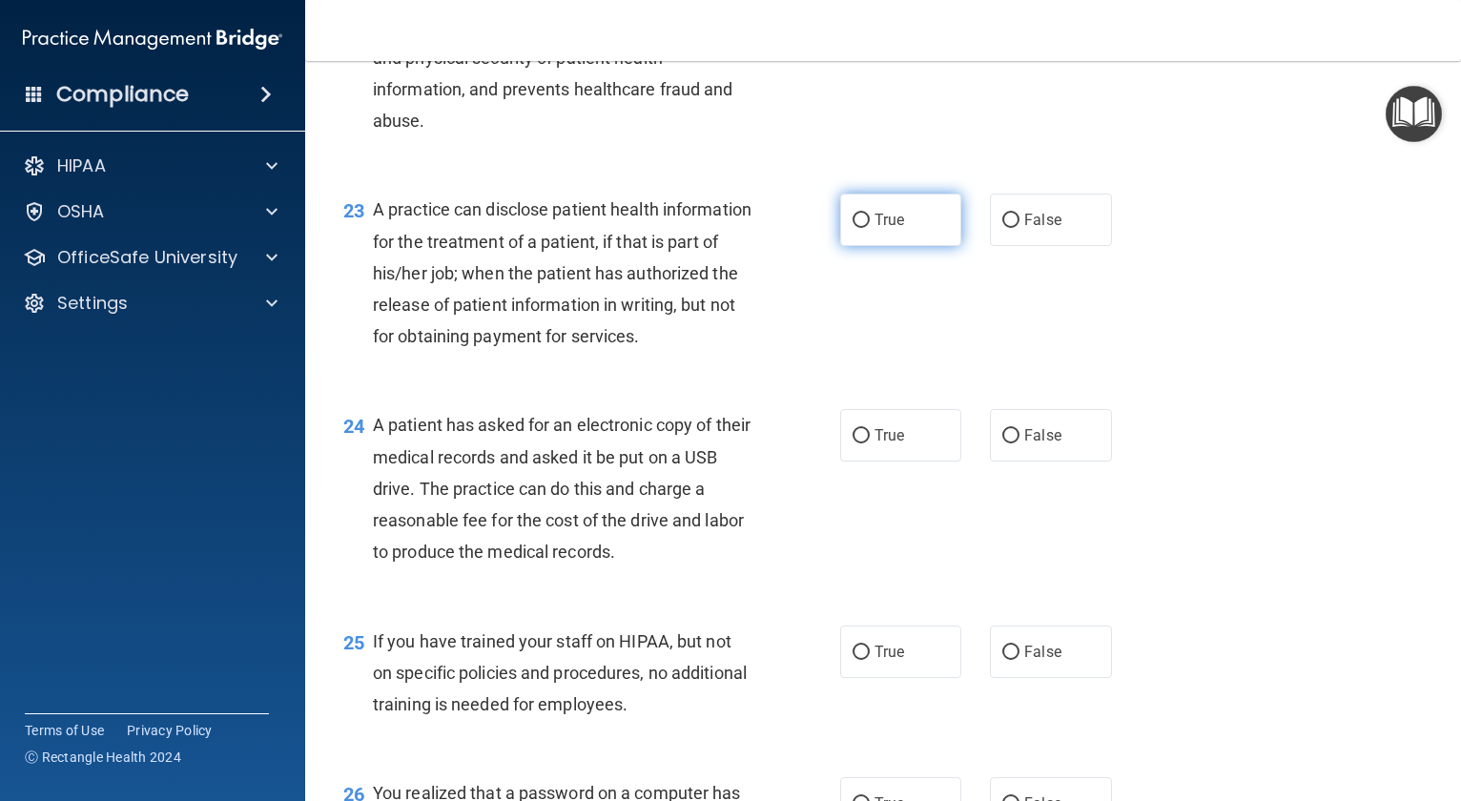
click at [916, 246] on label "True" at bounding box center [900, 220] width 121 height 52
click at [870, 228] on input "True" at bounding box center [861, 221] width 17 height 14
radio input "true"
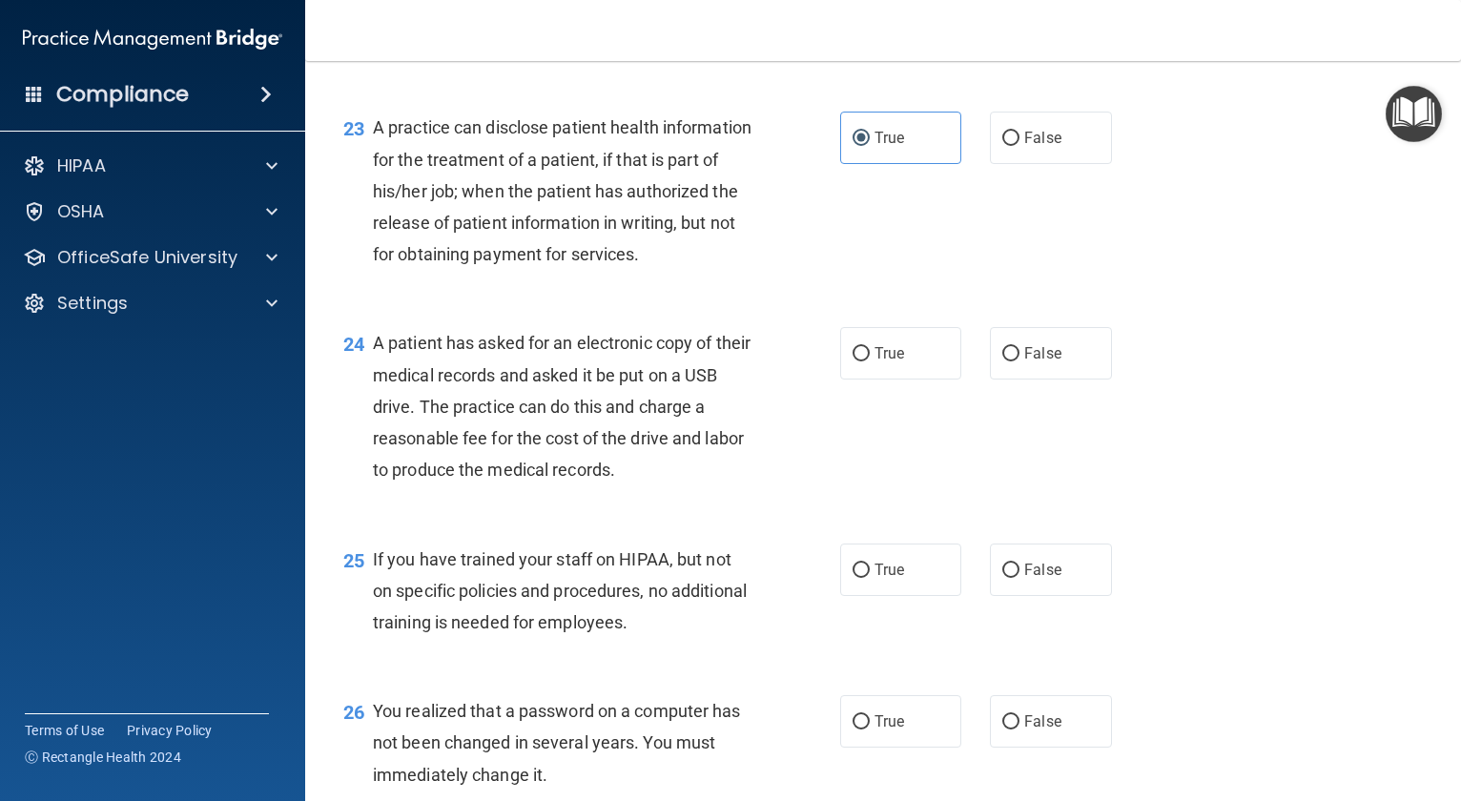
scroll to position [3719, 0]
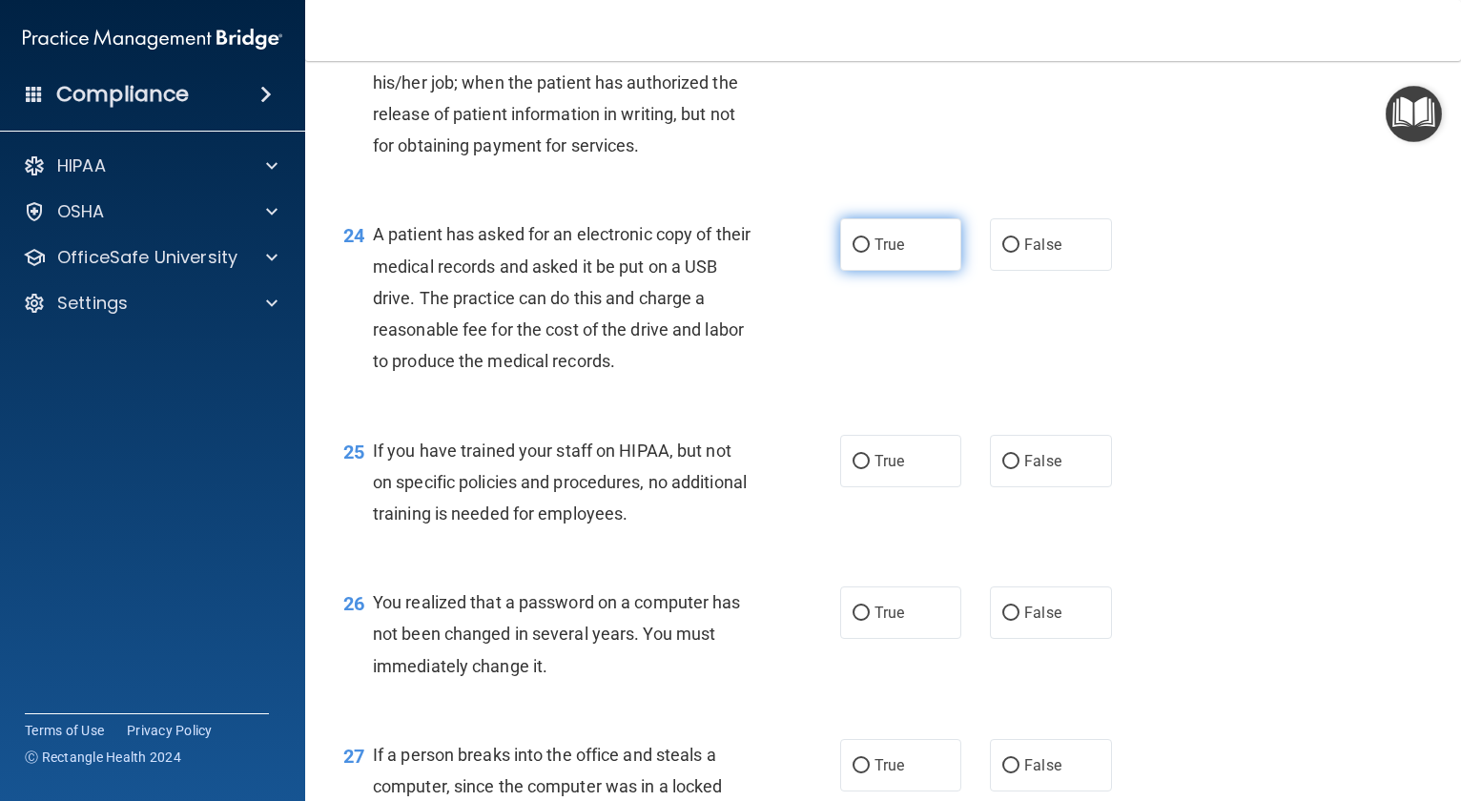
click at [909, 271] on label "True" at bounding box center [900, 244] width 121 height 52
click at [870, 253] on input "True" at bounding box center [861, 245] width 17 height 14
radio input "true"
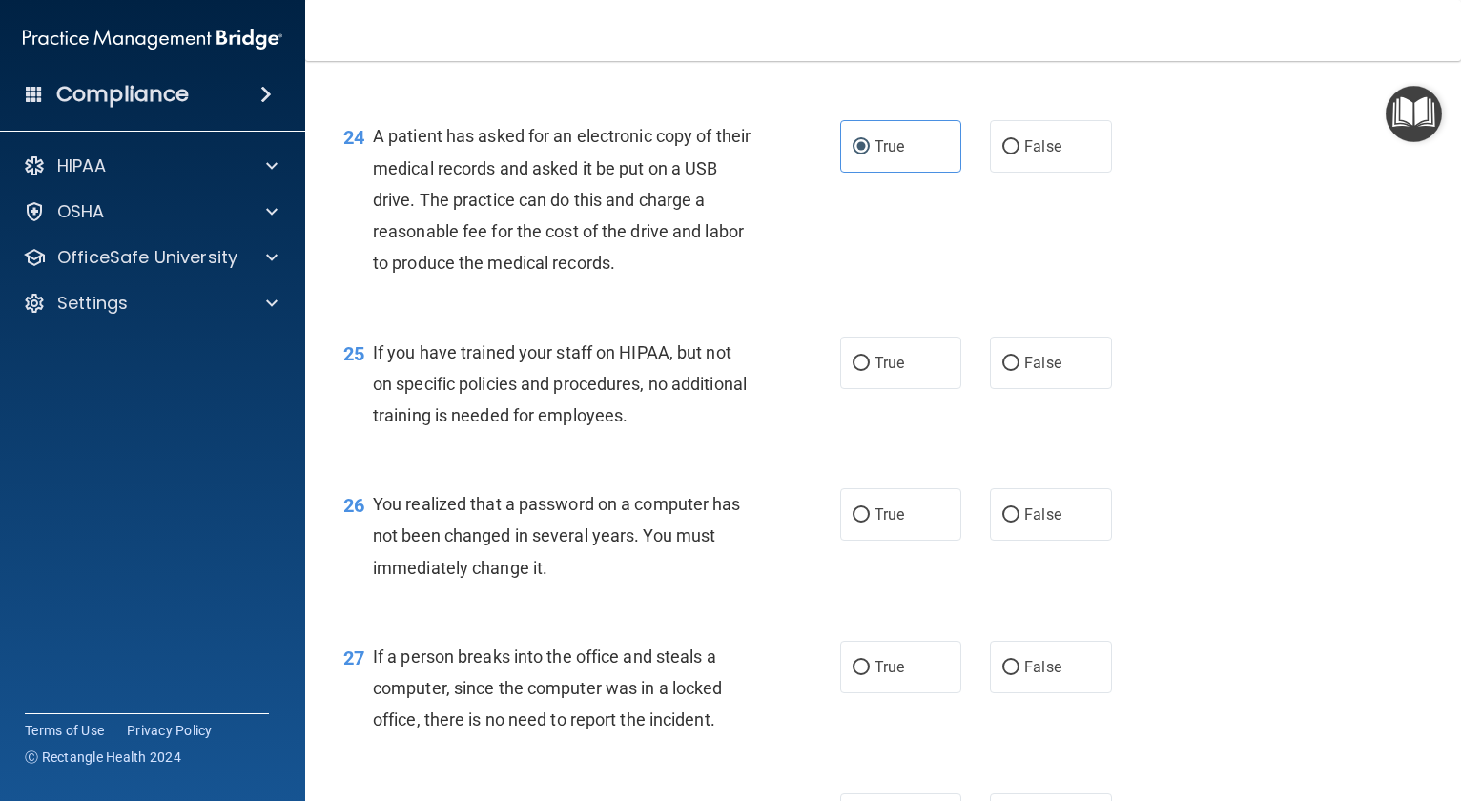
scroll to position [3910, 0]
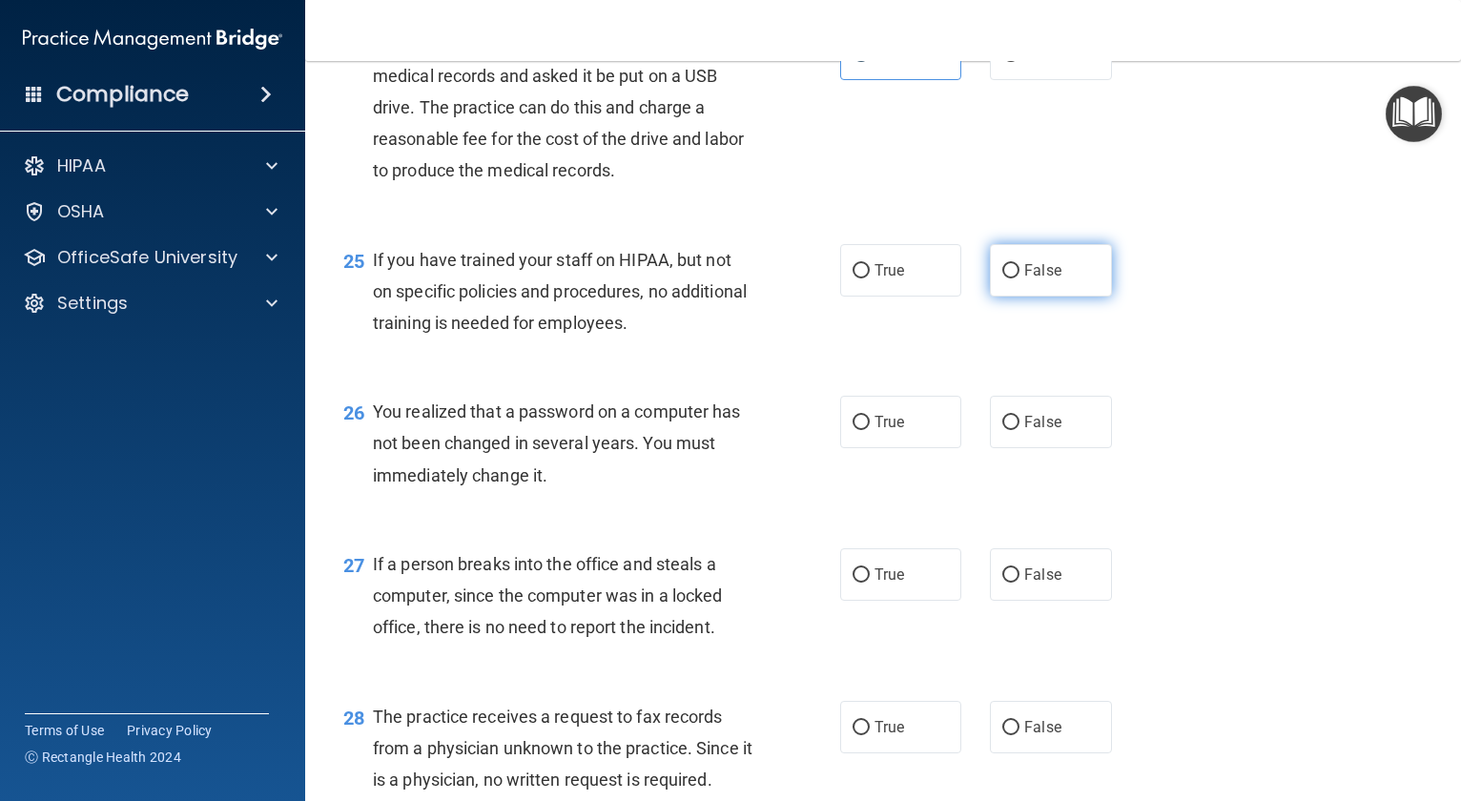
click at [1083, 297] on label "False" at bounding box center [1050, 270] width 121 height 52
click at [1019, 278] on input "False" at bounding box center [1010, 271] width 17 height 14
radio input "true"
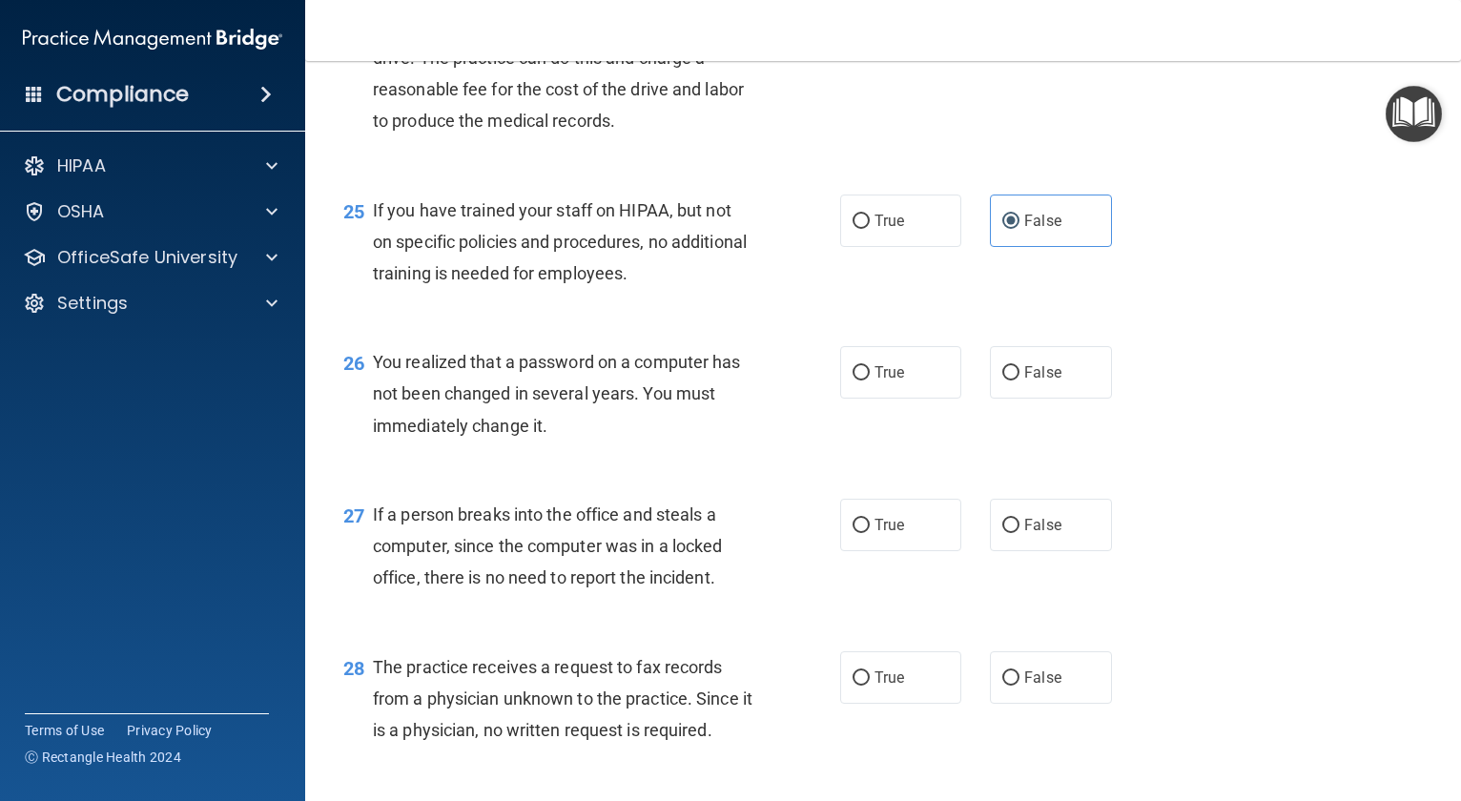
scroll to position [4005, 0]
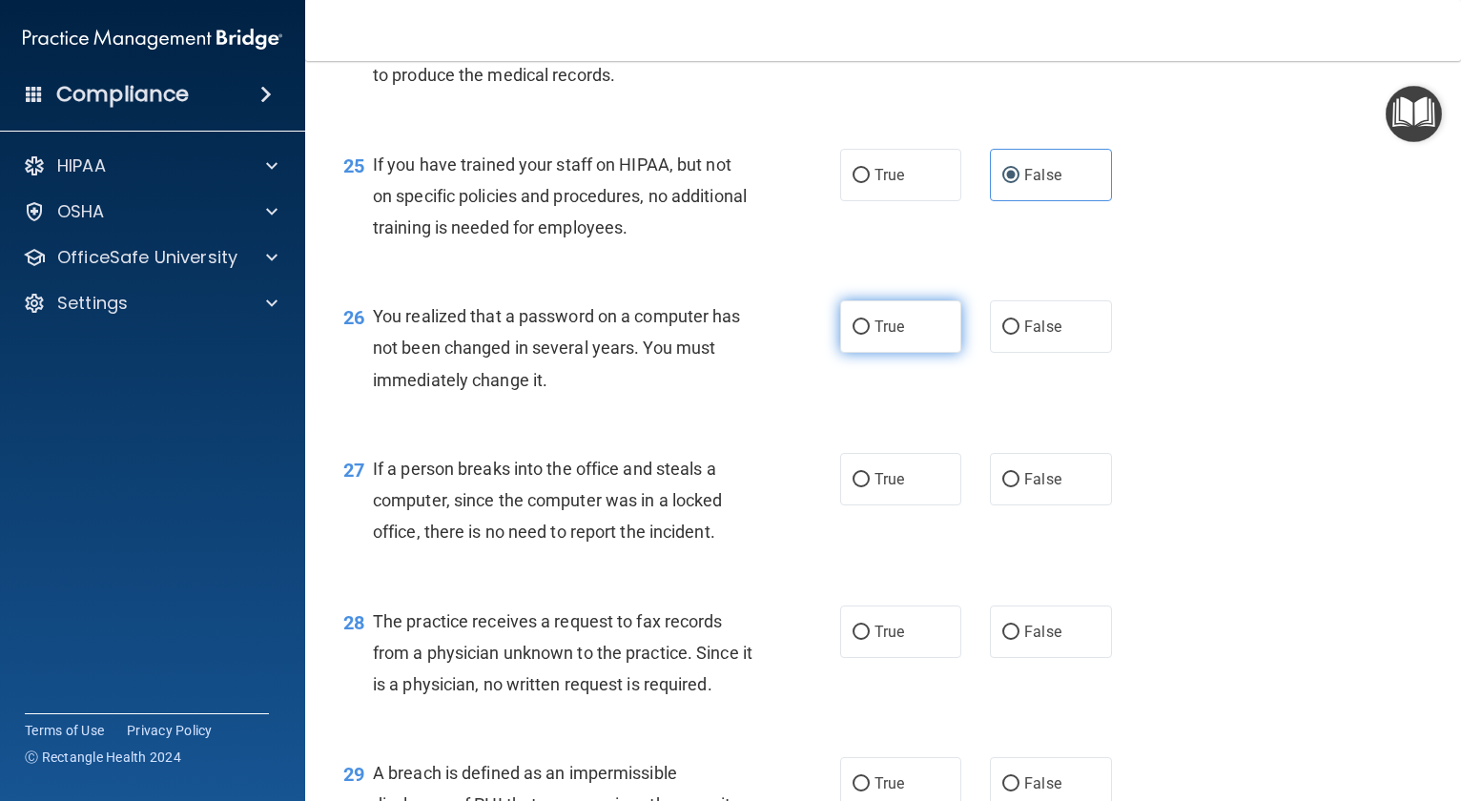
click at [932, 353] on label "True" at bounding box center [900, 326] width 121 height 52
click at [870, 335] on input "True" at bounding box center [861, 327] width 17 height 14
radio input "true"
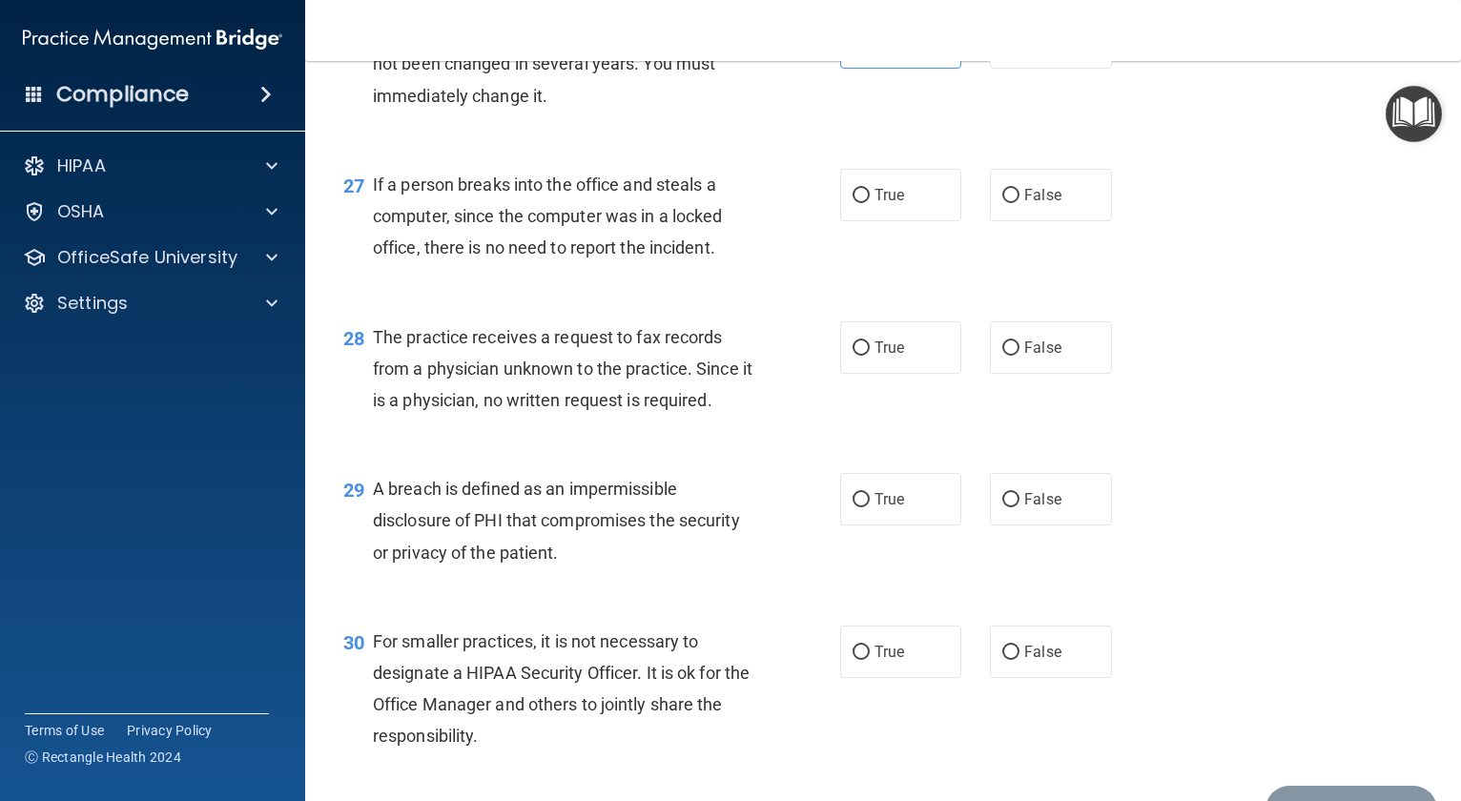
scroll to position [4291, 0]
click at [1088, 219] on label "False" at bounding box center [1050, 193] width 121 height 52
click at [1019, 201] on input "False" at bounding box center [1010, 194] width 17 height 14
radio input "true"
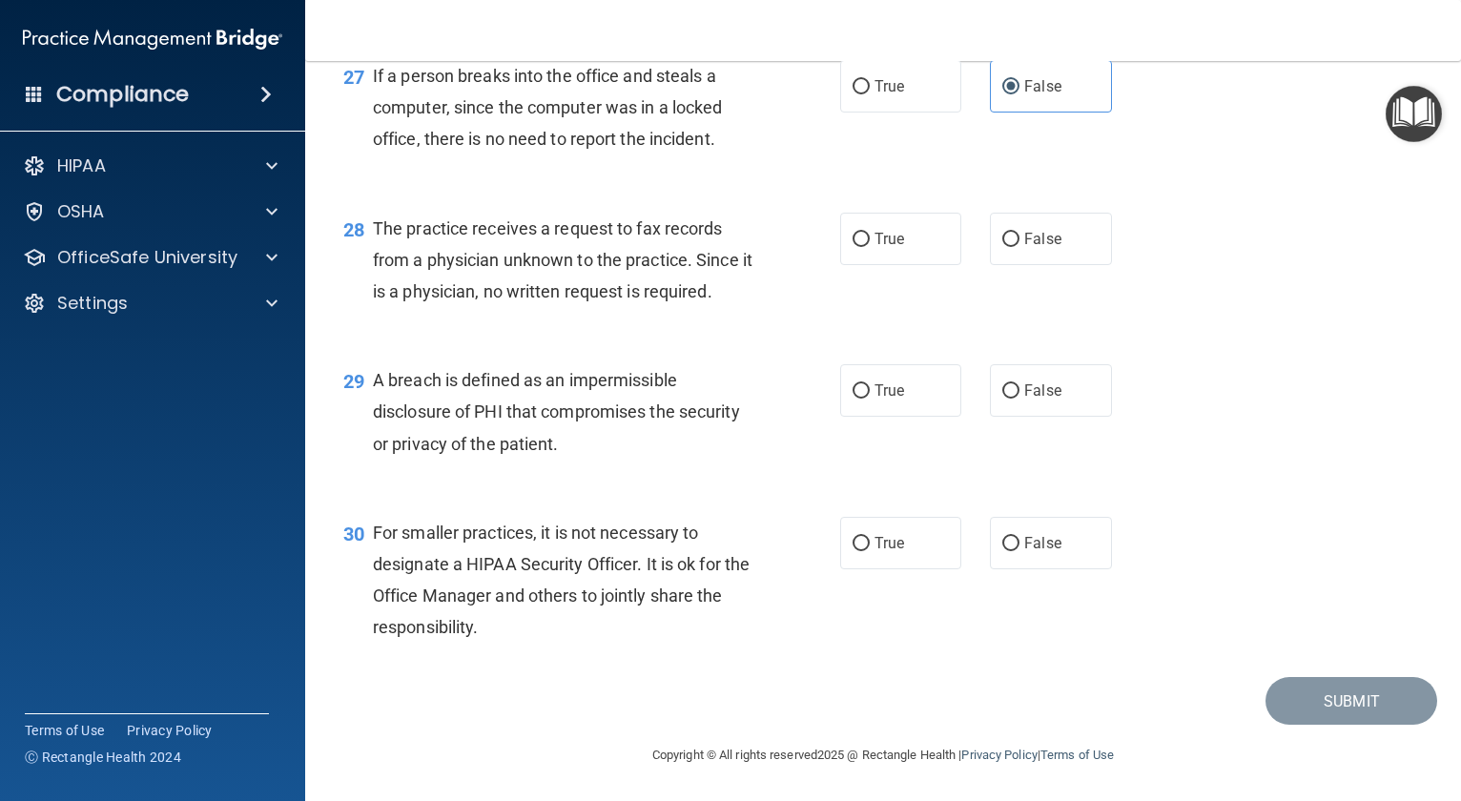
scroll to position [4462, 0]
click at [1037, 244] on span "False" at bounding box center [1042, 239] width 37 height 18
click at [1019, 244] on input "False" at bounding box center [1010, 240] width 17 height 14
radio input "true"
click at [923, 401] on label "True" at bounding box center [900, 390] width 121 height 52
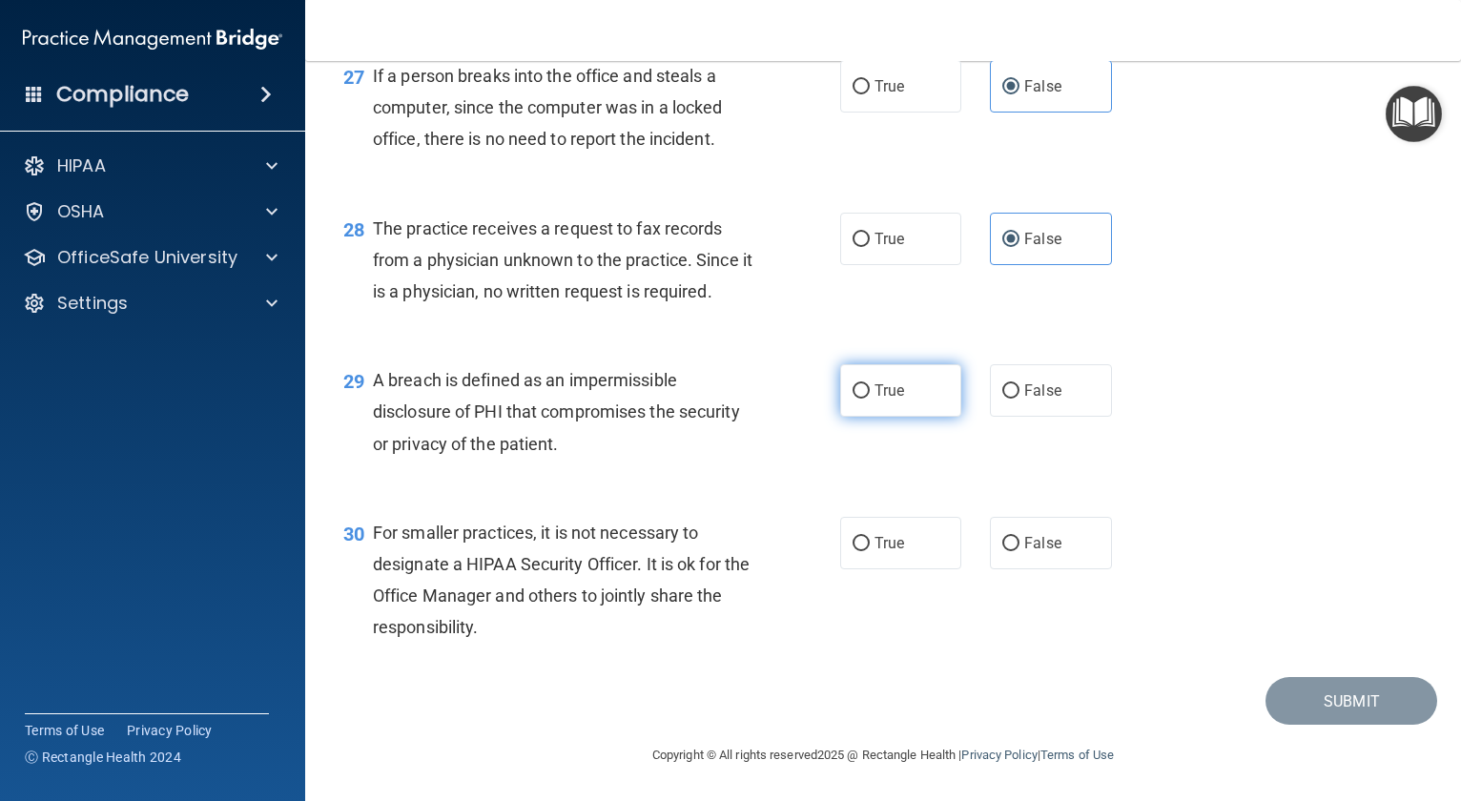
click at [870, 399] on input "True" at bounding box center [861, 391] width 17 height 14
radio input "true"
click at [1066, 537] on label "False" at bounding box center [1050, 543] width 121 height 52
click at [1019, 537] on input "False" at bounding box center [1010, 544] width 17 height 14
radio input "true"
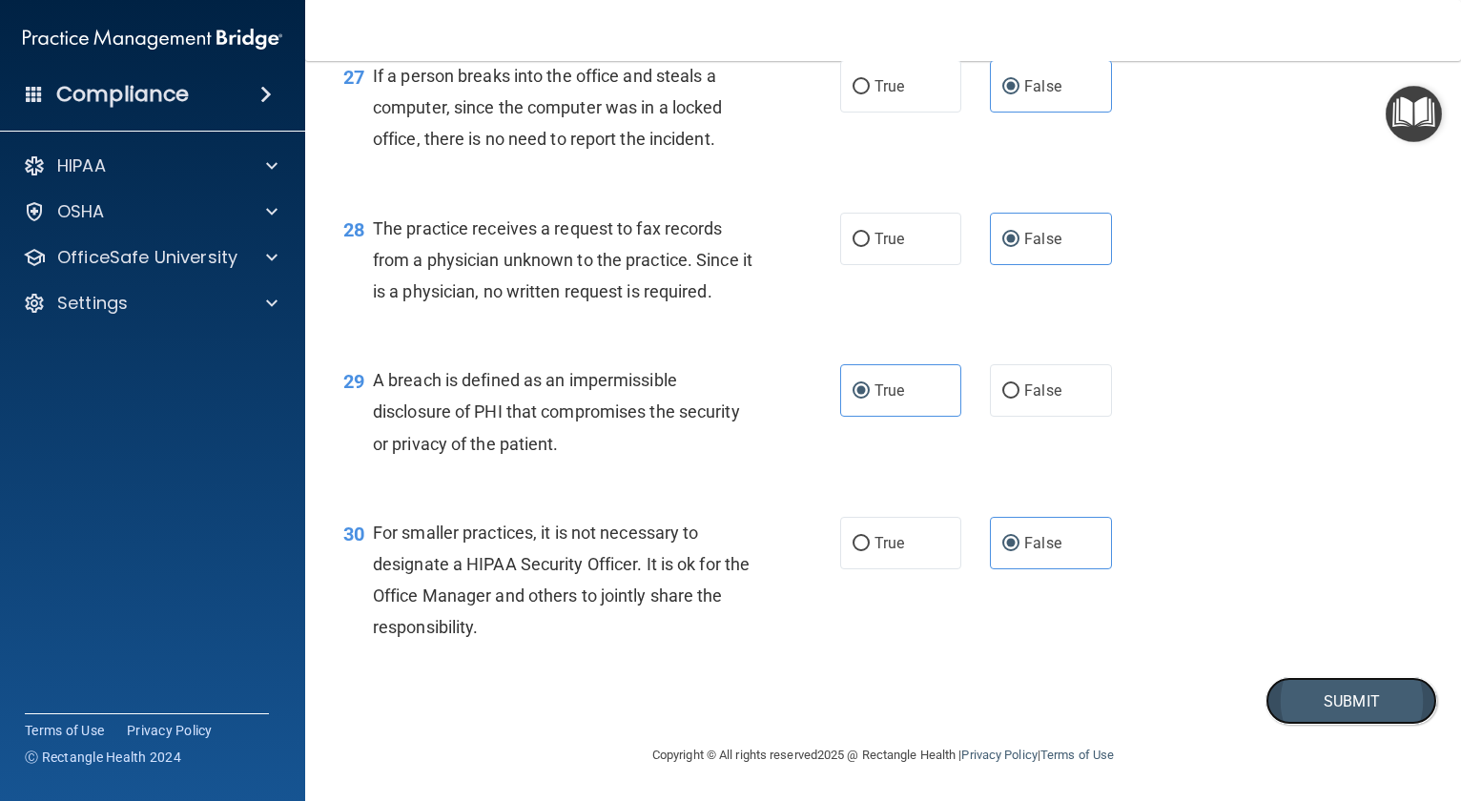
click at [1331, 699] on button "Submit" at bounding box center [1352, 701] width 172 height 49
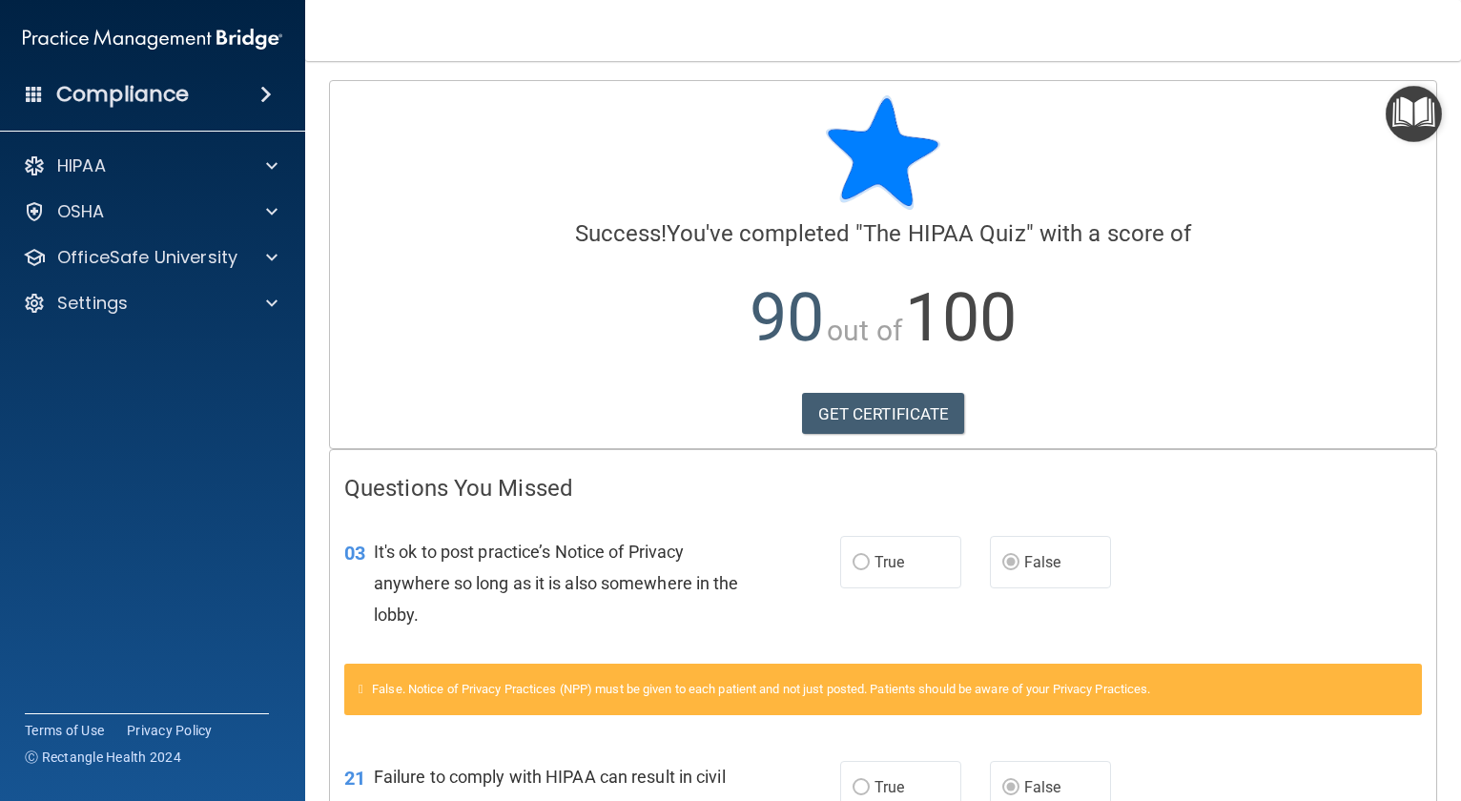
click at [174, 92] on h4 "Compliance" at bounding box center [122, 94] width 133 height 27
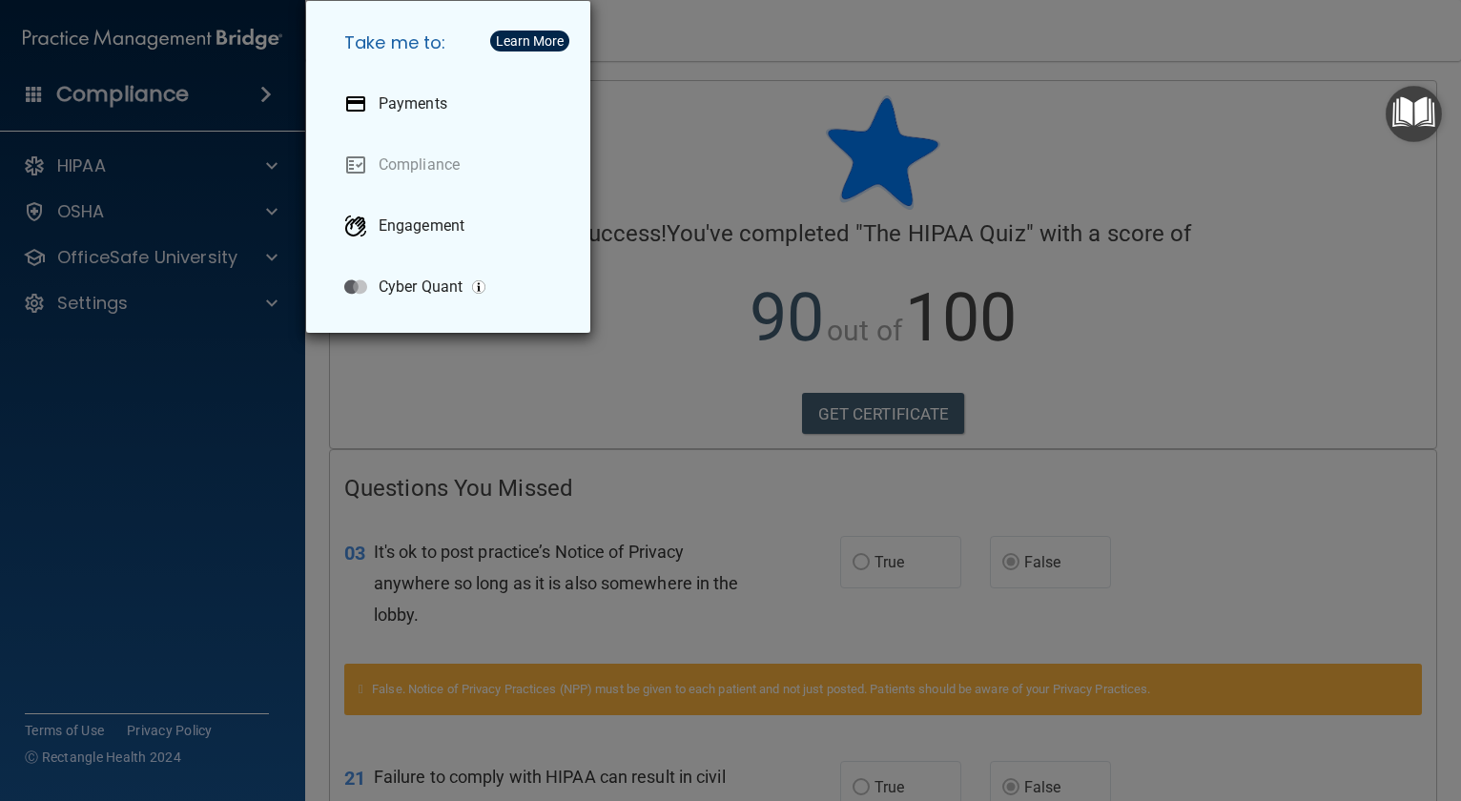
click at [111, 461] on div "Take me to: Payments Compliance Engagement Cyber Quant" at bounding box center [730, 400] width 1461 height 801
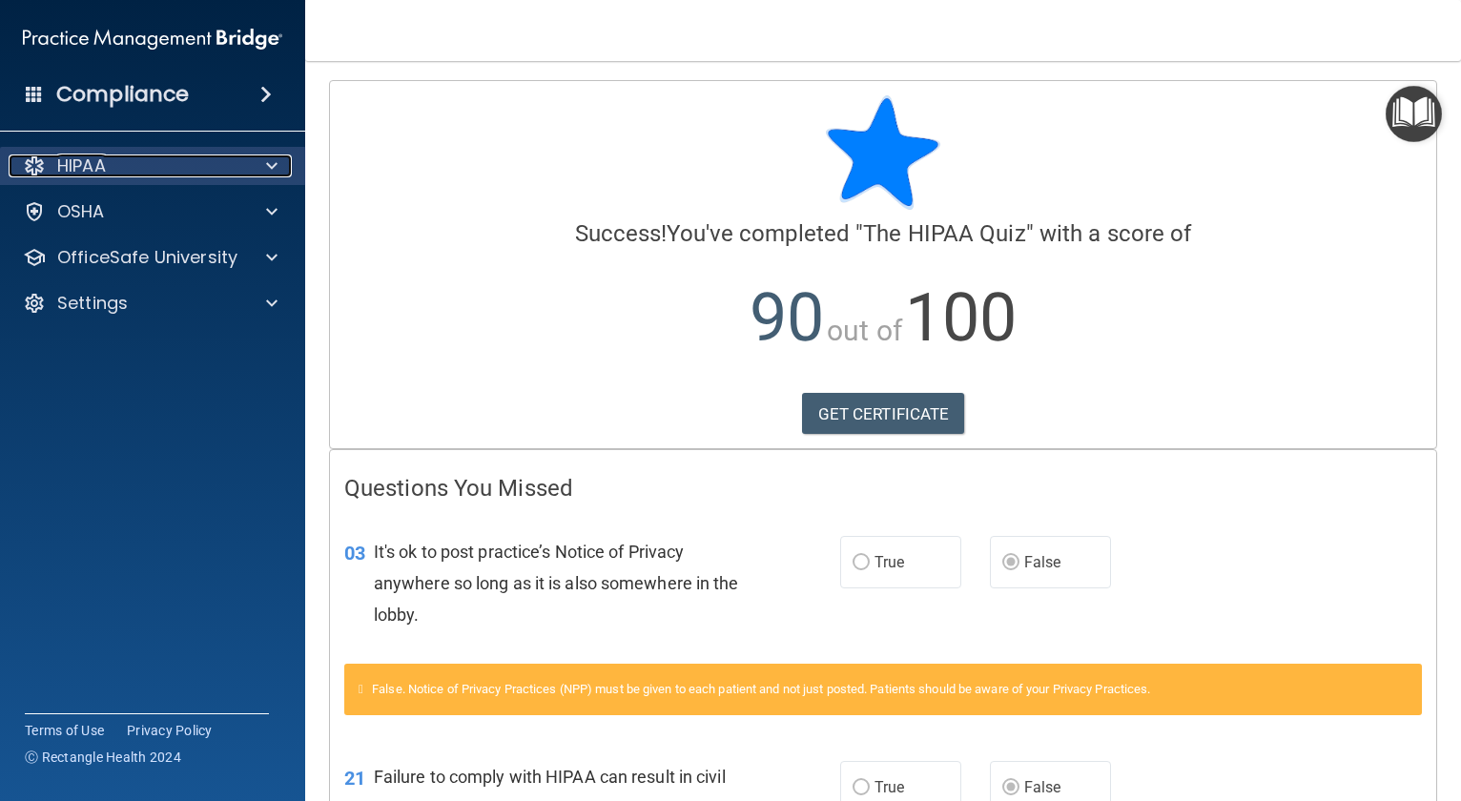
click at [115, 164] on div "HIPAA" at bounding box center [127, 165] width 237 height 23
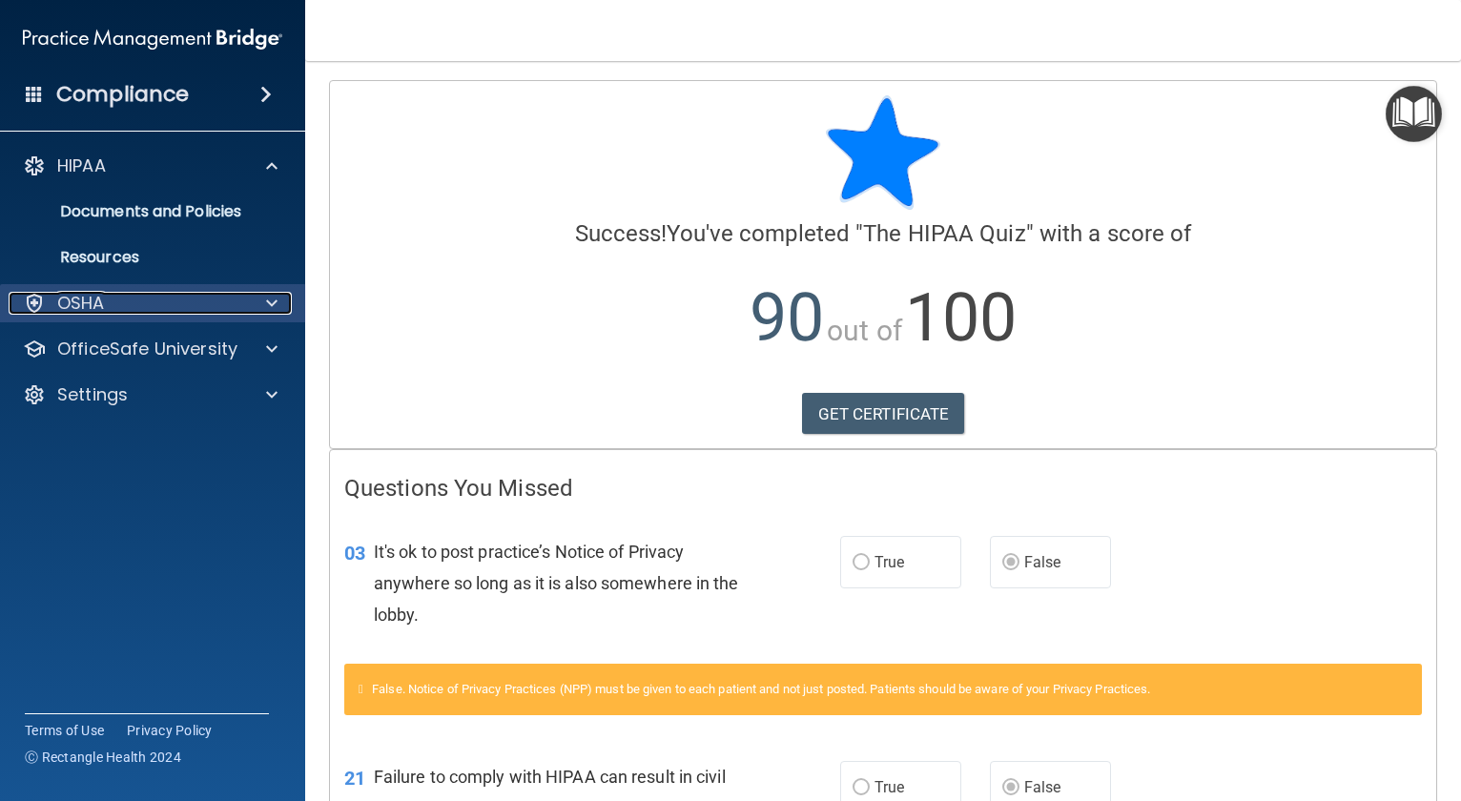
click at [108, 298] on div "OSHA" at bounding box center [127, 303] width 237 height 23
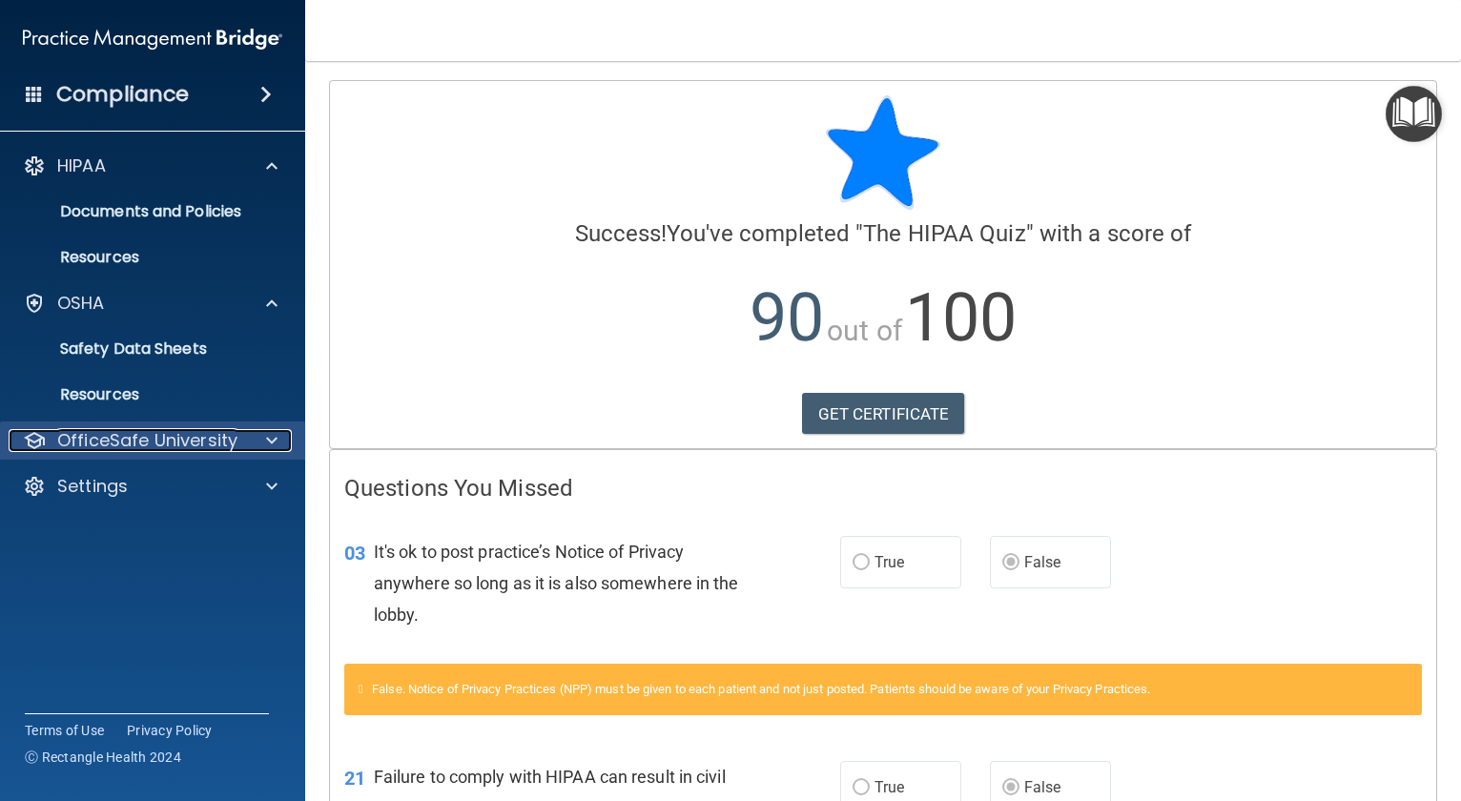
click at [153, 437] on p "OfficeSafe University" at bounding box center [147, 440] width 180 height 23
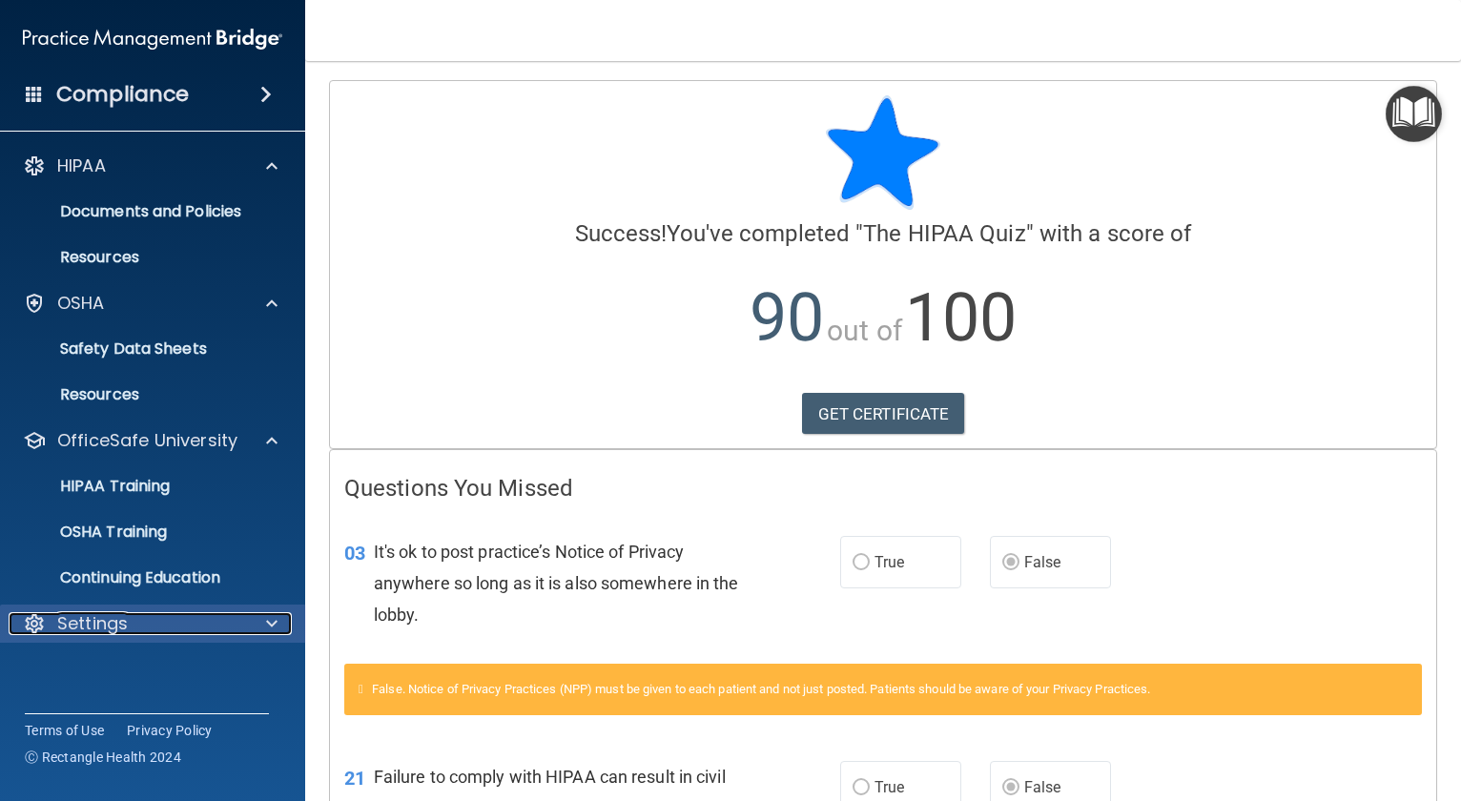
click at [92, 628] on p "Settings" at bounding box center [92, 623] width 71 height 23
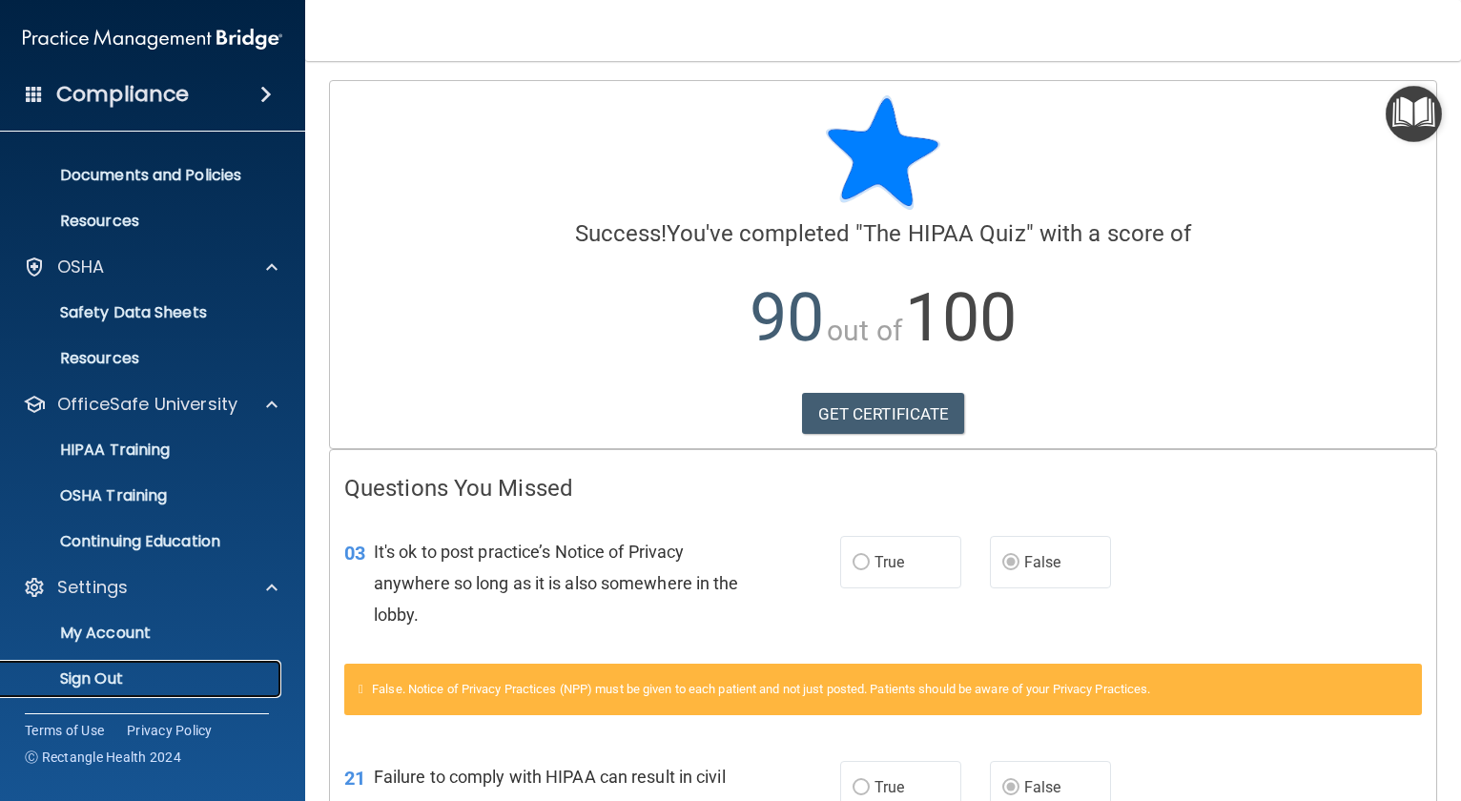
click at [97, 675] on p "Sign Out" at bounding box center [142, 678] width 260 height 19
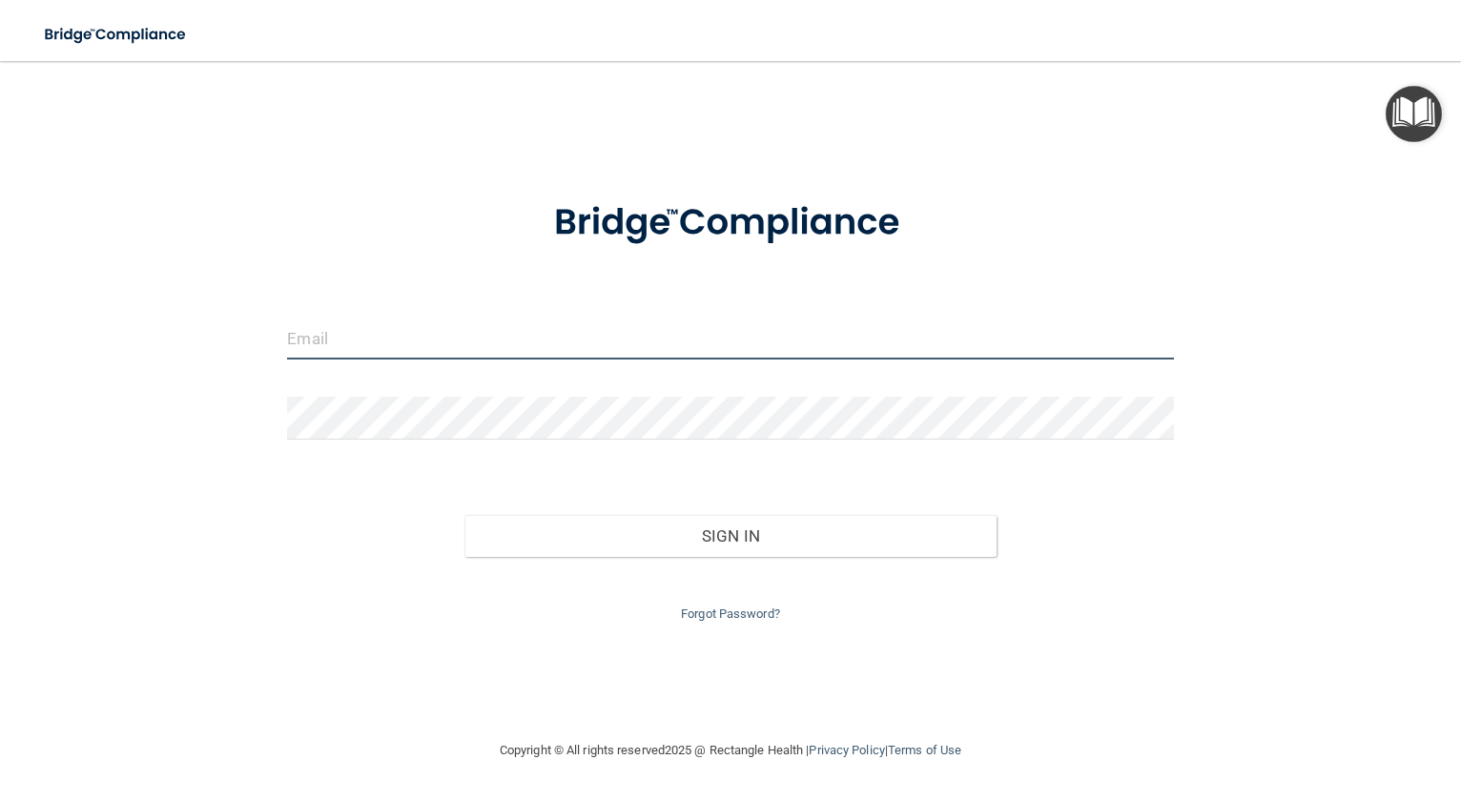
type input "[EMAIL_ADDRESS][DOMAIN_NAME]"
